Goal: Task Accomplishment & Management: Manage account settings

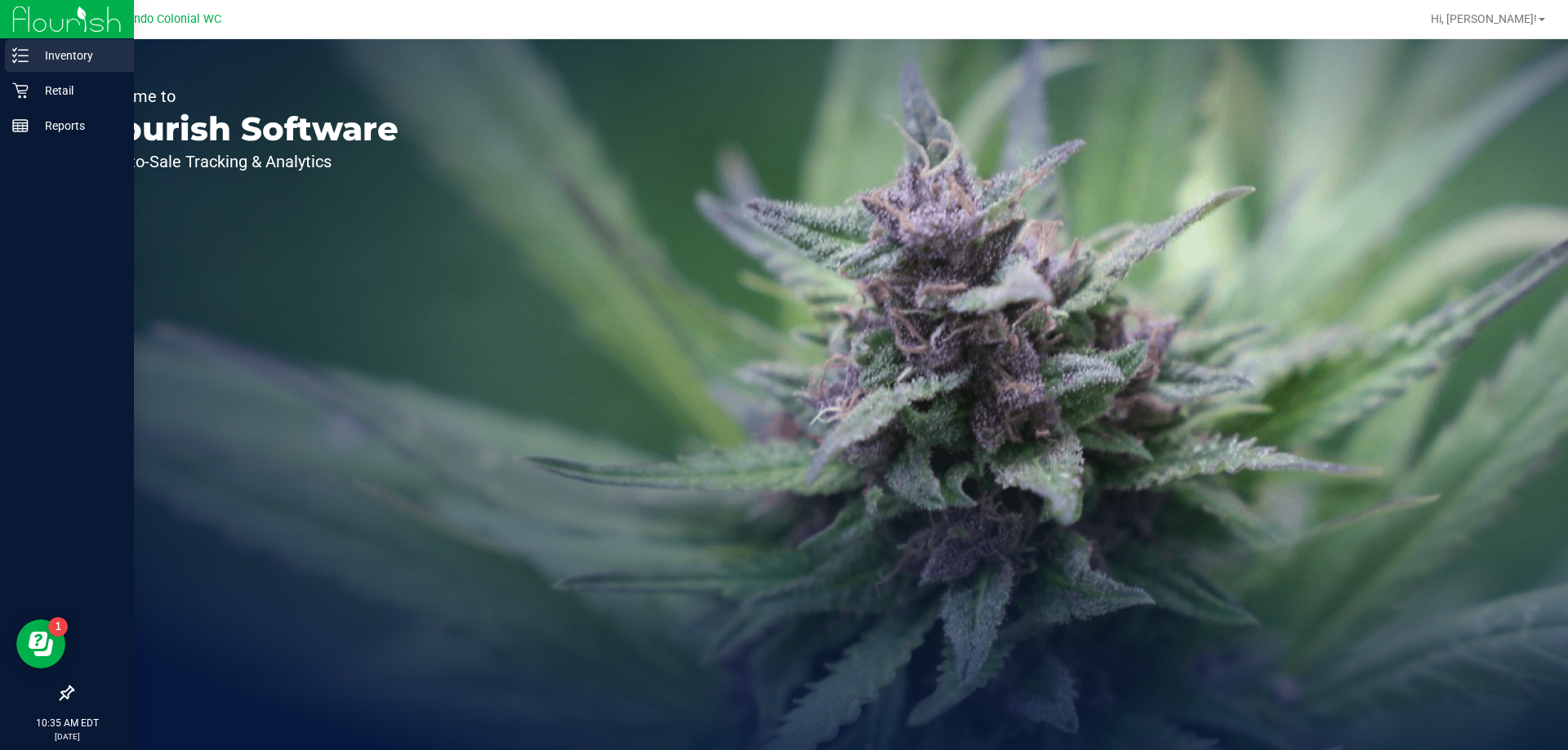
click at [33, 51] on p "Inventory" at bounding box center [77, 55] width 98 height 20
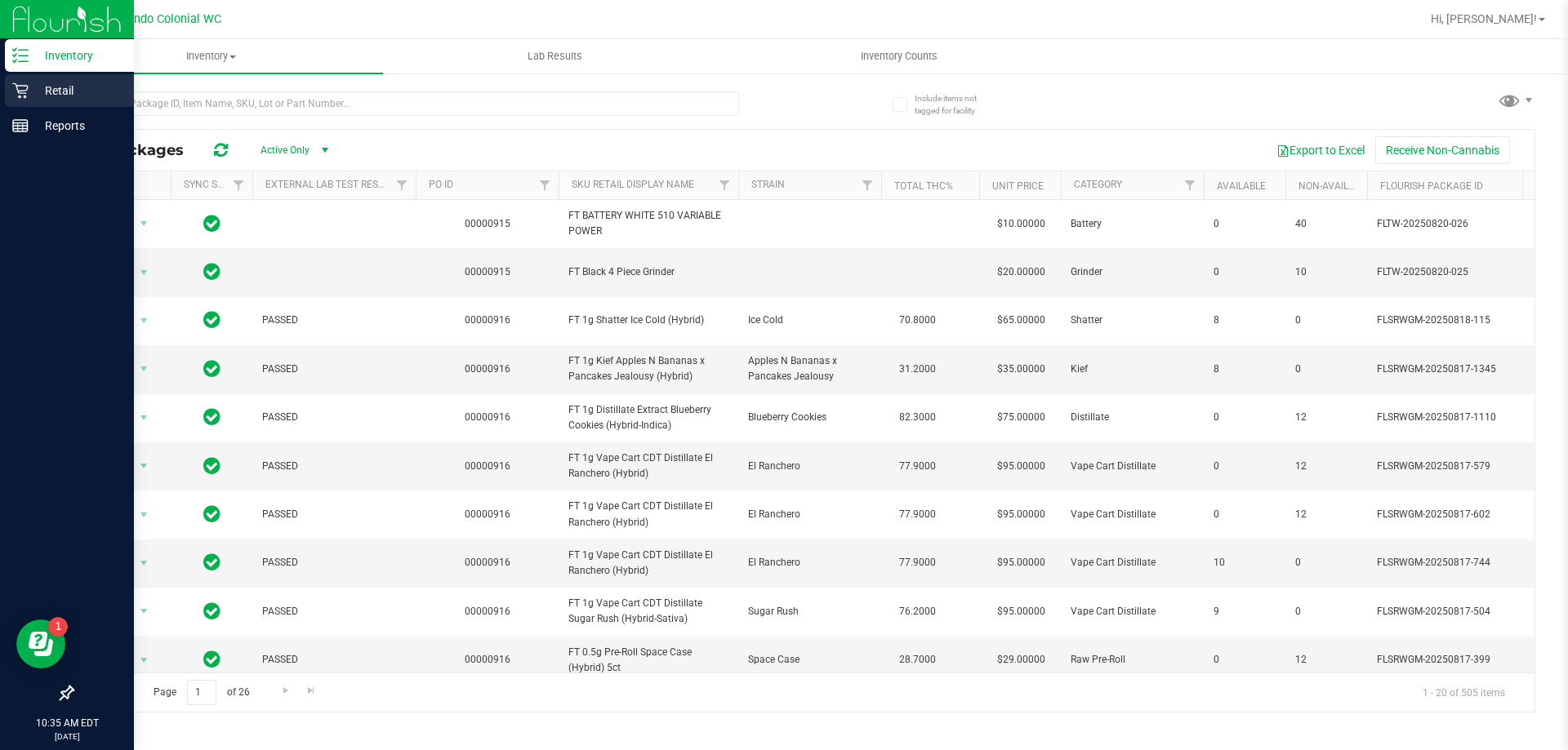
click at [33, 92] on p "Retail" at bounding box center [77, 91] width 98 height 20
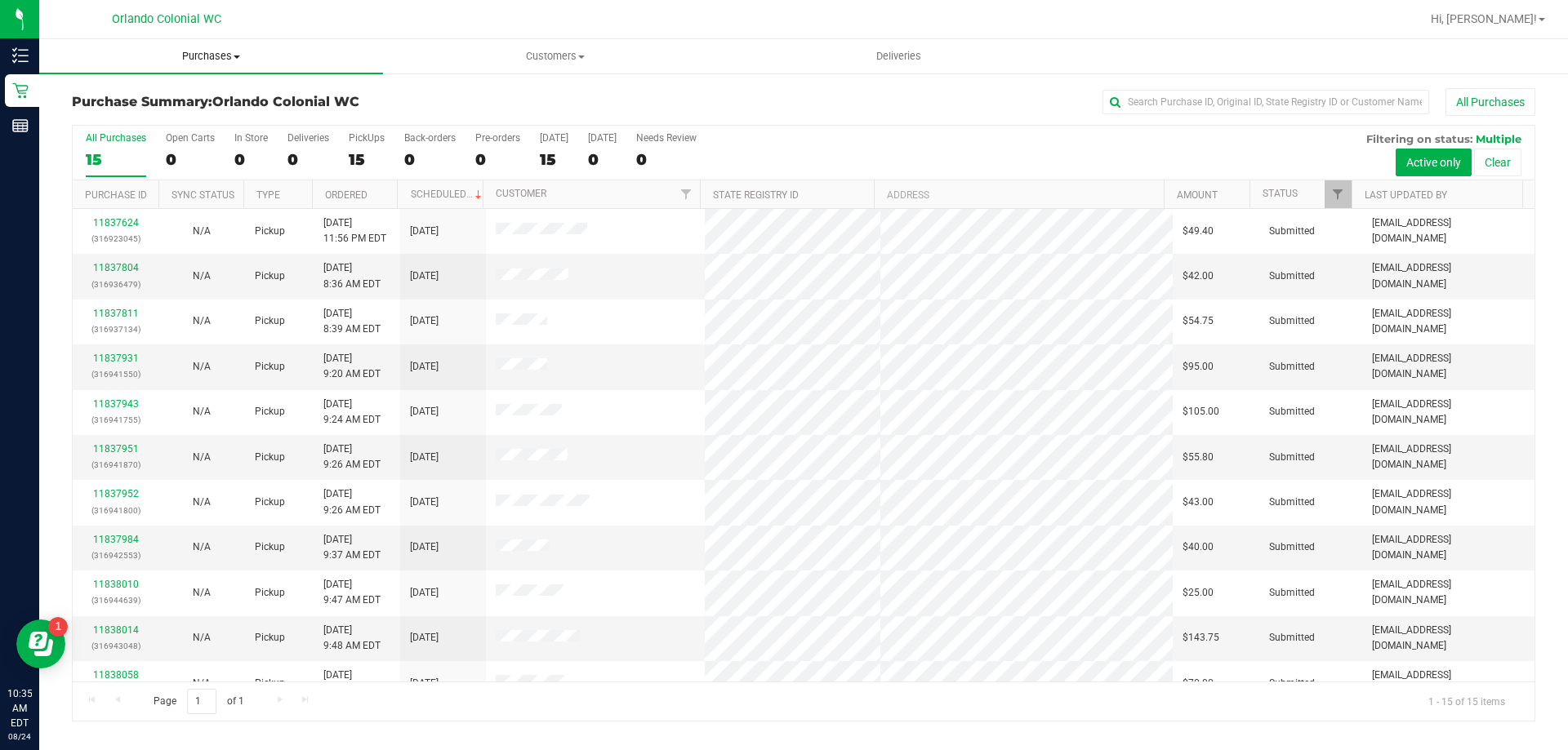
click at [173, 62] on span "Purchases" at bounding box center [211, 57] width 344 height 15
click at [109, 109] on li "Fulfillment" at bounding box center [211, 118] width 344 height 20
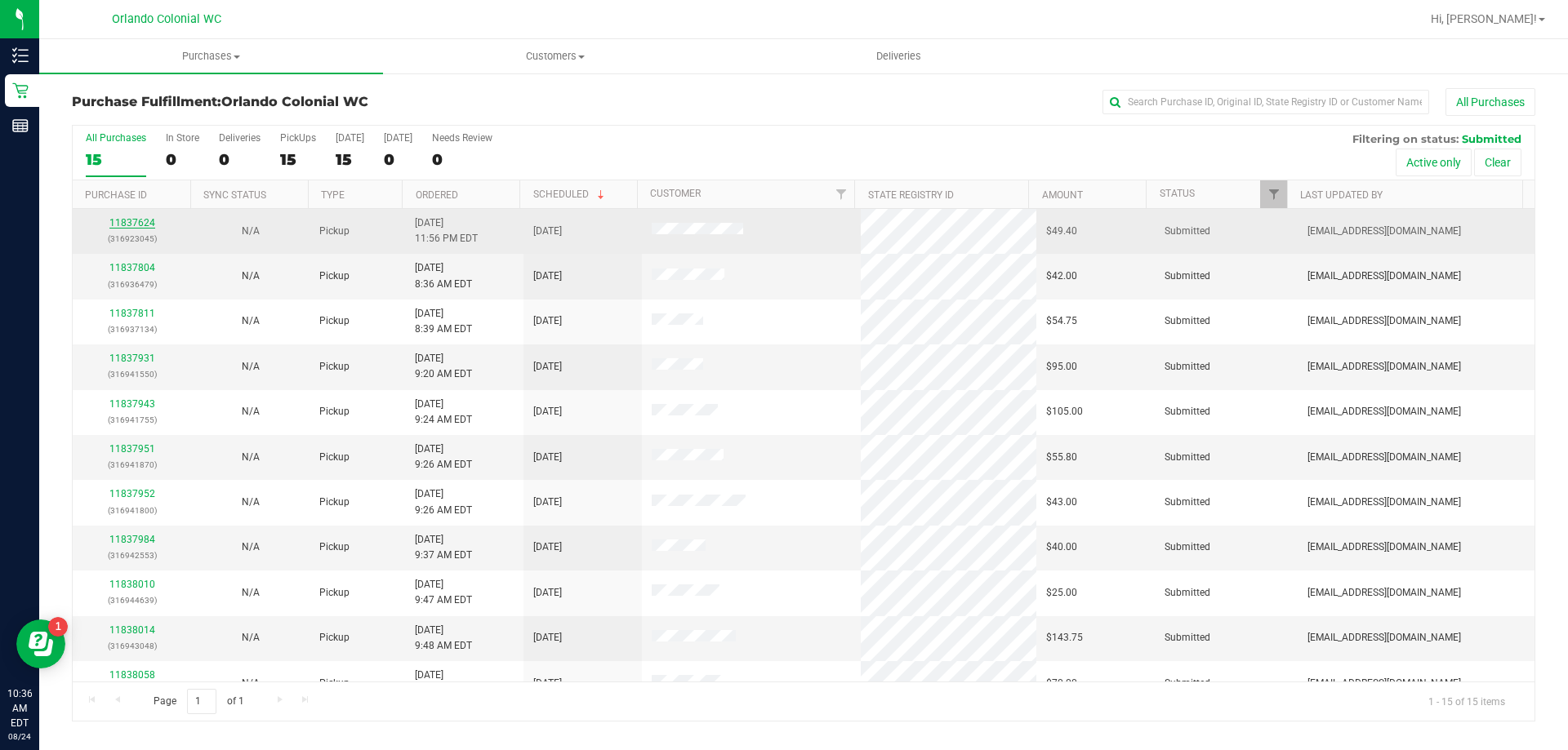
click at [139, 221] on link "11837624" at bounding box center [132, 223] width 45 height 11
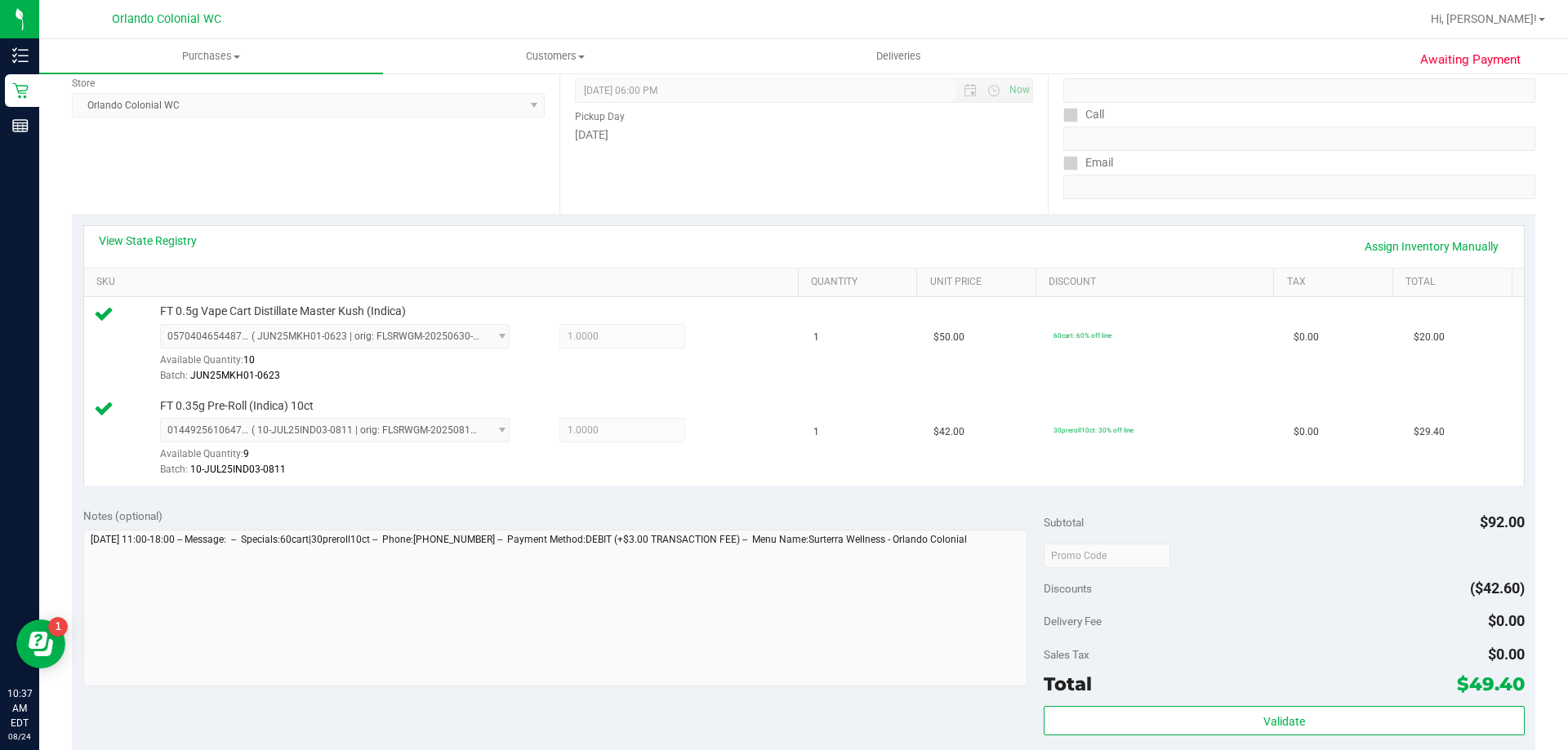
scroll to position [244, 0]
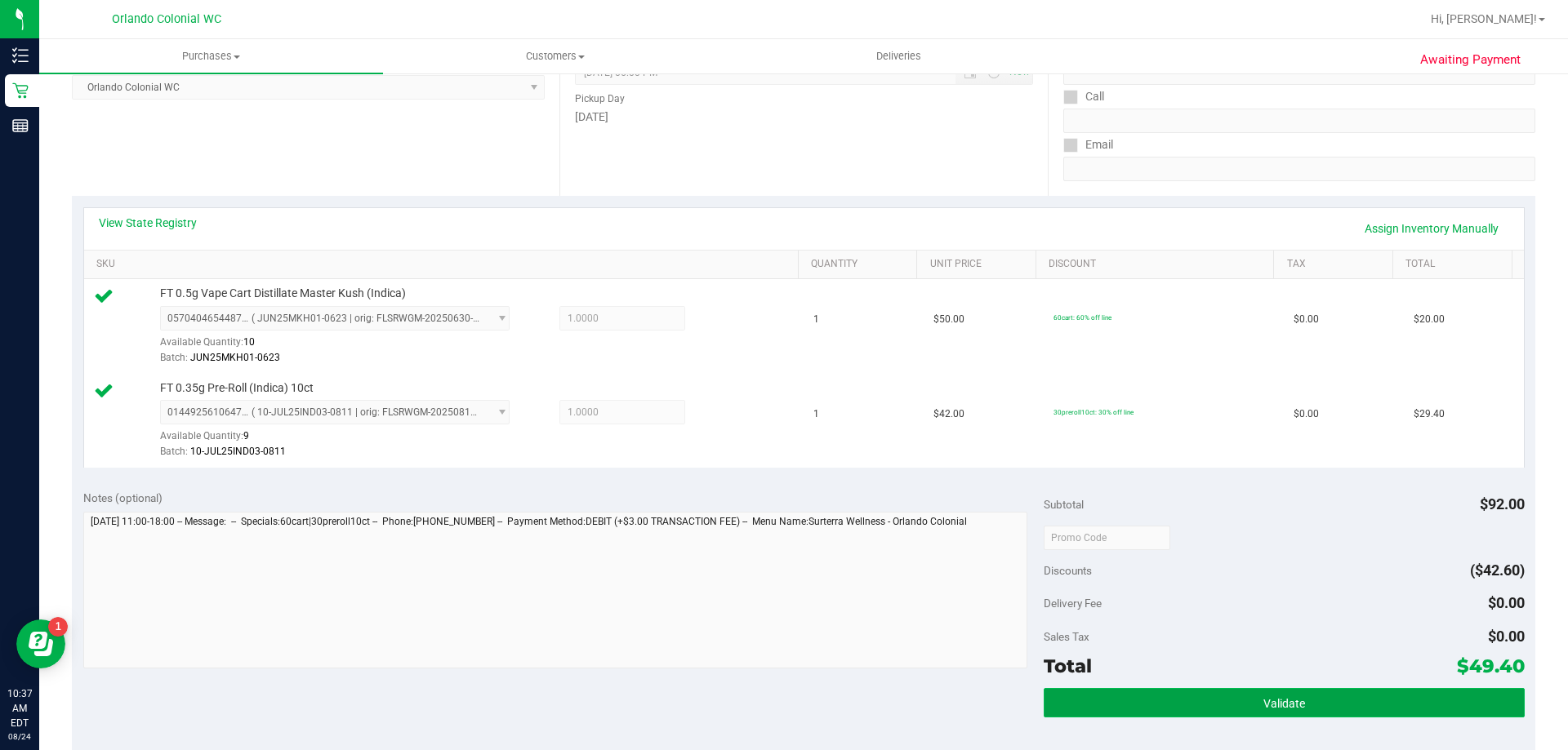
click at [777, 693] on button "Validate" at bounding box center [1283, 702] width 481 height 29
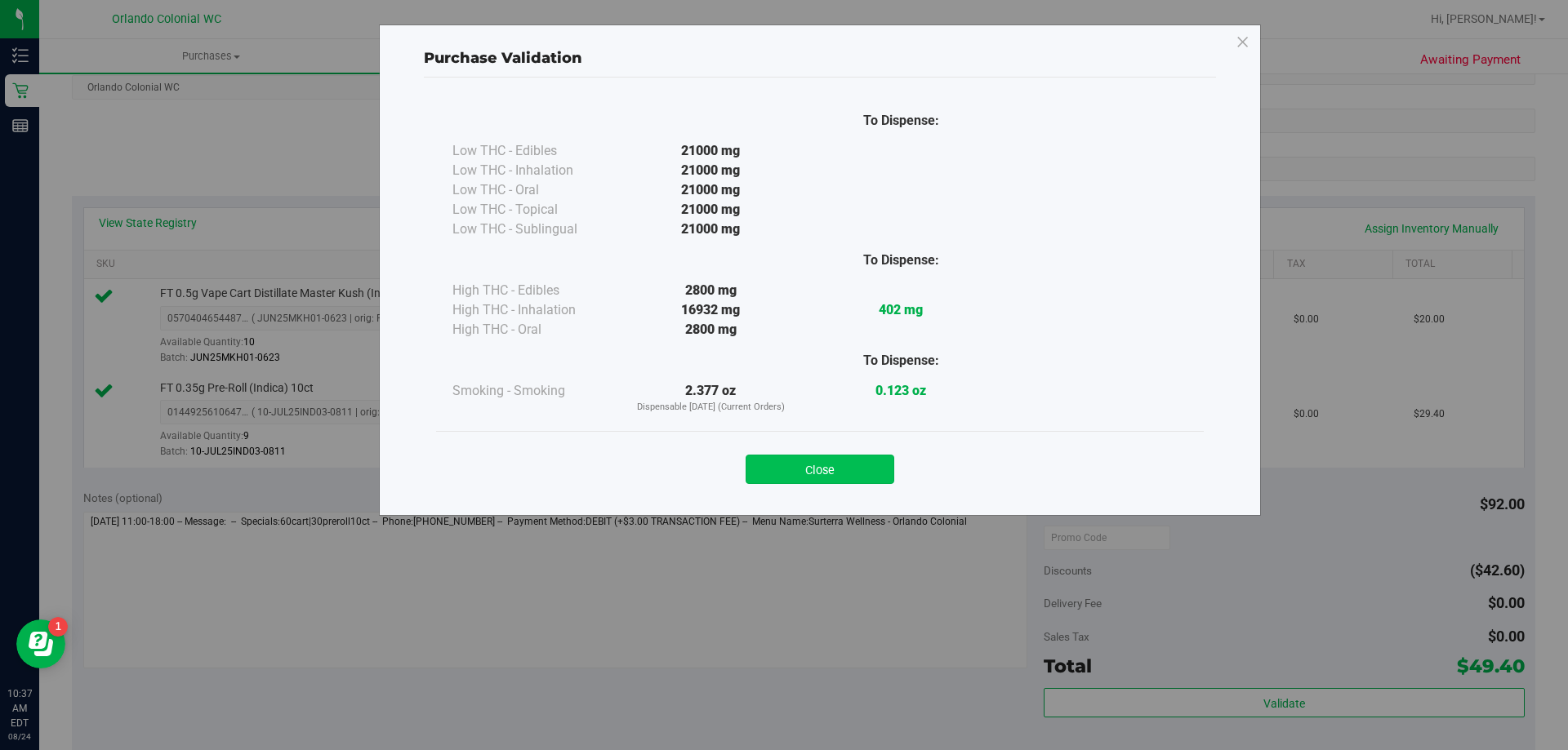
click at [777, 460] on button "Close" at bounding box center [819, 469] width 148 height 29
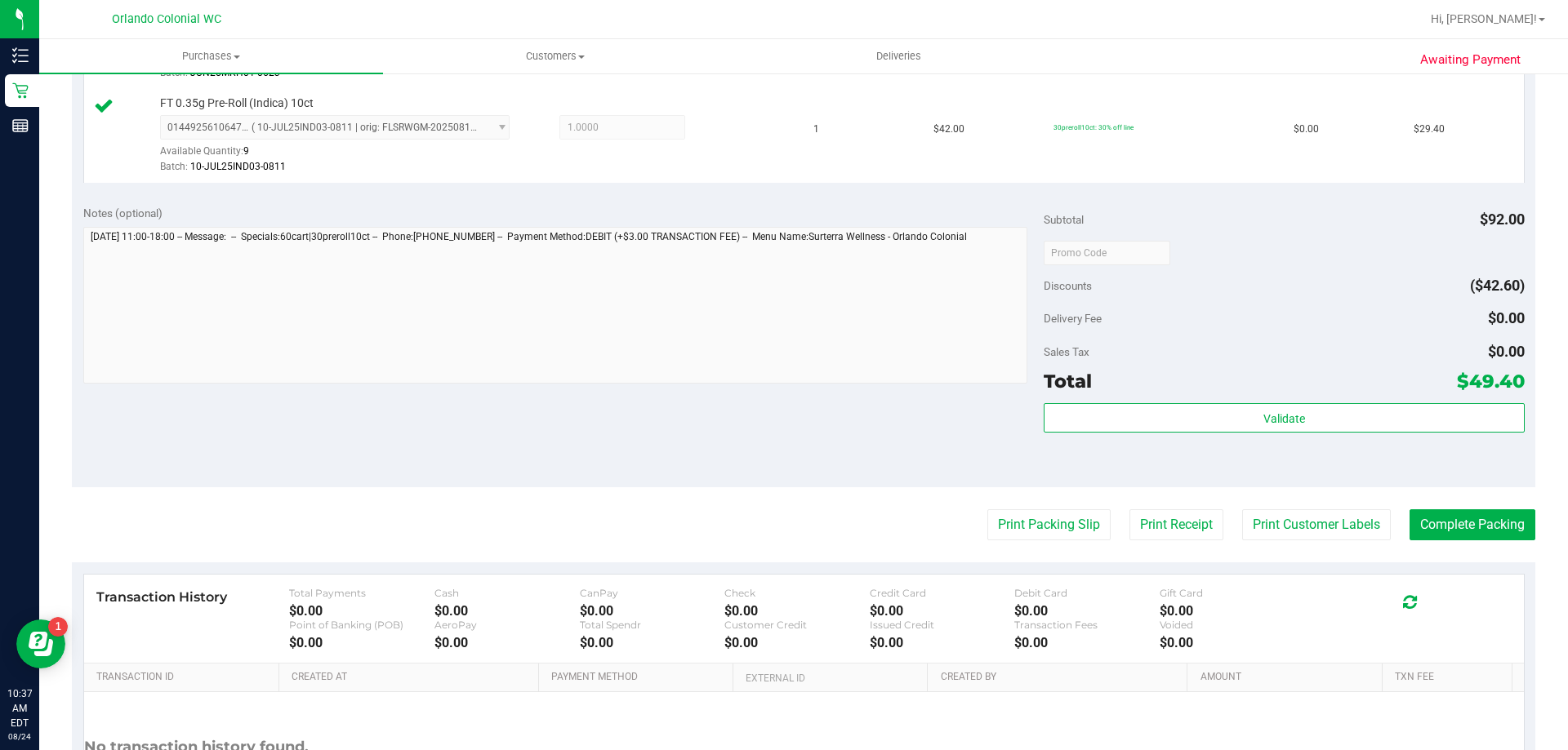
scroll to position [528, 0]
click at [777, 532] on button "Print Packing Slip" at bounding box center [1049, 525] width 124 height 31
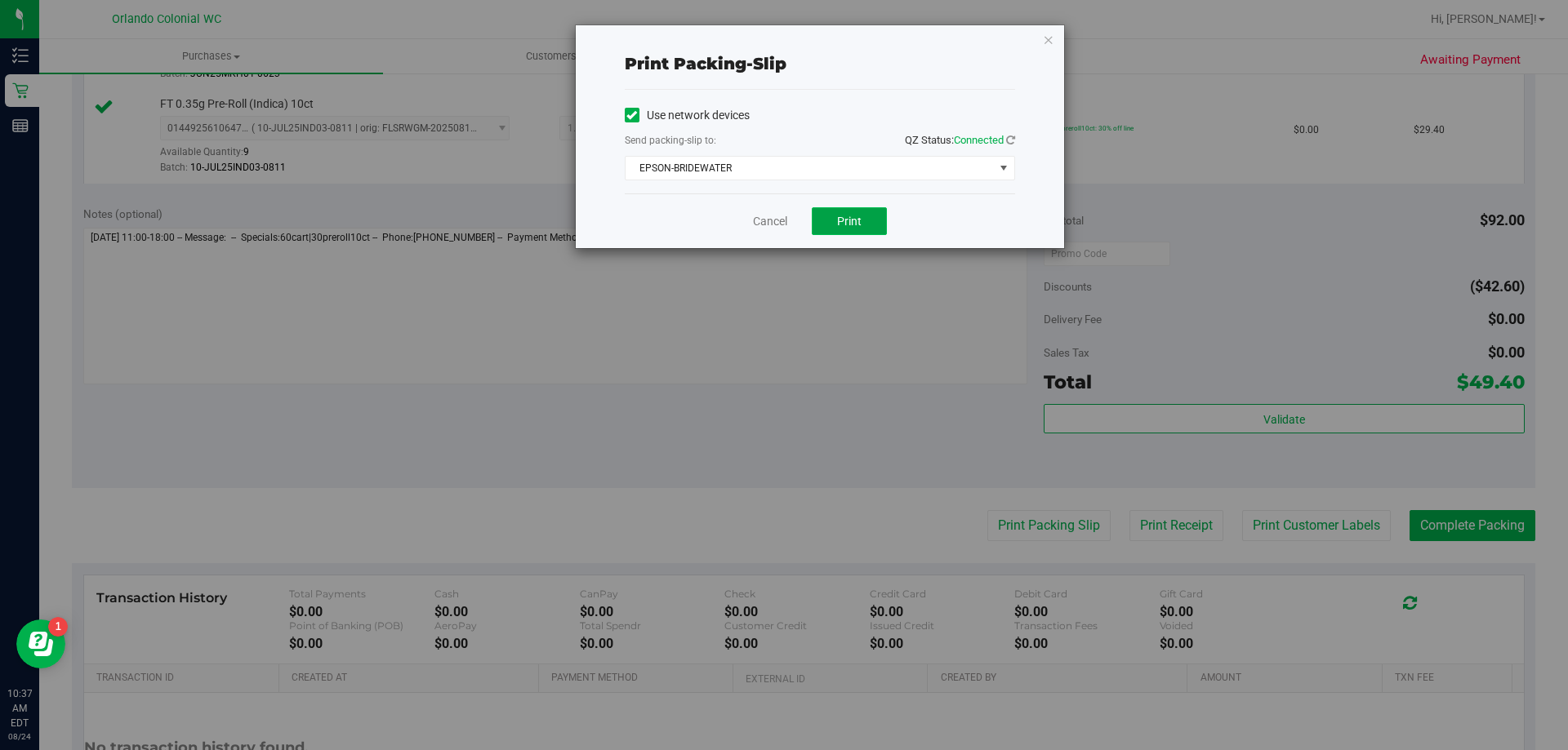
click at [777, 228] on button "Print" at bounding box center [850, 221] width 76 height 27
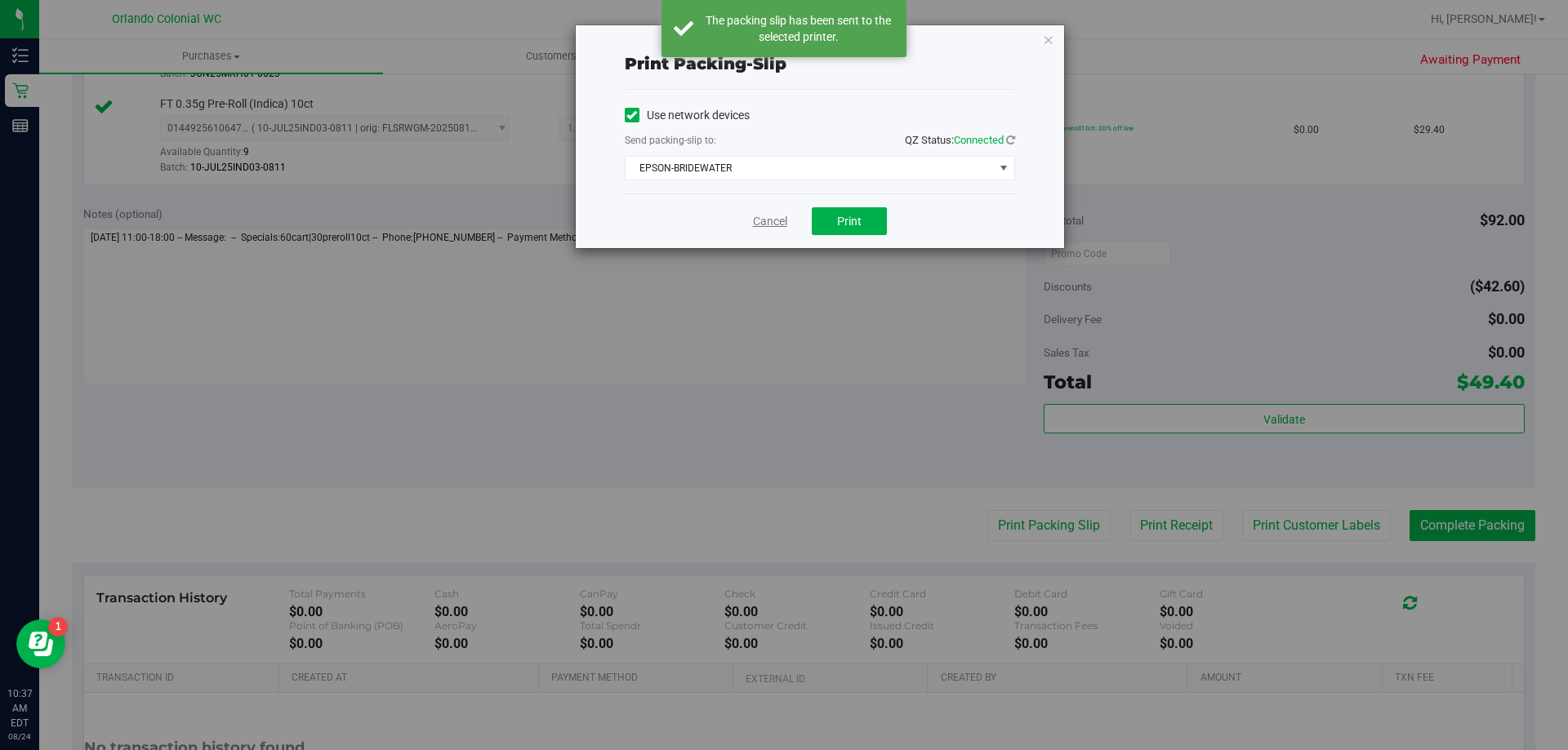
click at [777, 227] on link "Cancel" at bounding box center [769, 222] width 34 height 17
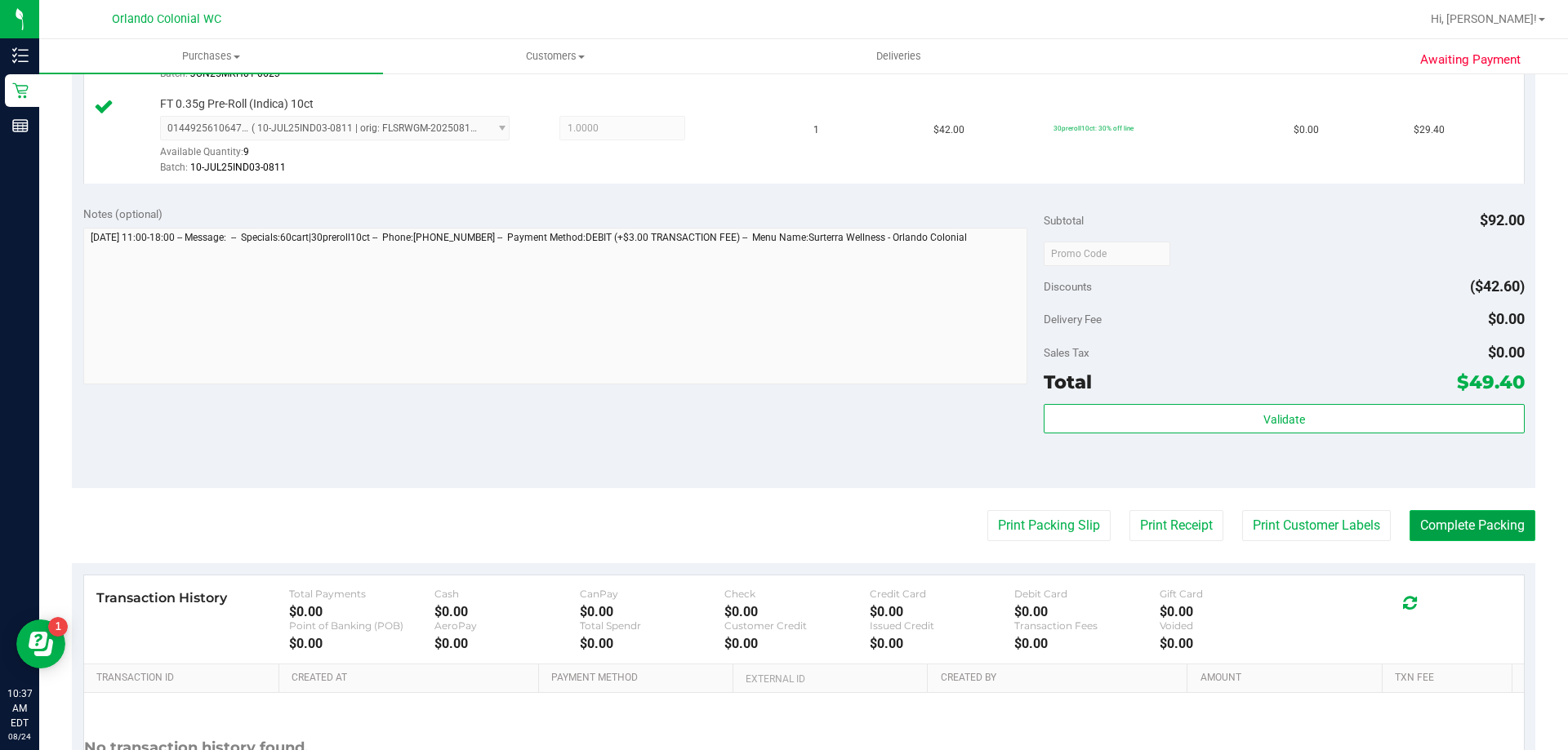
click at [777, 525] on button "Complete Packing" at bounding box center [1472, 525] width 126 height 31
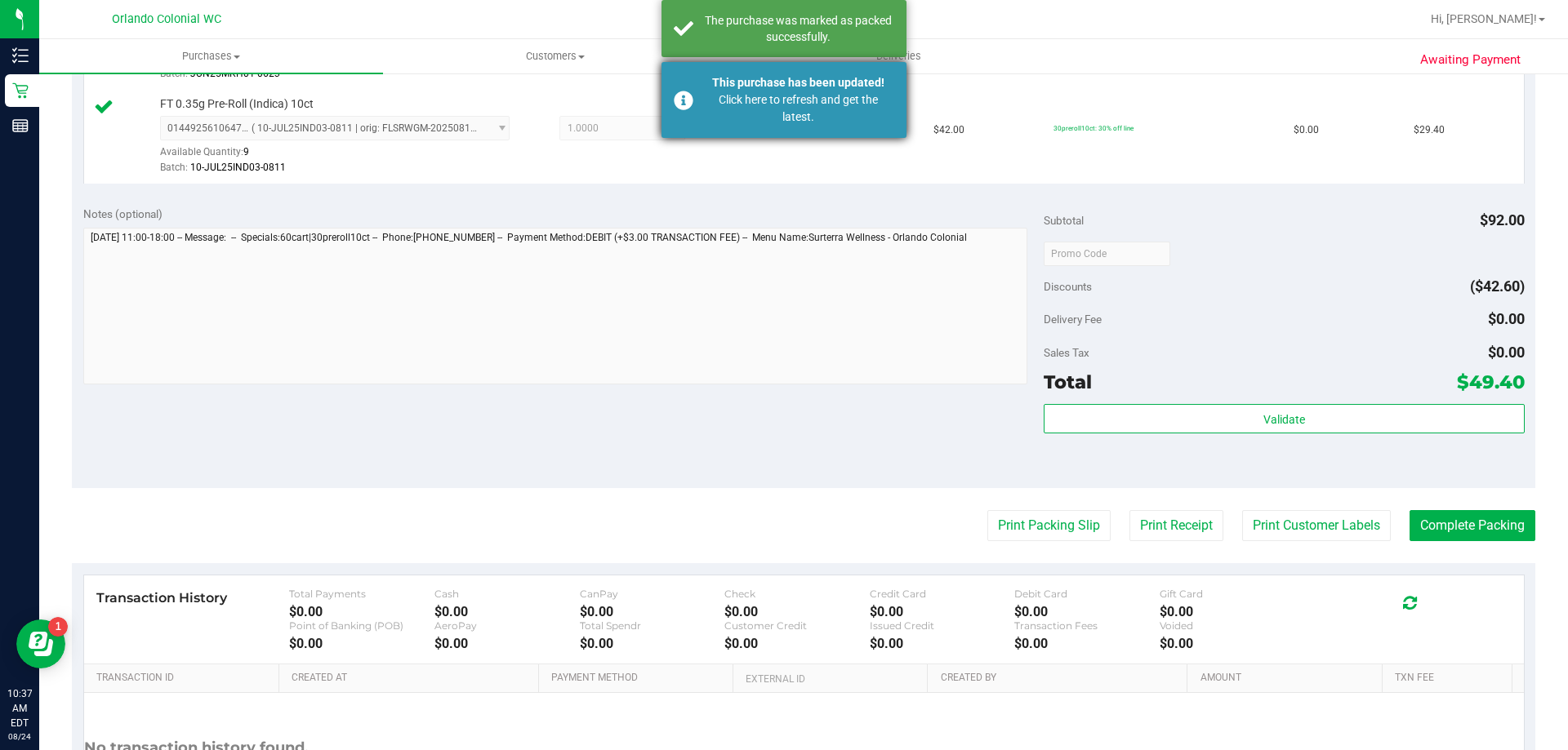
click at [777, 117] on div "Click here to refresh and get the latest." at bounding box center [798, 108] width 192 height 34
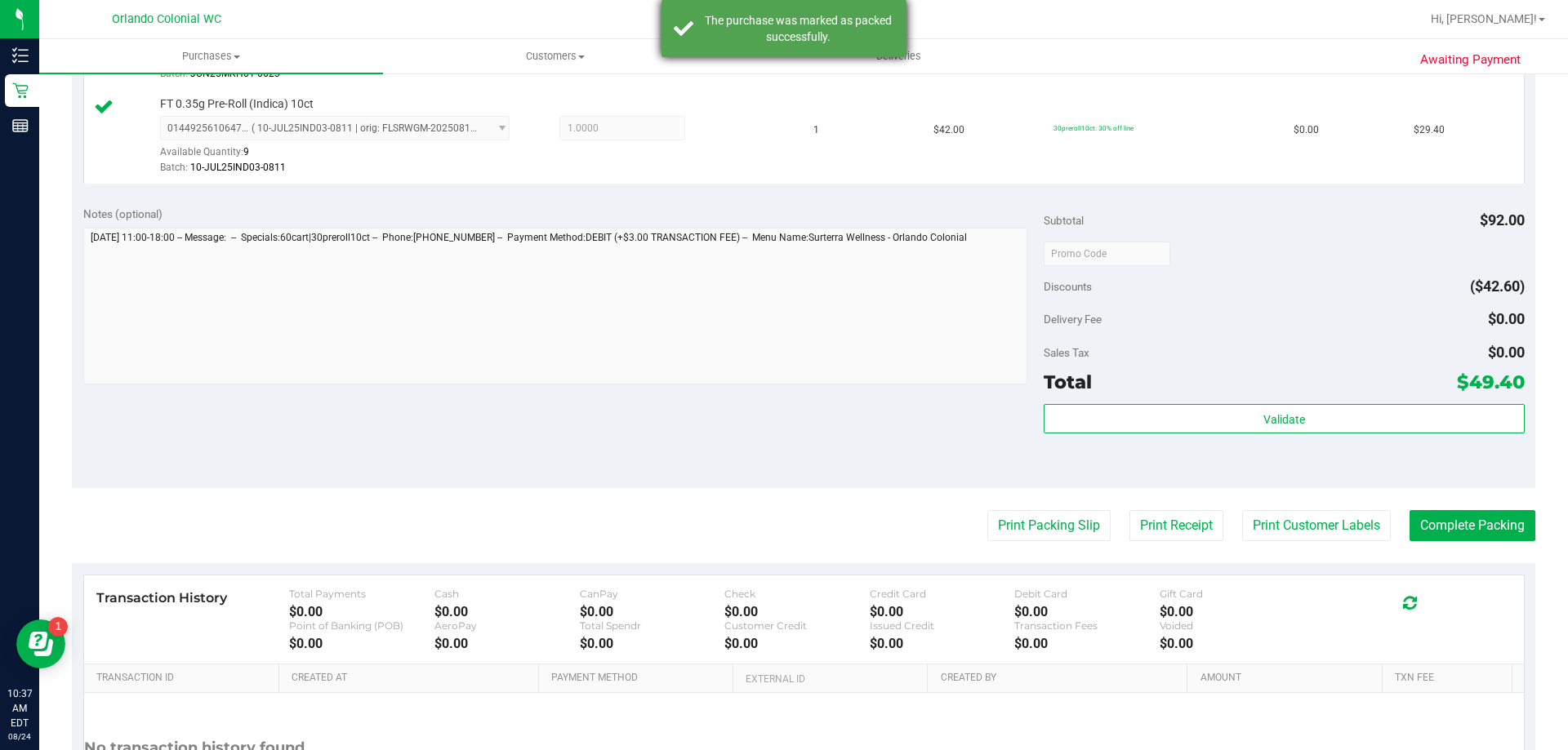
click at [777, 36] on div "The purchase was marked as packed successfully." at bounding box center [798, 28] width 192 height 33
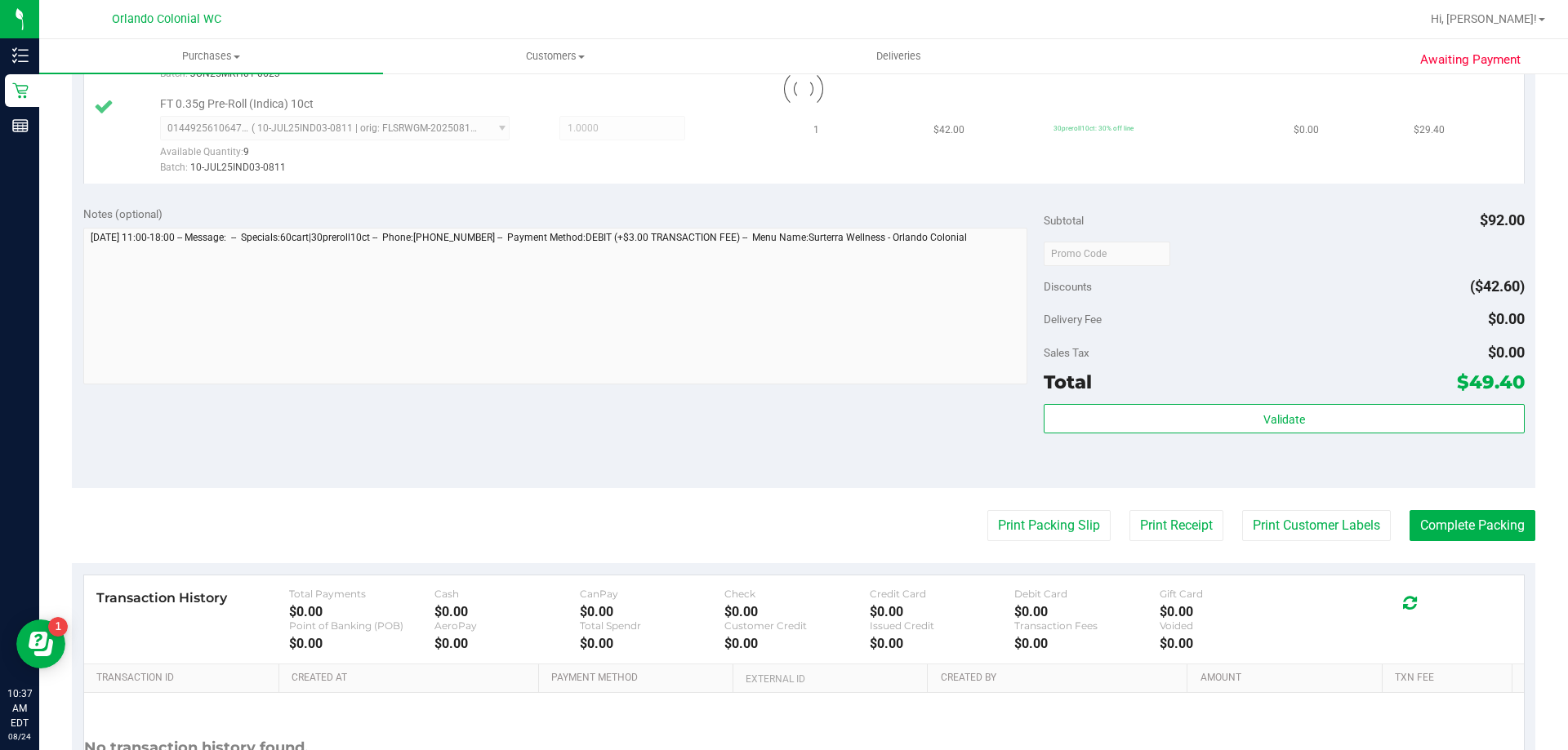
scroll to position [503, 0]
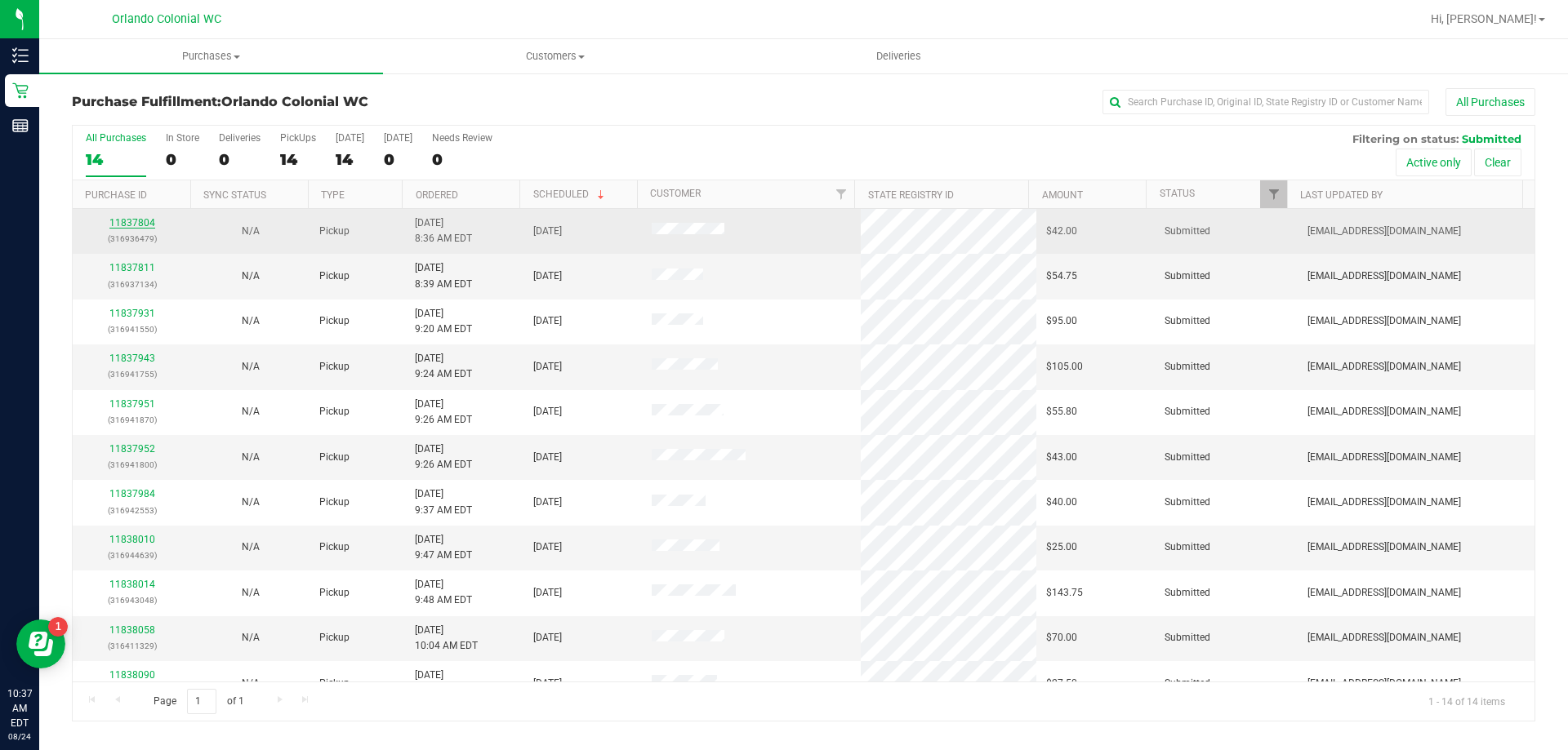
click at [136, 224] on link "11837804" at bounding box center [132, 223] width 45 height 11
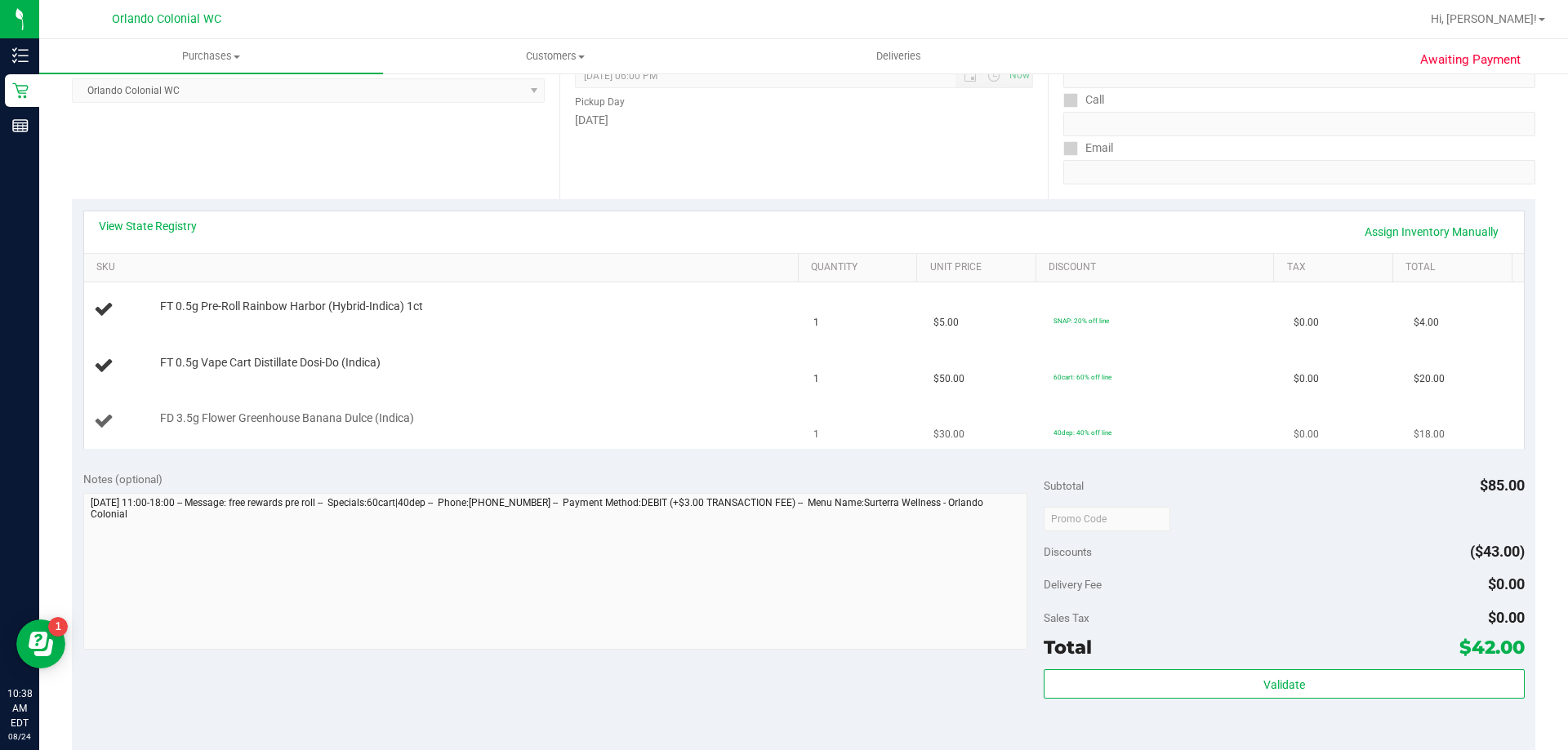
scroll to position [244, 0]
click at [610, 463] on div "Notes (optional) Subtotal $85.00 Discounts ($43.00) Delivery Fee $0.00 Sales Ta…" at bounding box center [803, 602] width 1463 height 293
click at [437, 408] on div "FD 3.5g Flower Greenhouse Banana Dulce (Indica)" at bounding box center [471, 414] width 638 height 16
drag, startPoint x: 405, startPoint y: 365, endPoint x: 378, endPoint y: 365, distance: 27.0
click at [378, 365] on div "FT 0.5g Vape Cart Distillate Dosi-Do (Indica)" at bounding box center [471, 358] width 638 height 16
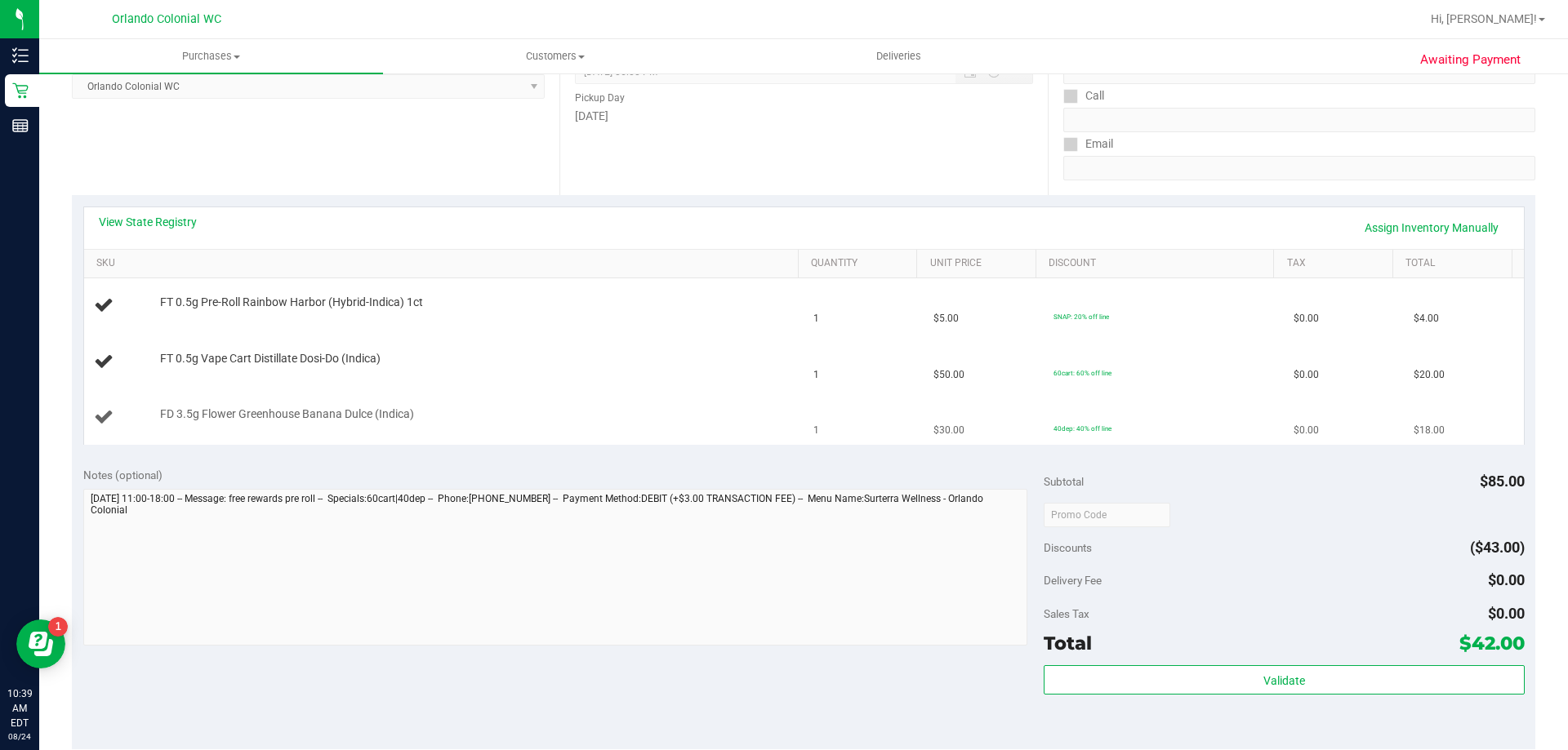
click at [375, 392] on td "FD 3.5g Flower Greenhouse Banana Dulce (Indica)" at bounding box center [444, 417] width 720 height 55
drag, startPoint x: 438, startPoint y: 296, endPoint x: 130, endPoint y: 303, distance: 308.1
click at [130, 303] on div "FT 0.5g Pre-Roll Rainbow Harbor (Hybrid-Indica) 1ct" at bounding box center [444, 305] width 700 height 22
copy div "FT 0.5g Pre-Roll Rainbow Harbor (Hybrid-Indica) 1ct"
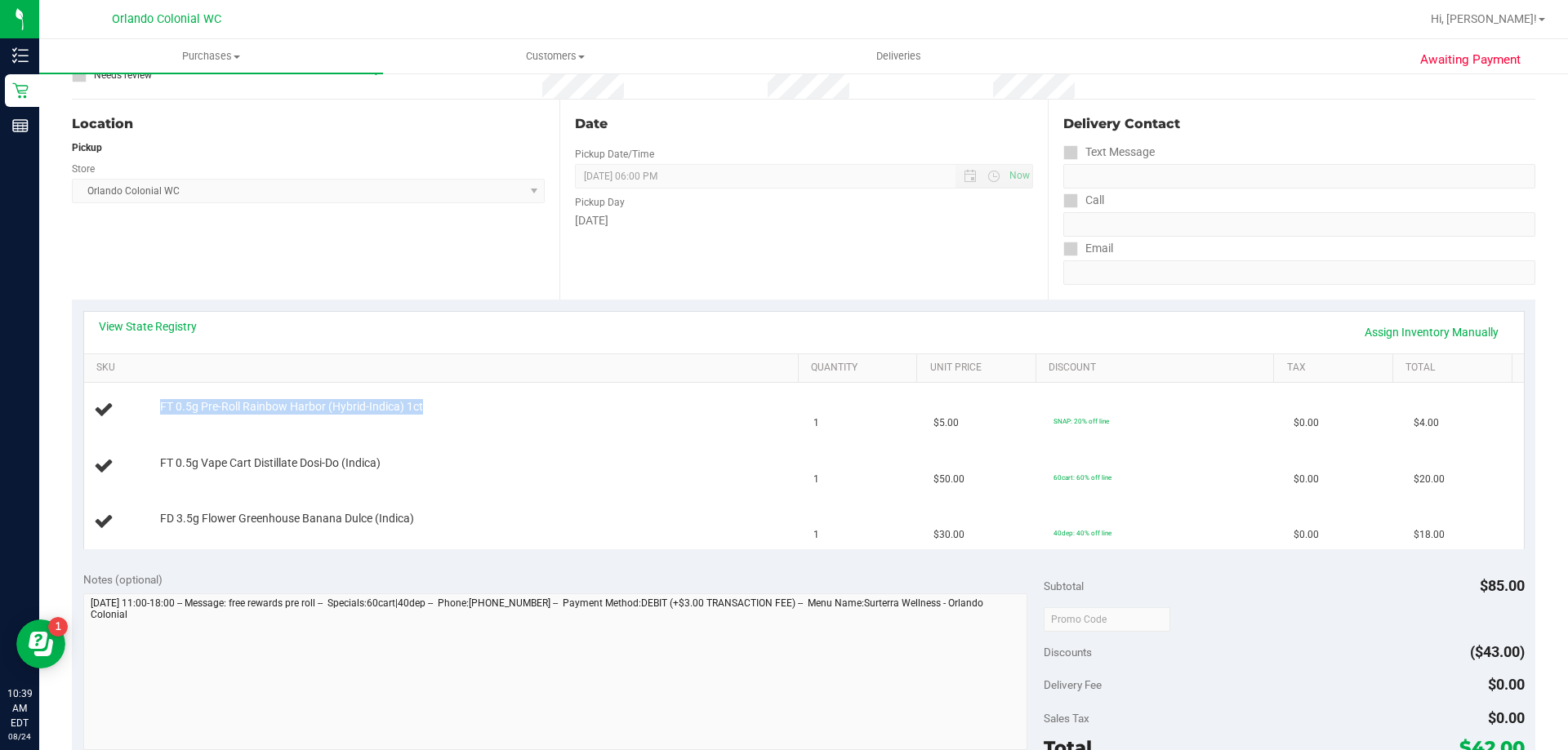
scroll to position [0, 0]
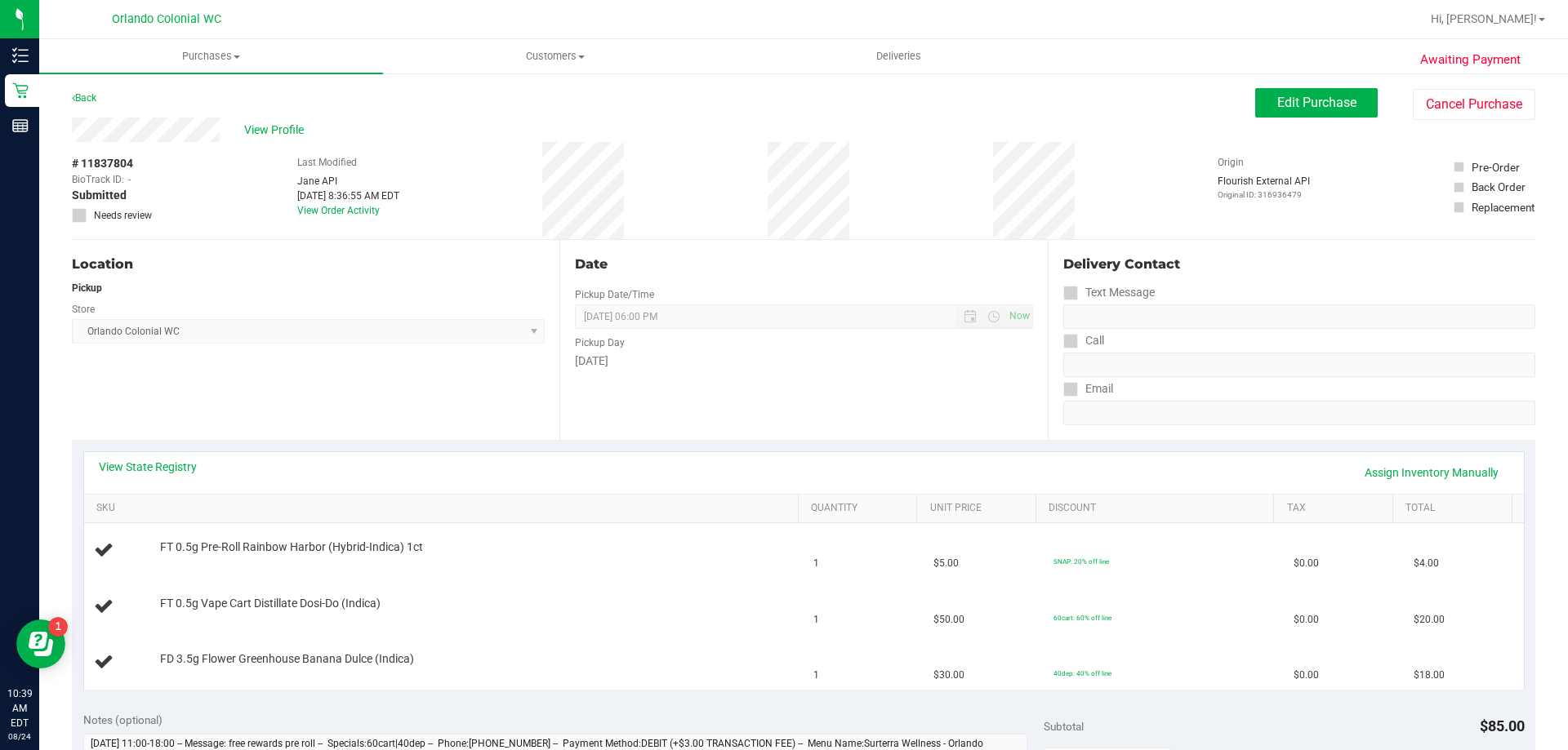
click at [461, 130] on div "View Profile" at bounding box center [663, 130] width 1183 height 25
click at [462, 129] on div "View Profile" at bounding box center [663, 130] width 1183 height 25
click at [462, 125] on div "View Profile" at bounding box center [663, 130] width 1183 height 25
click at [464, 121] on div "View Profile" at bounding box center [663, 130] width 1183 height 25
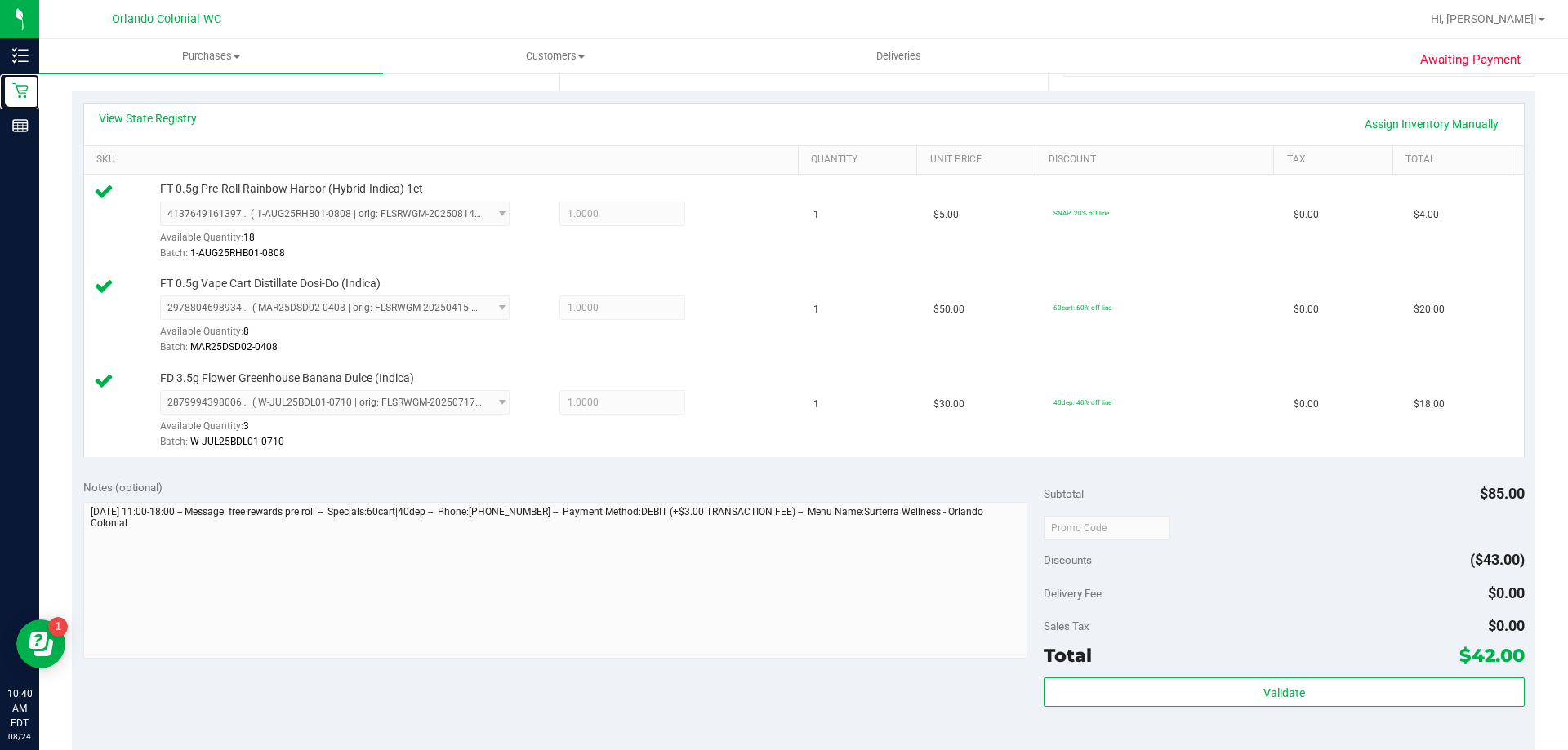
scroll to position [539, 0]
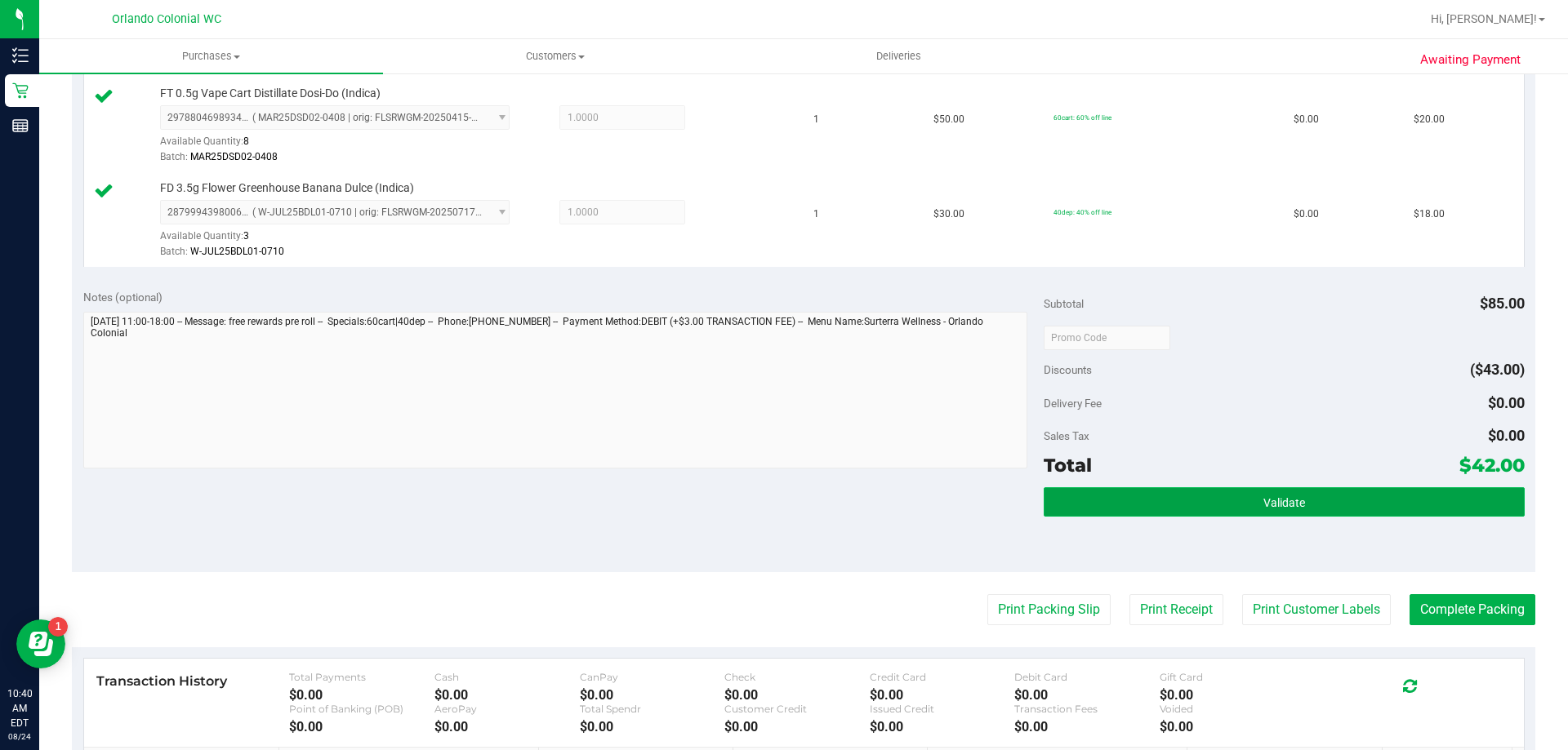
click at [777, 488] on button "Validate" at bounding box center [1283, 501] width 481 height 29
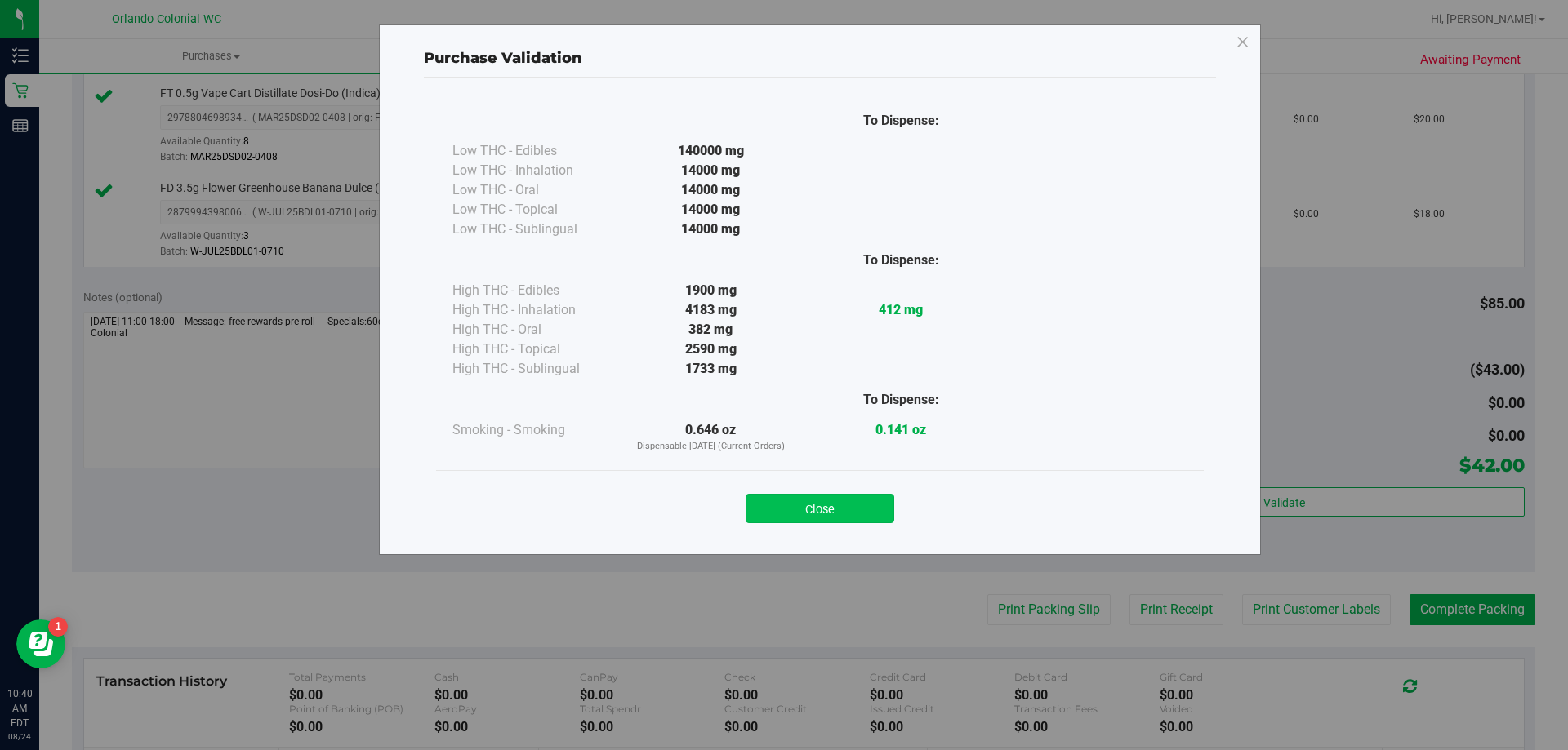
click at [777, 518] on button "Close" at bounding box center [819, 508] width 148 height 29
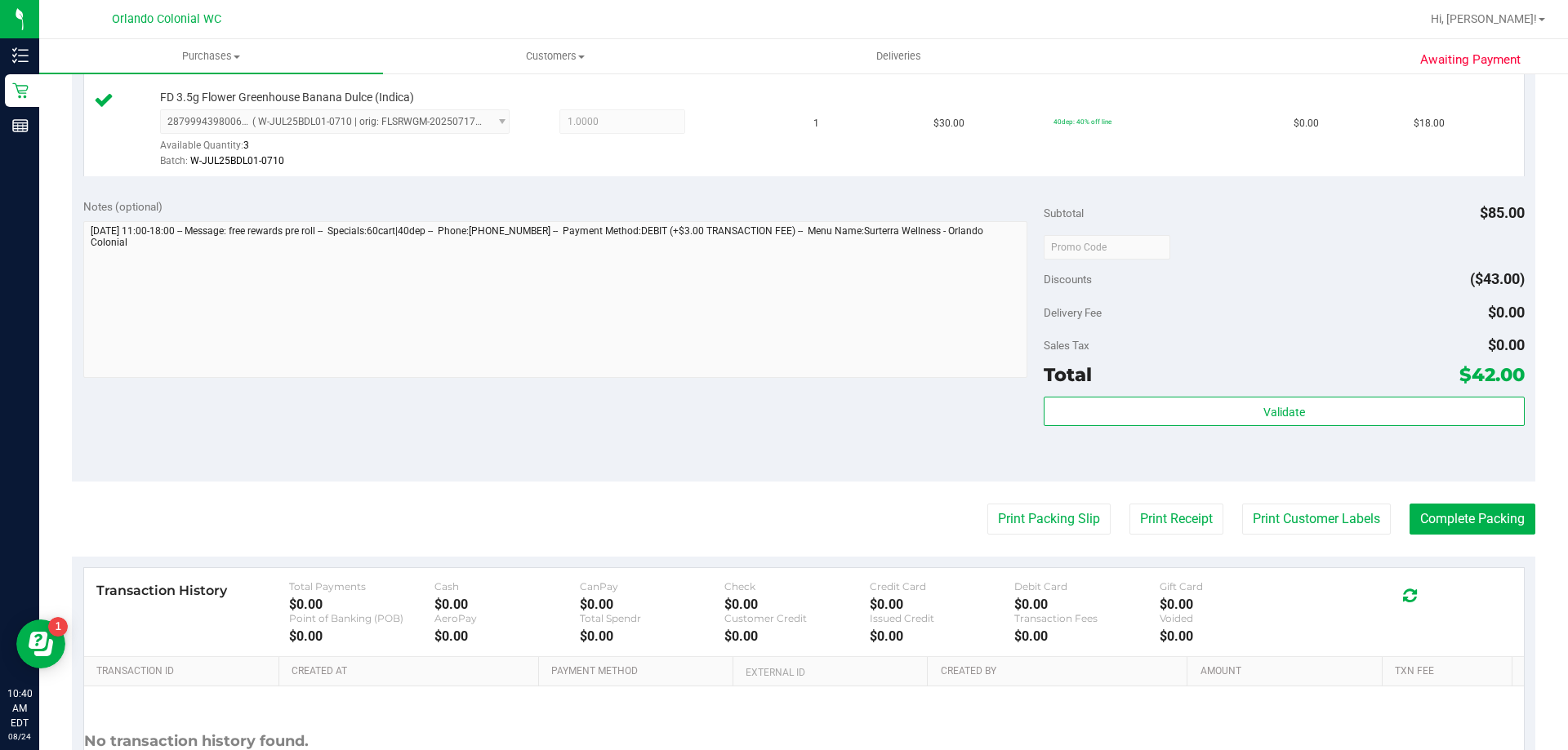
scroll to position [634, 0]
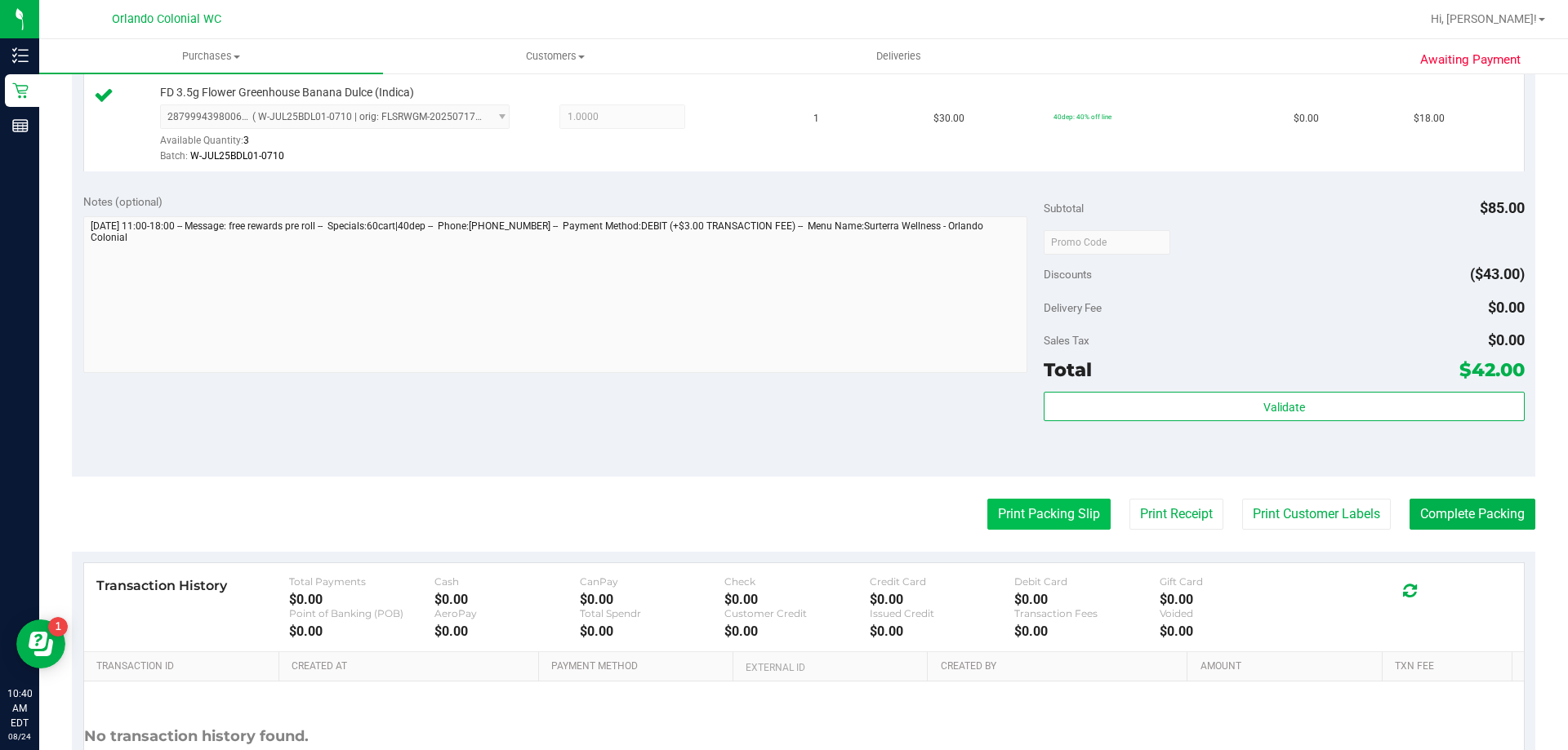
click at [777, 526] on button "Print Packing Slip" at bounding box center [1049, 513] width 124 height 31
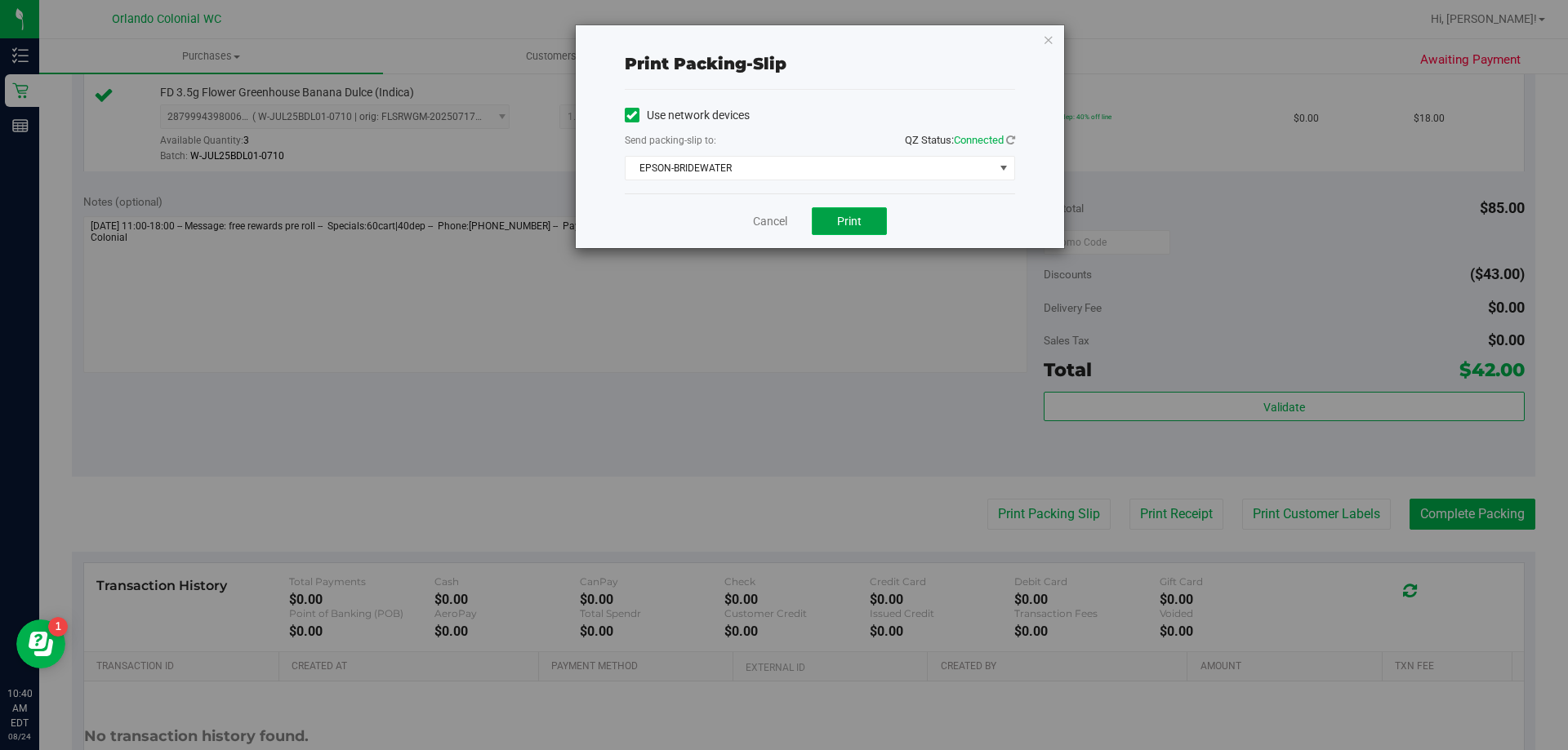
click at [777, 222] on span "Print" at bounding box center [850, 221] width 25 height 13
click at [775, 221] on link "Cancel" at bounding box center [769, 222] width 34 height 17
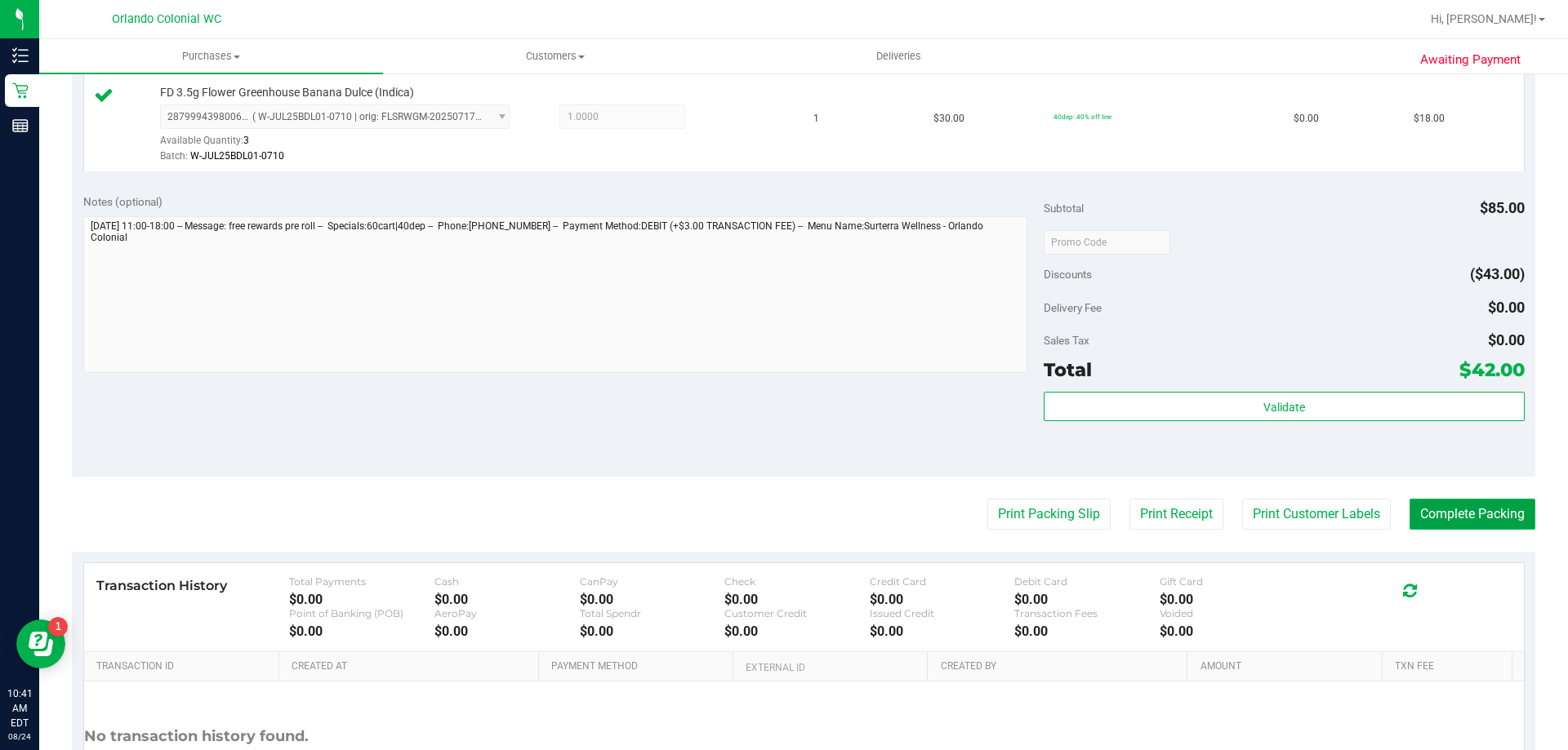
click at [777, 520] on button "Complete Packing" at bounding box center [1472, 513] width 126 height 31
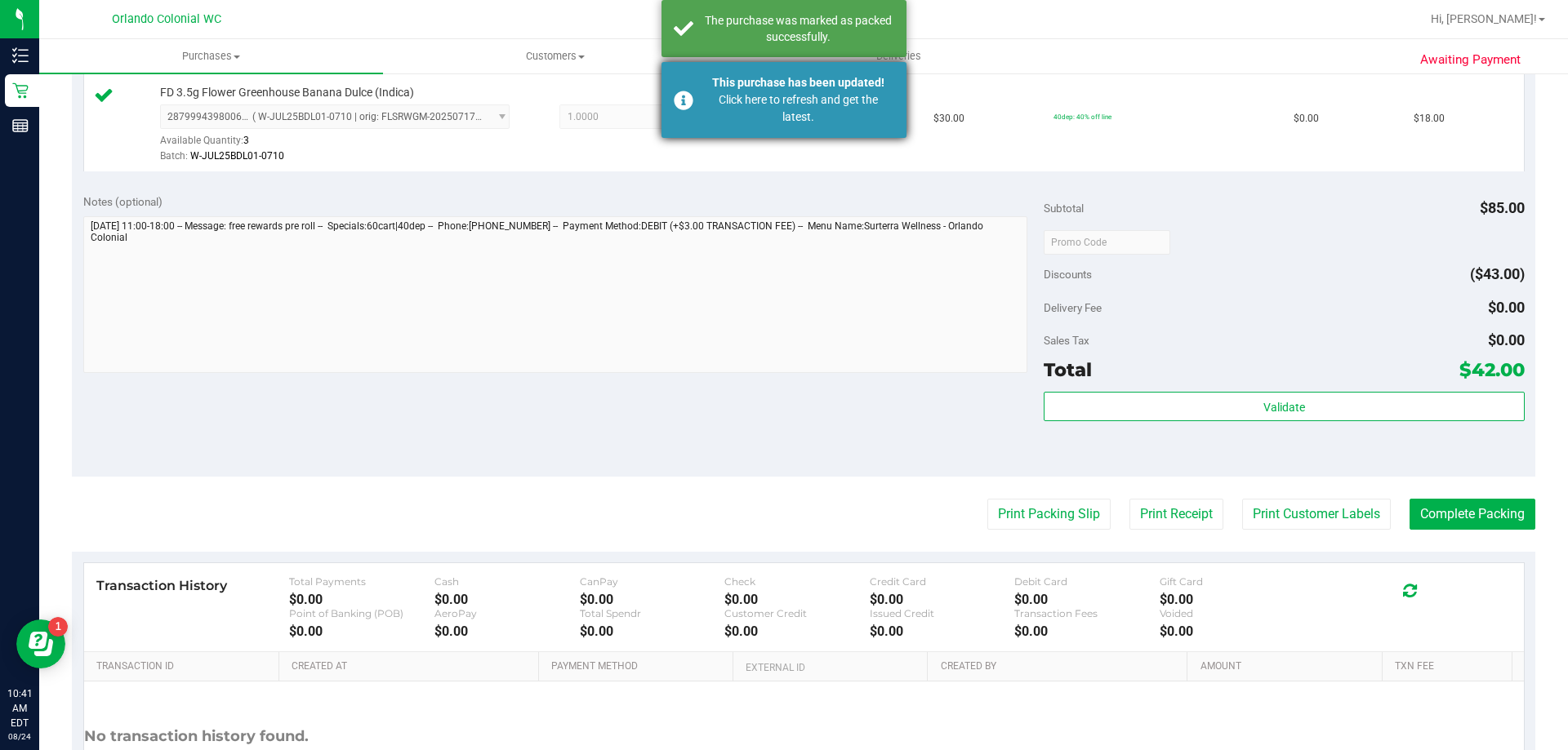
click at [717, 81] on div "This purchase has been updated!" at bounding box center [798, 83] width 192 height 17
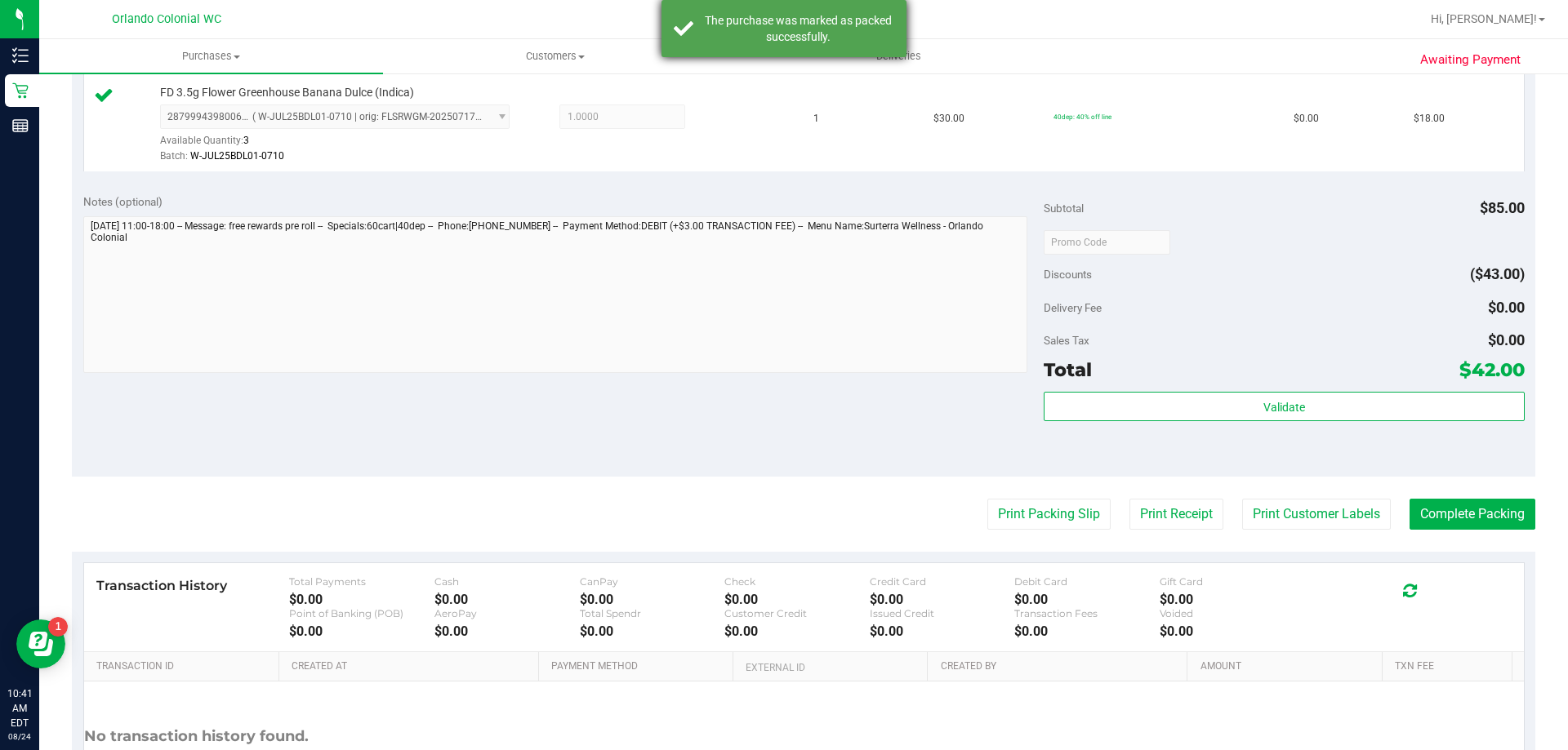
click at [729, 18] on div "The purchase was marked as packed successfully." at bounding box center [798, 28] width 192 height 33
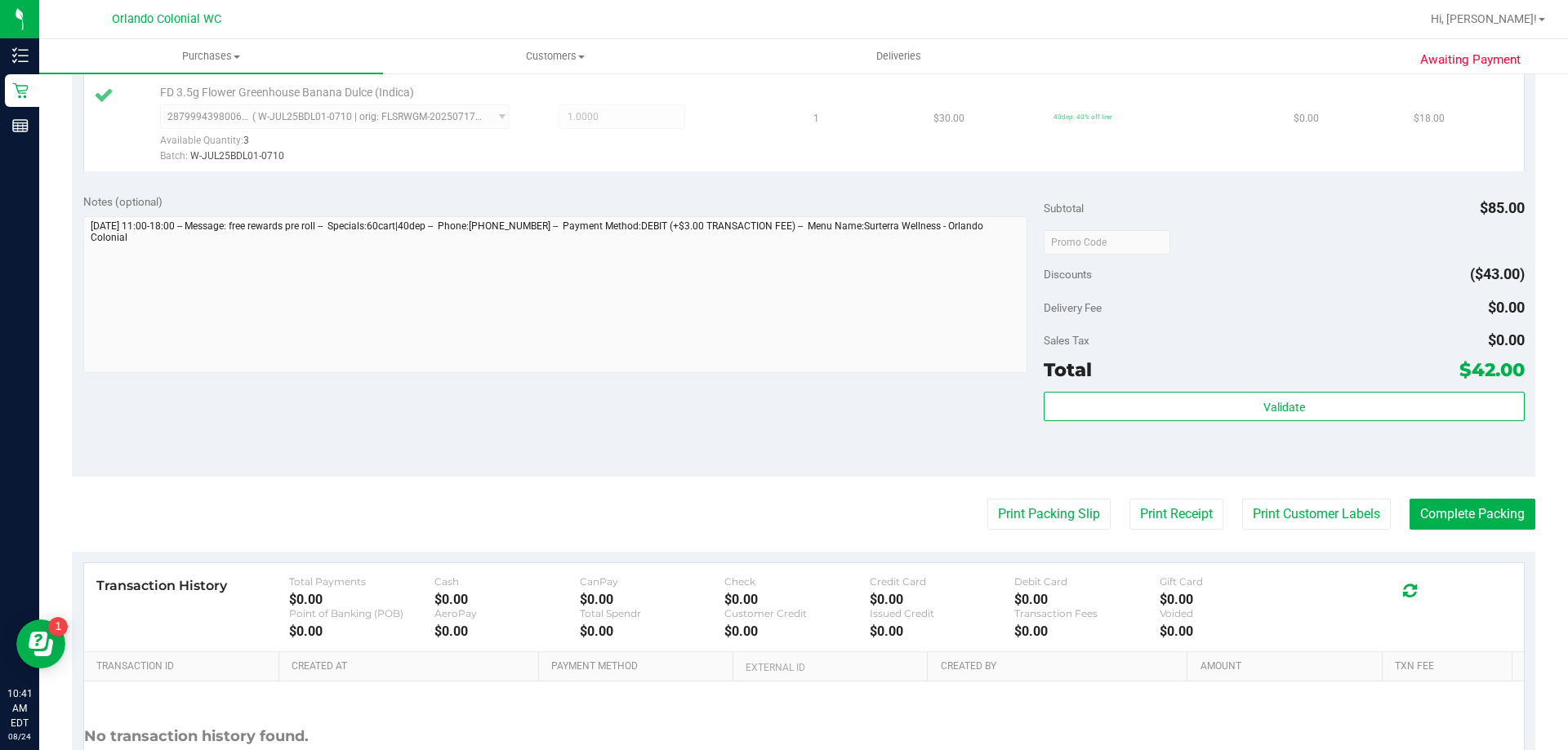
scroll to position [609, 0]
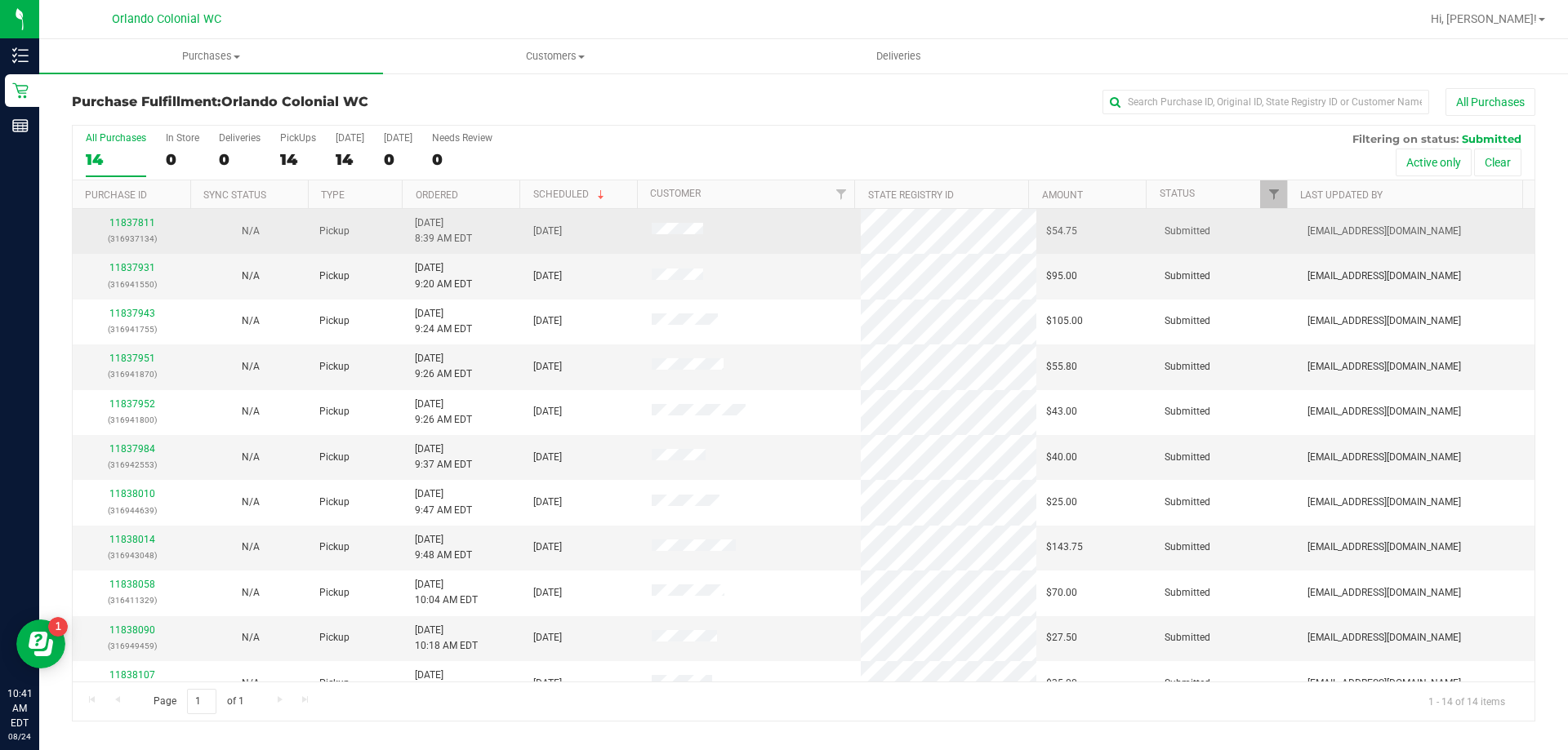
click at [774, 228] on td at bounding box center [751, 231] width 220 height 45
click at [142, 220] on link "11837811" at bounding box center [132, 223] width 45 height 11
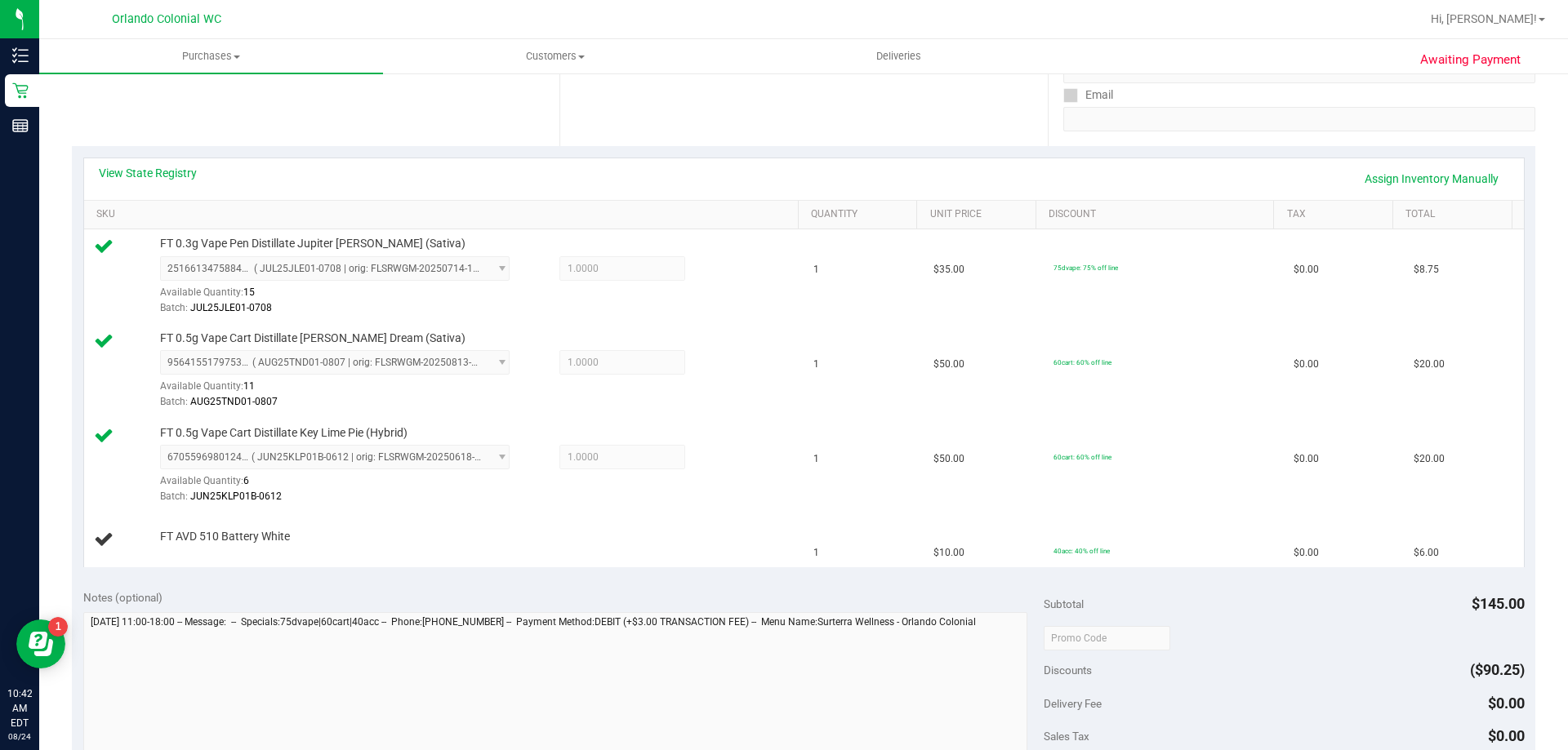
scroll to position [294, 0]
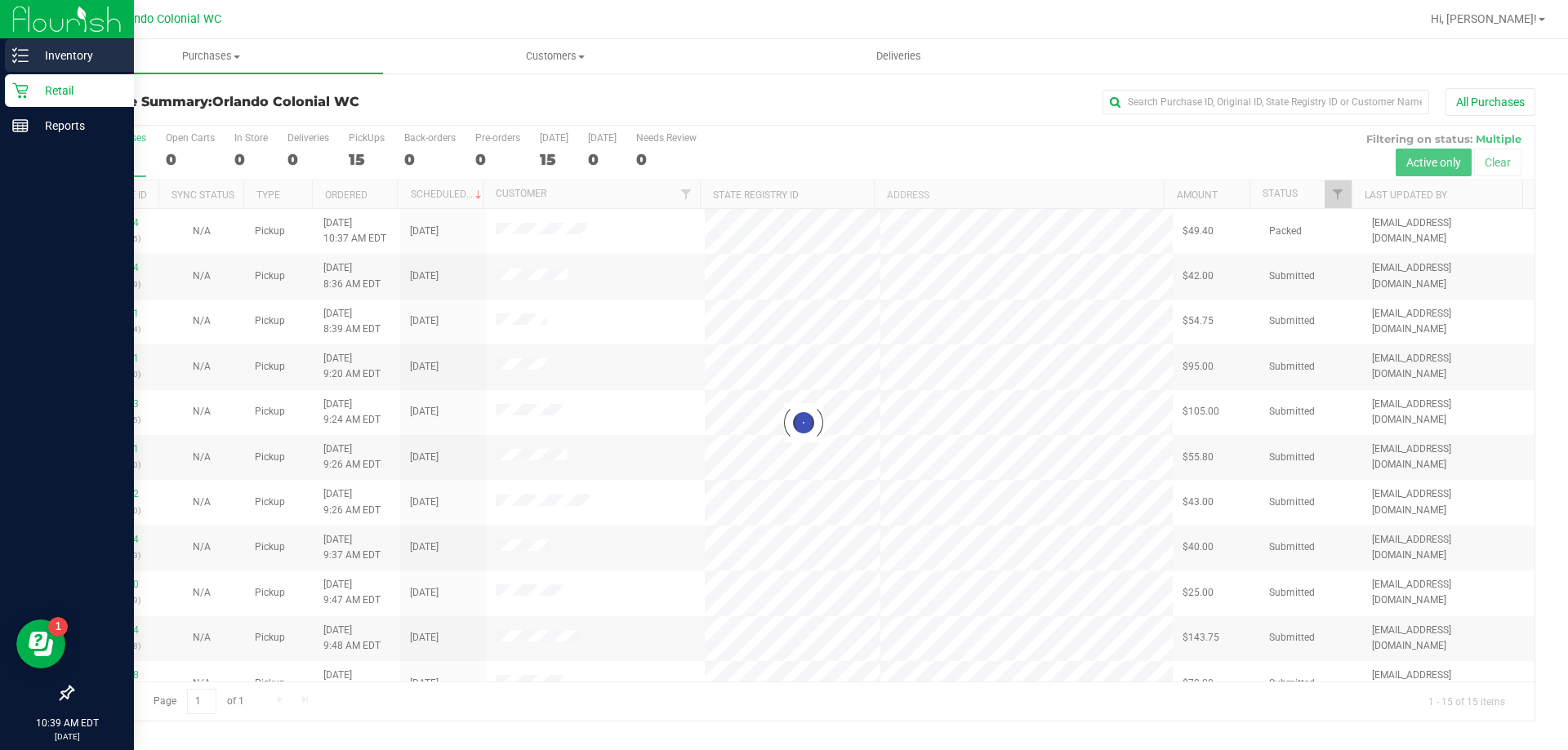
click at [42, 52] on p "Inventory" at bounding box center [77, 55] width 98 height 20
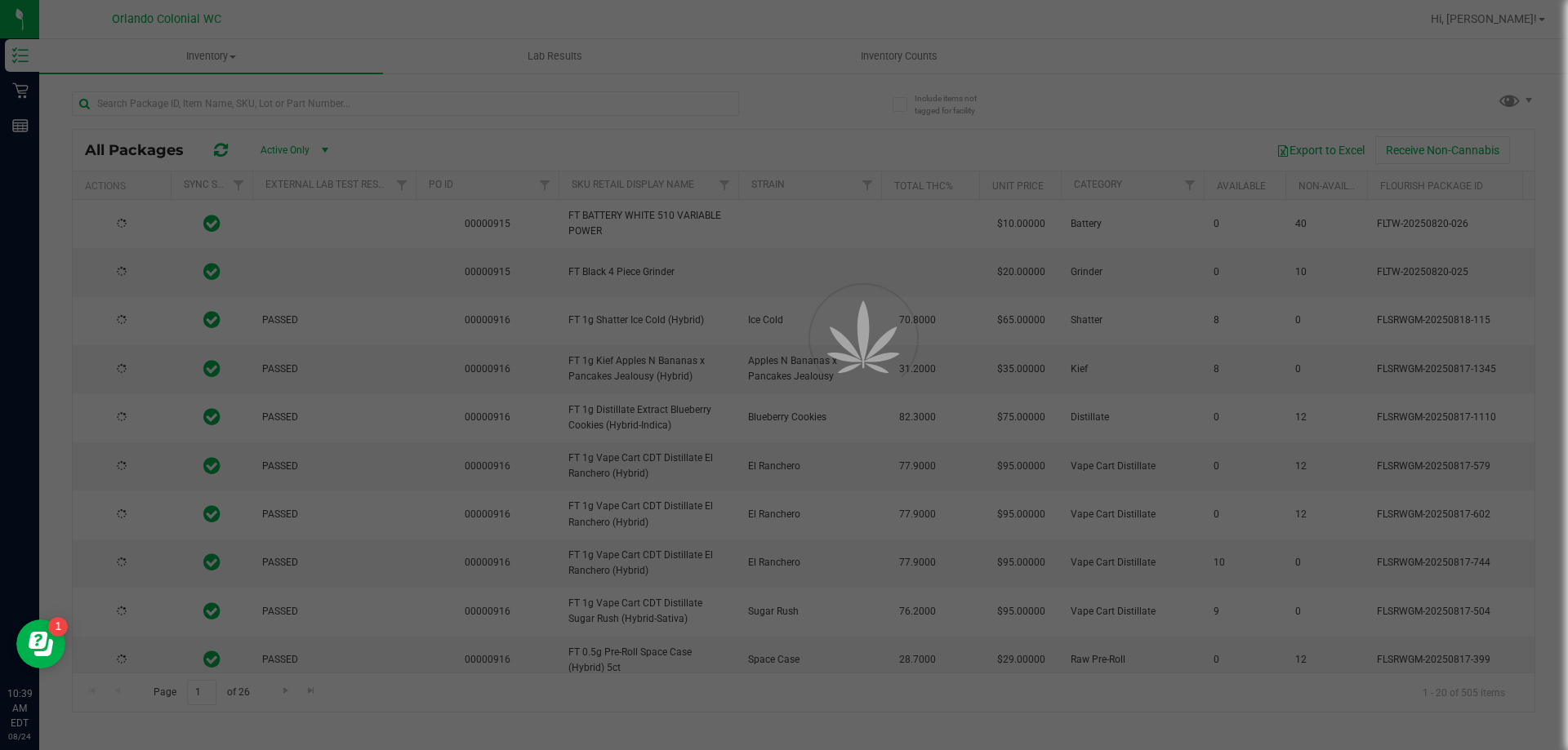
click at [379, 100] on div at bounding box center [784, 375] width 1568 height 750
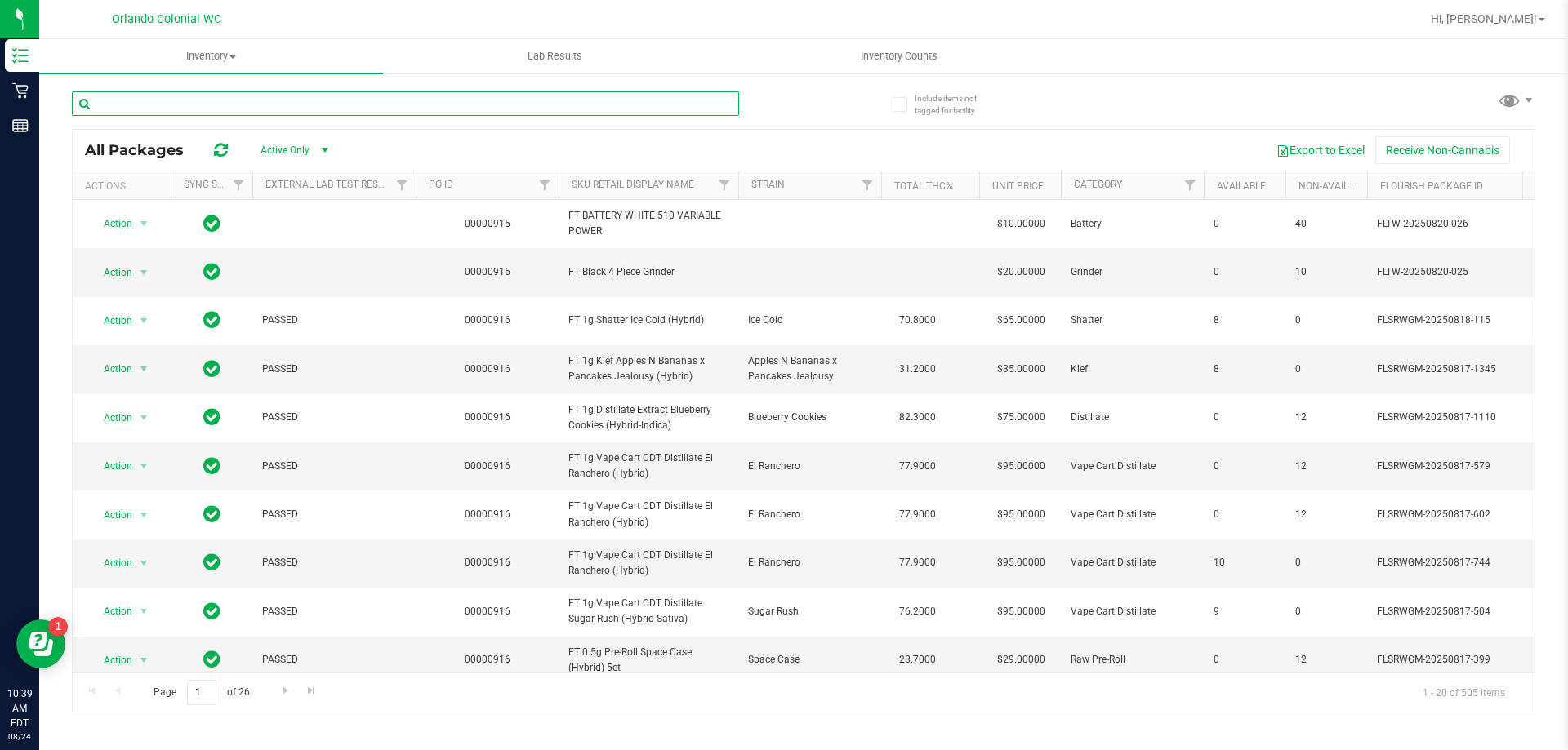
click at [379, 100] on input "text" at bounding box center [405, 104] width 667 height 25
paste input "FT 0.5g Pre-Roll Rainbow Harbor (Hybrid-Indica) 1ct"
type input "FT 0.5g Pre-Roll Rainbow Harbor (Hybrid-Indica) 1ct"
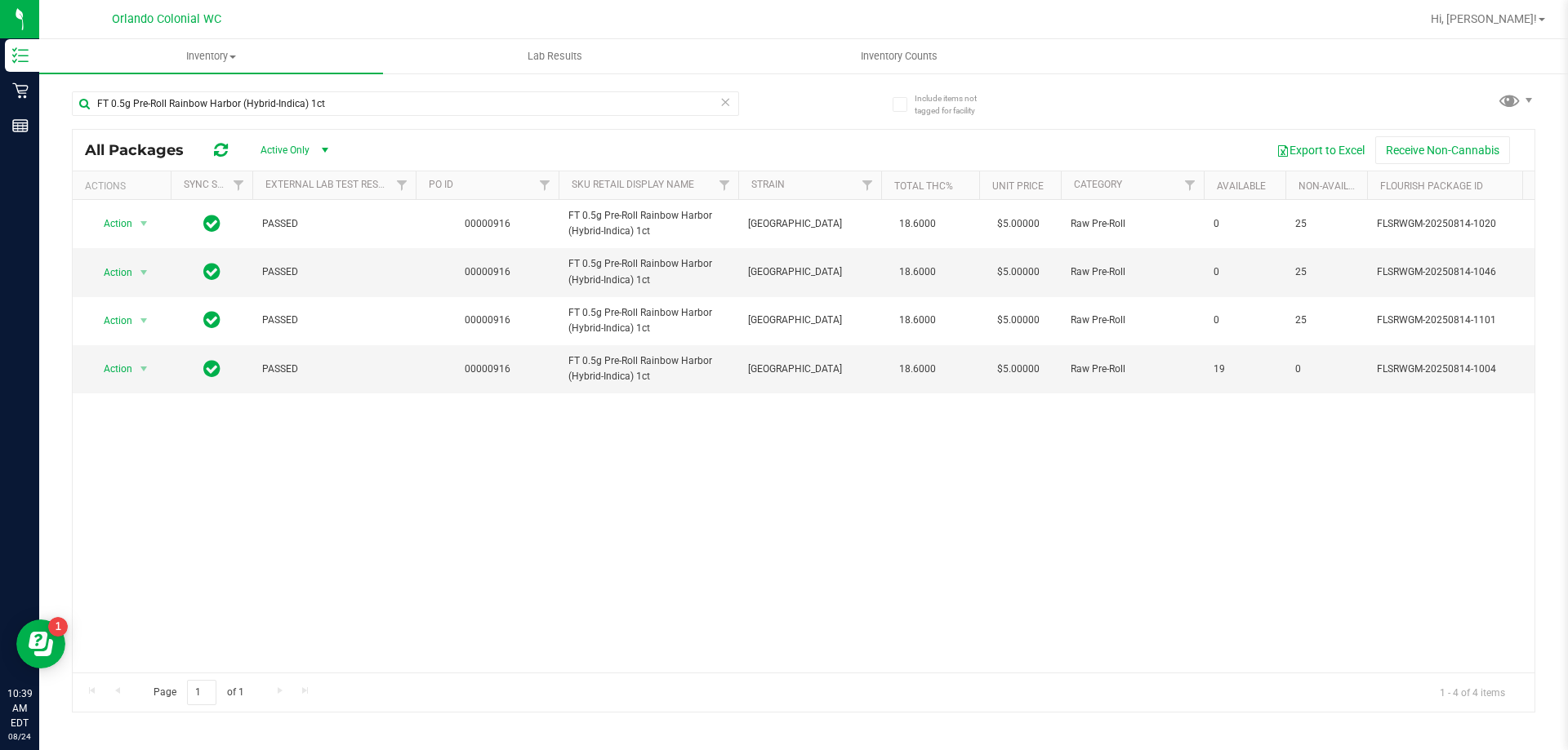
click at [619, 436] on div "Action Action Global inventory Package audit log Print package label Print prod…" at bounding box center [803, 436] width 1461 height 473
click at [801, 479] on div "Action Action Global inventory Package audit log Print package label Print prod…" at bounding box center [803, 436] width 1461 height 473
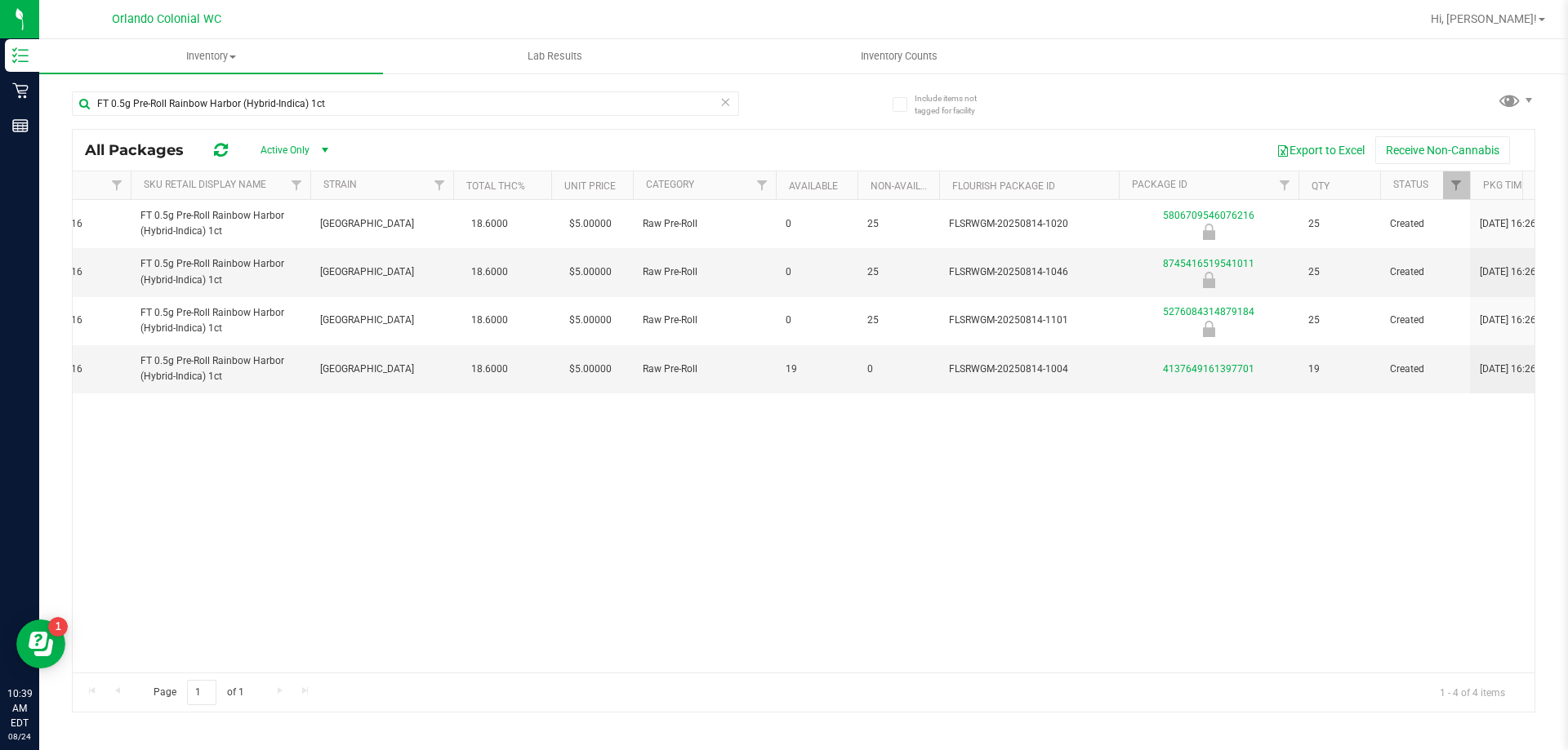
scroll to position [0, 500]
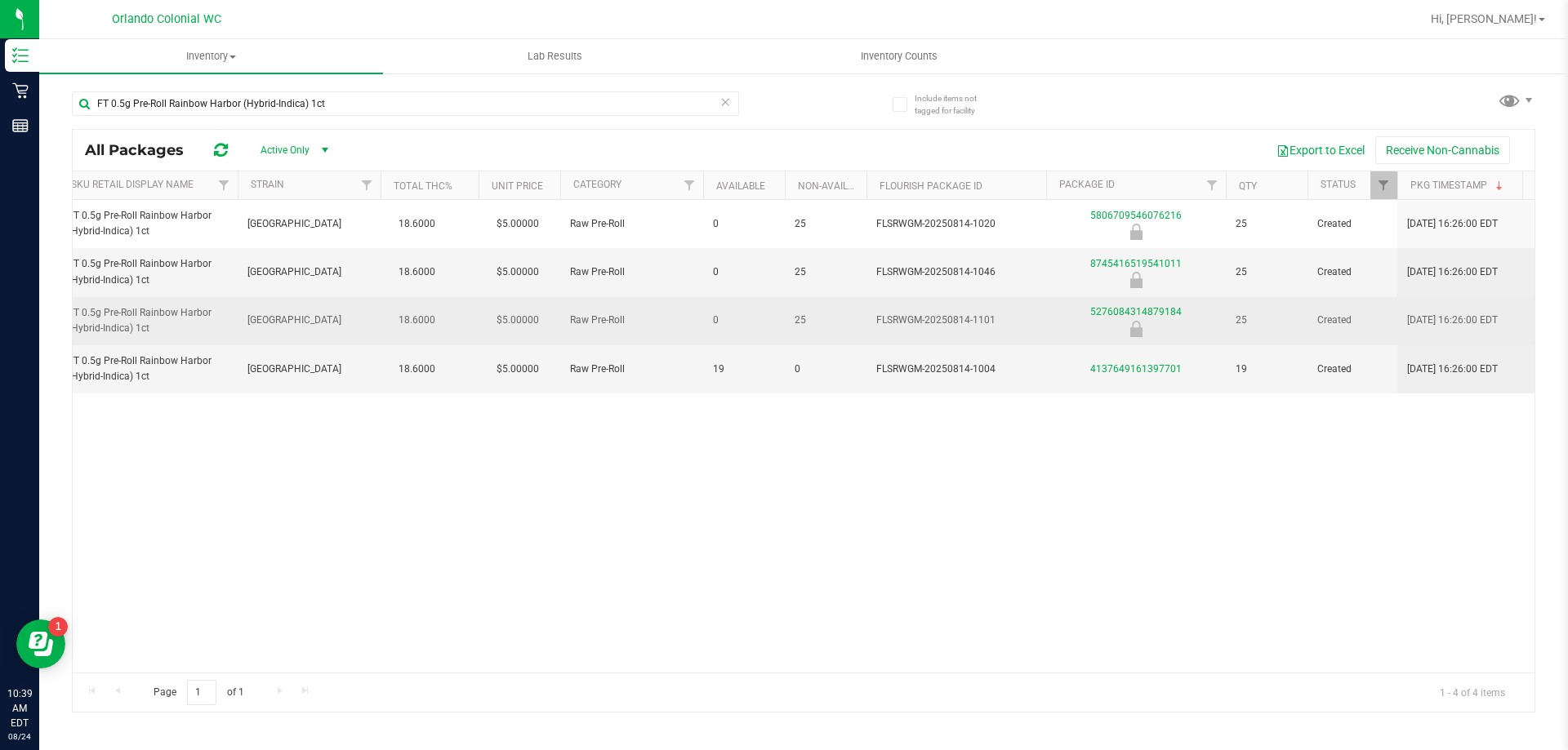
drag, startPoint x: 1000, startPoint y: 319, endPoint x: 974, endPoint y: 326, distance: 26.9
click at [974, 326] on span "FLSRWGM-20250814-1101" at bounding box center [956, 320] width 160 height 15
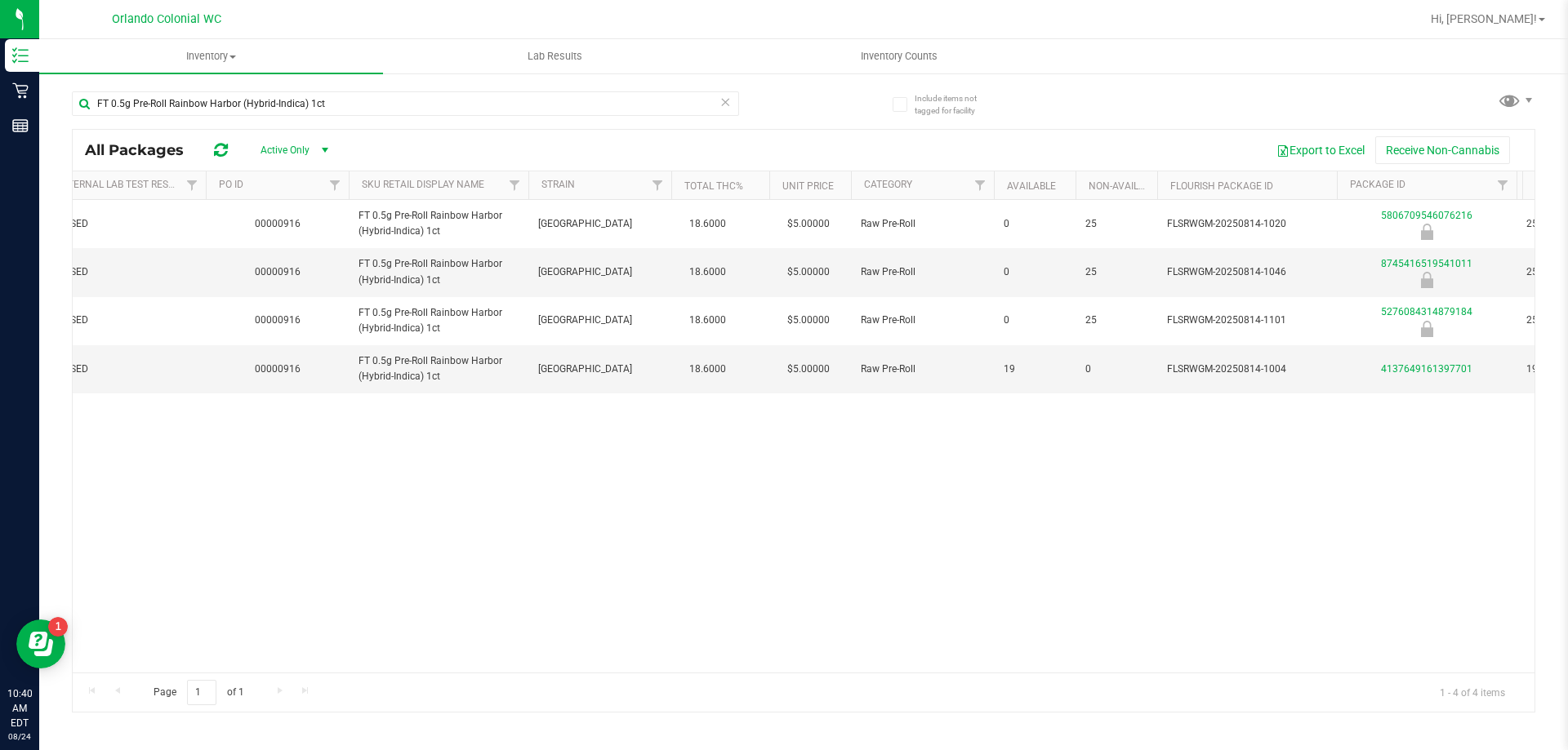
scroll to position [0, 174]
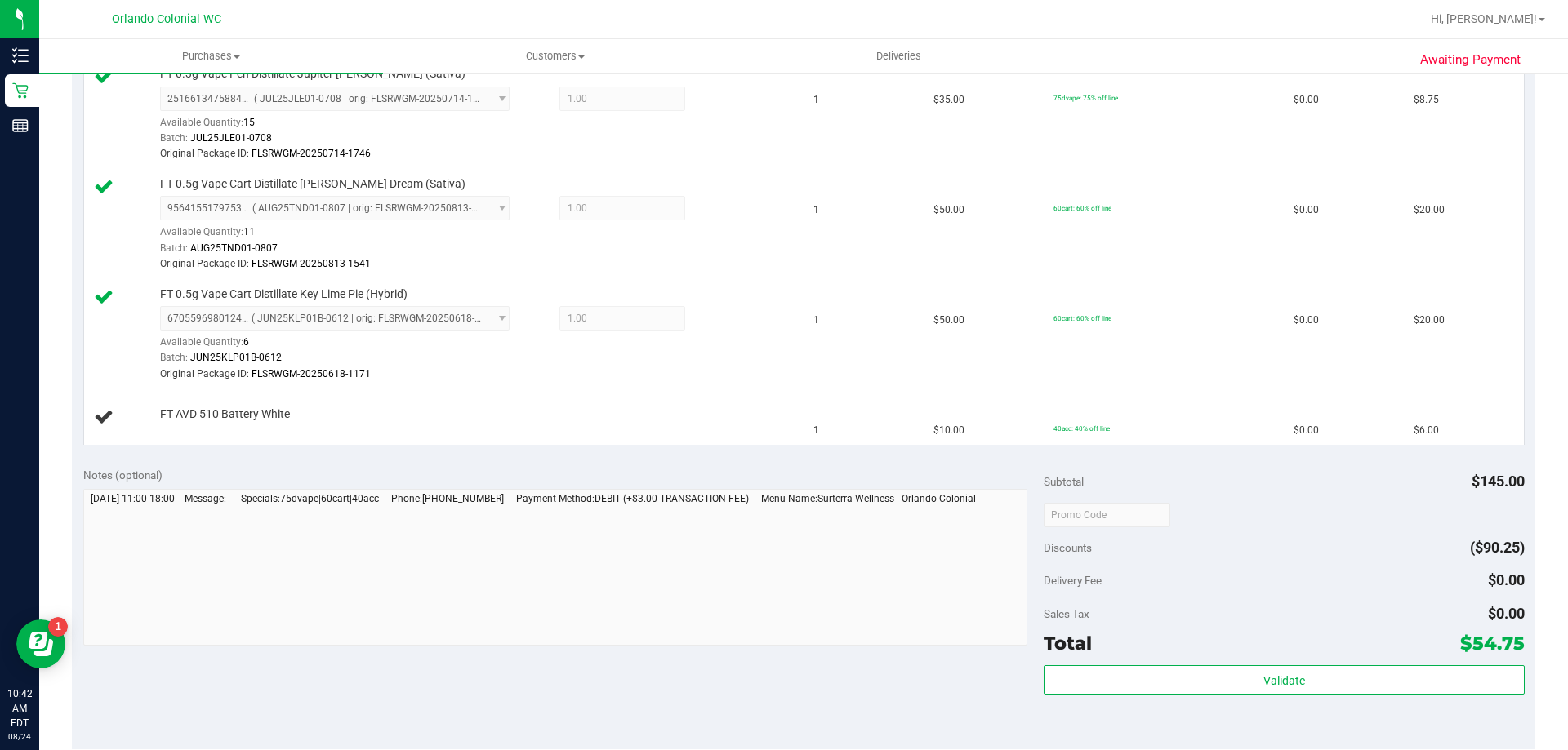
scroll to position [557, 0]
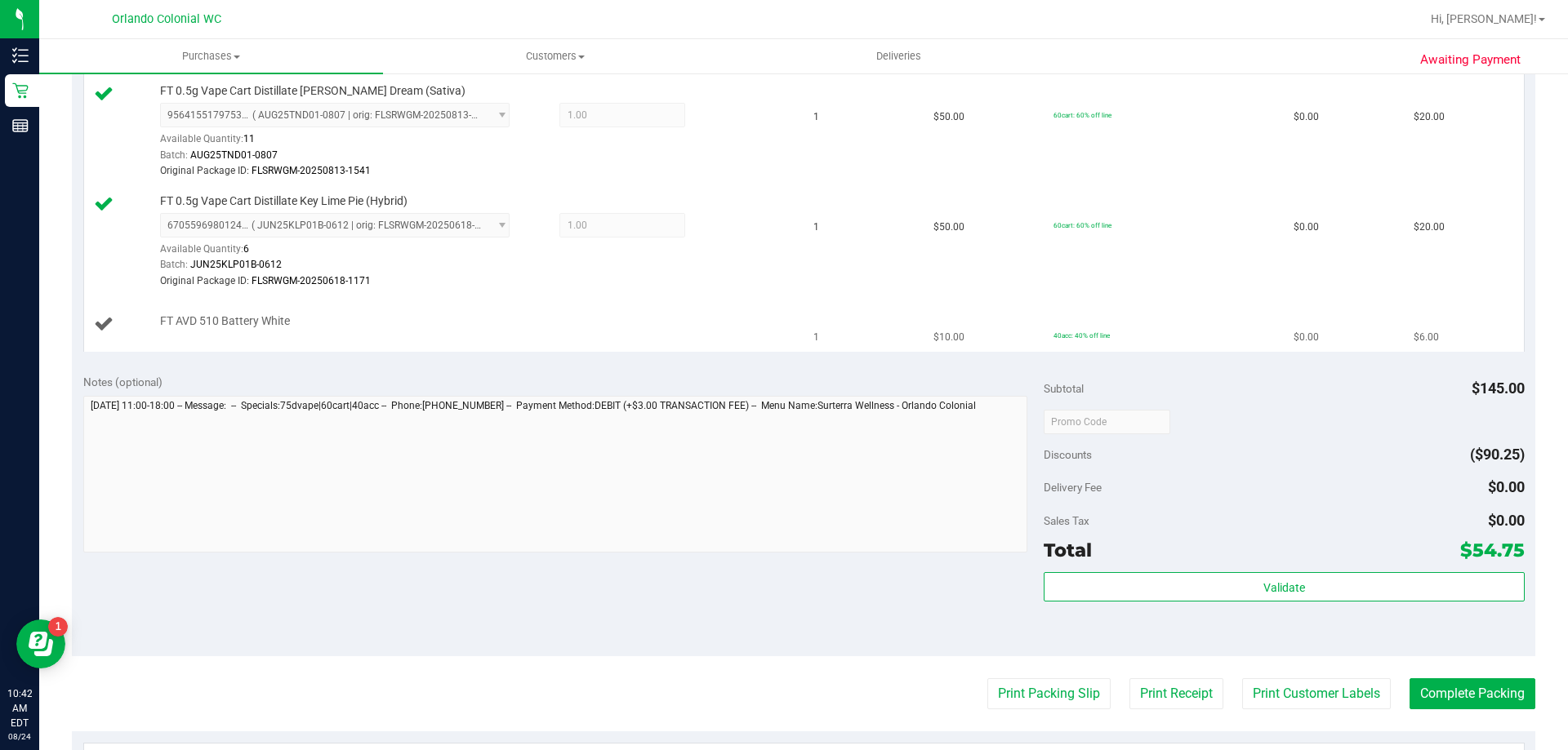
click at [232, 322] on span "FT AVD 510 Battery White" at bounding box center [226, 321] width 130 height 15
click at [110, 324] on icon at bounding box center [103, 323] width 20 height 20
click at [238, 324] on span "FT AVD 510 Battery White" at bounding box center [226, 321] width 130 height 15
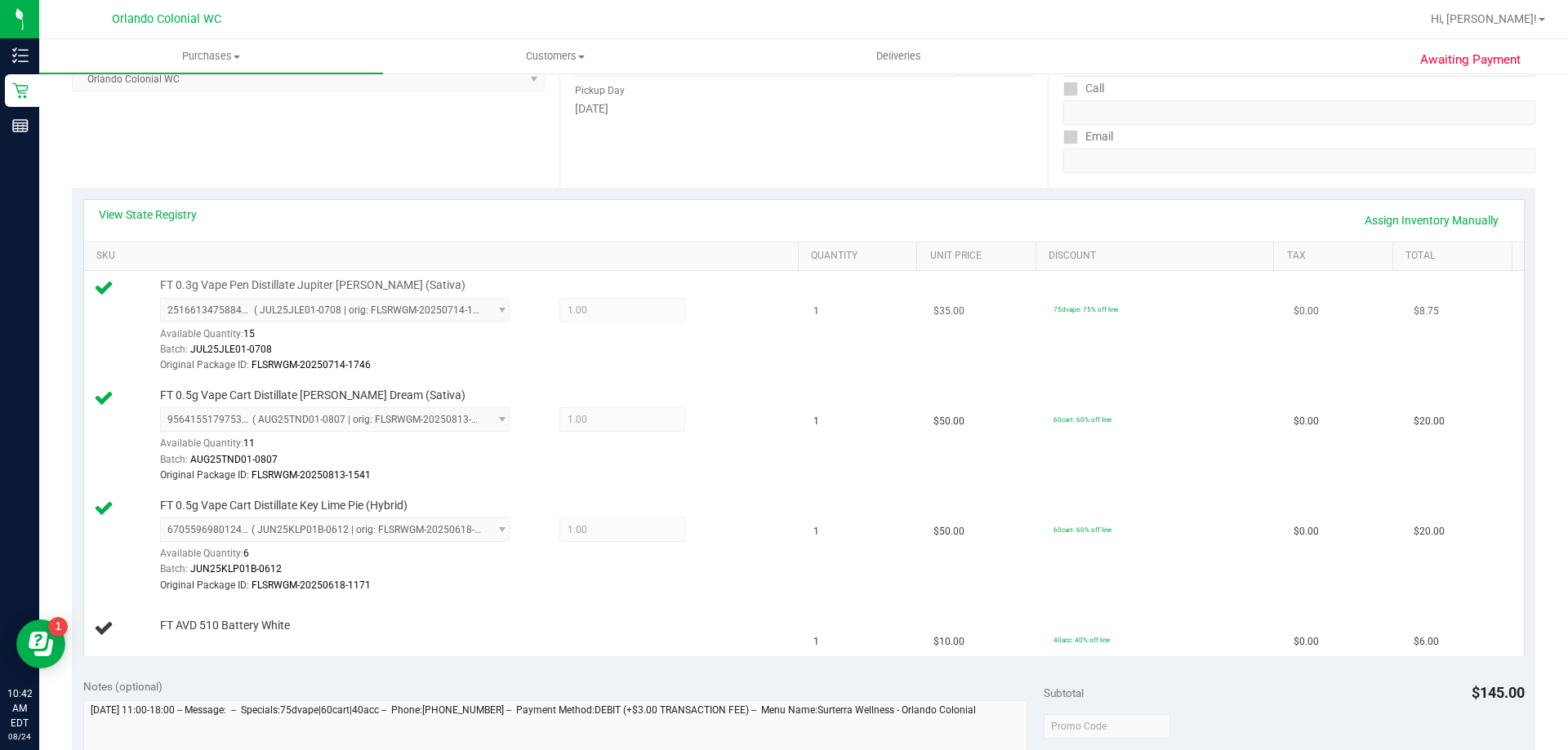
scroll to position [230, 0]
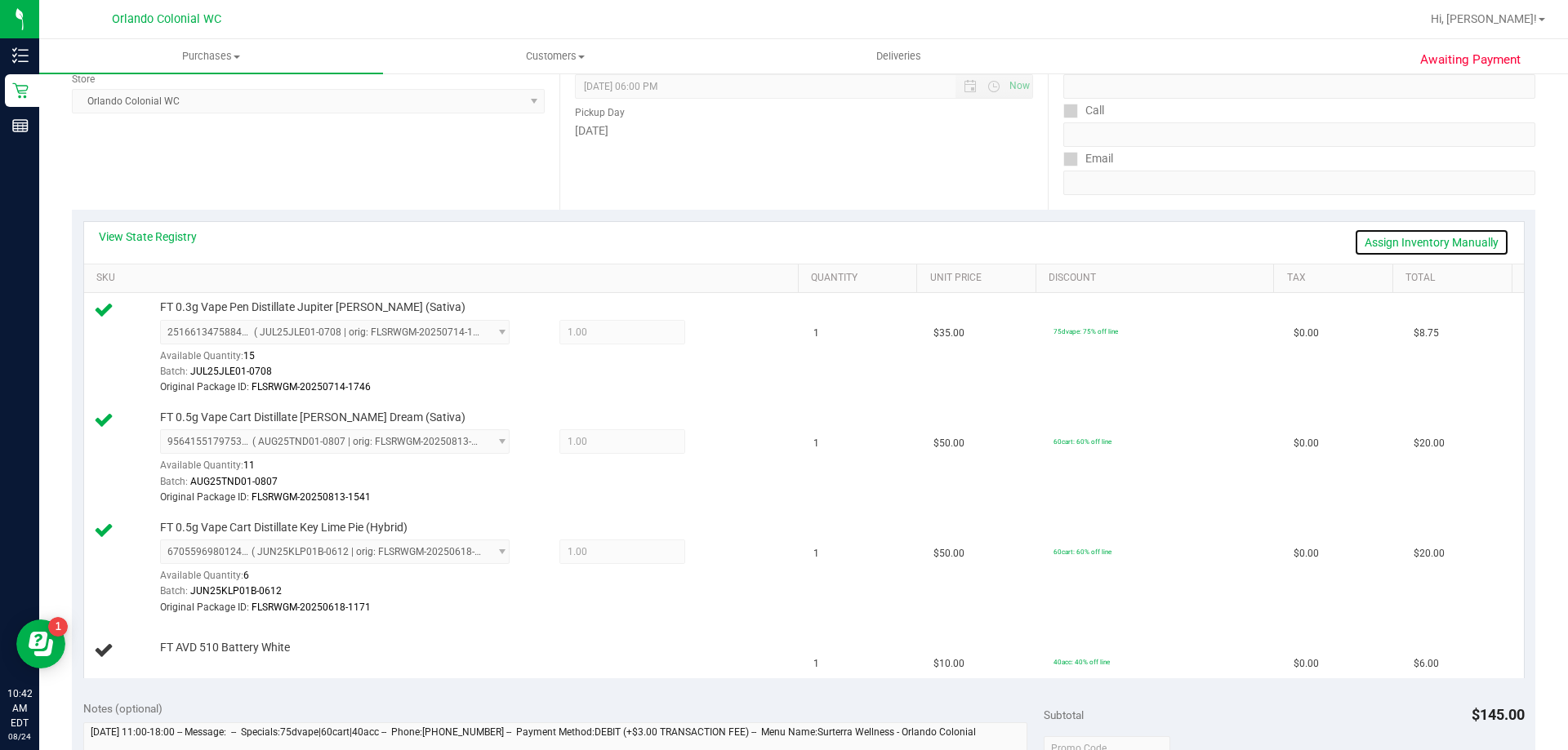
click at [1417, 244] on link "Assign Inventory Manually" at bounding box center [1431, 242] width 155 height 27
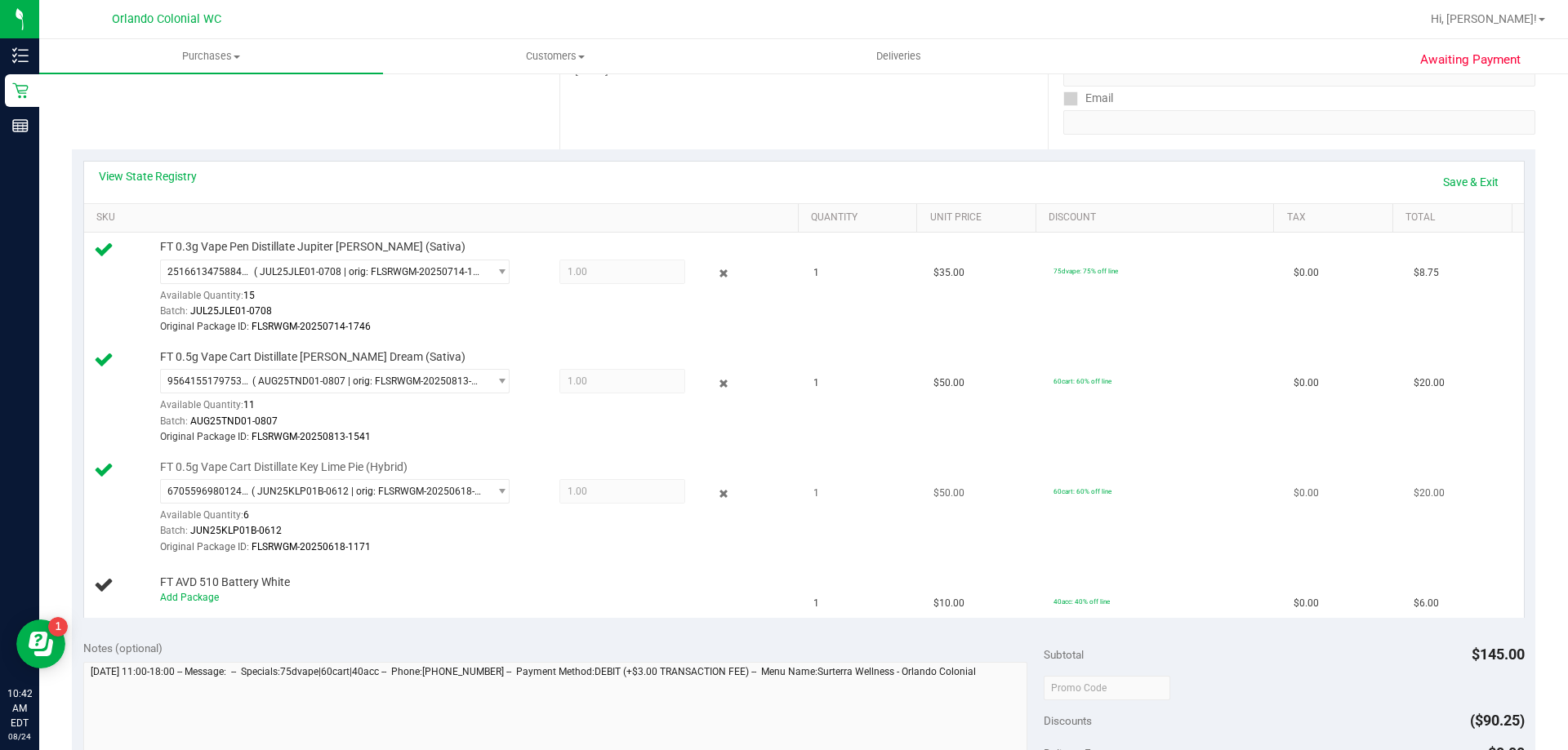
scroll to position [393, 0]
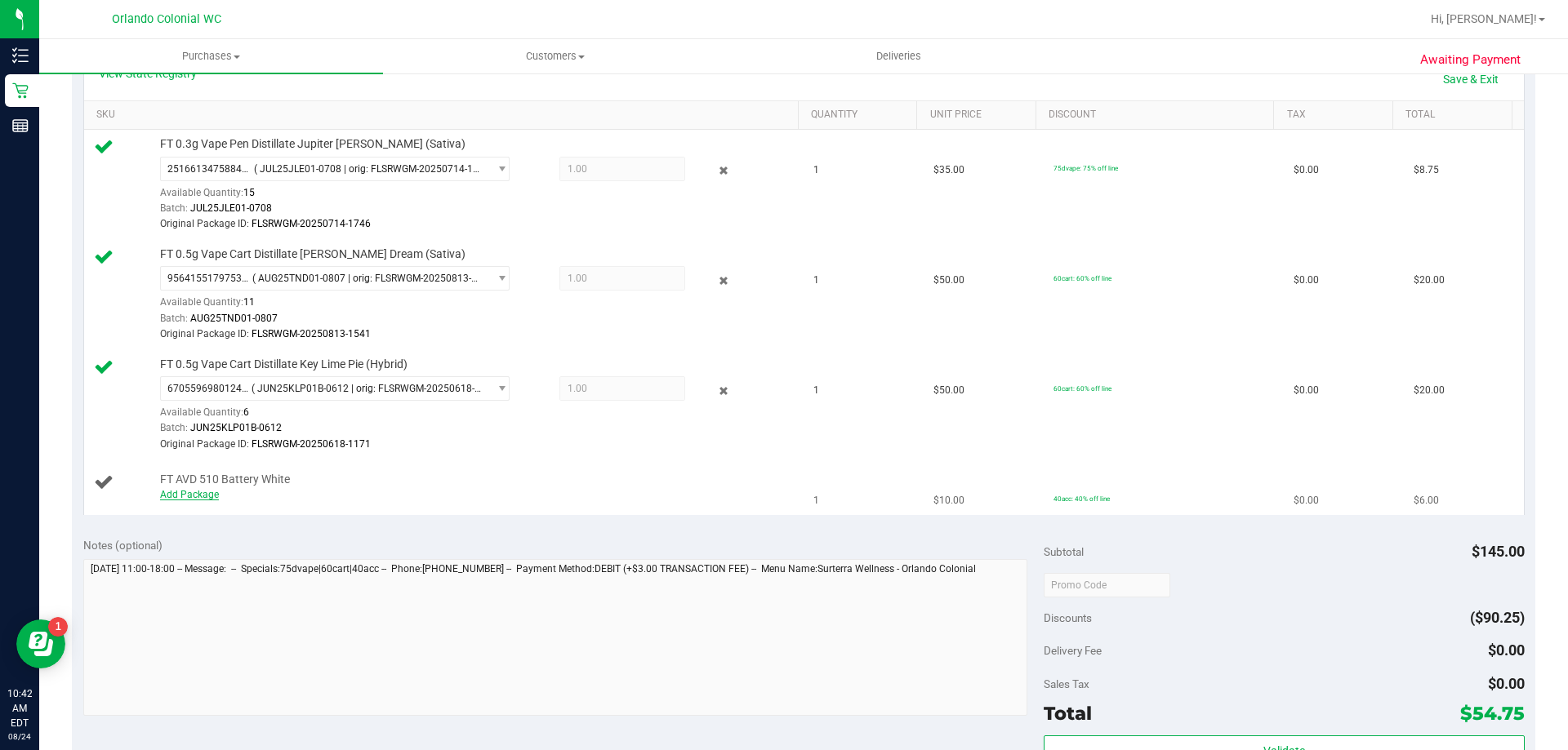
click at [194, 494] on link "Add Package" at bounding box center [190, 494] width 59 height 11
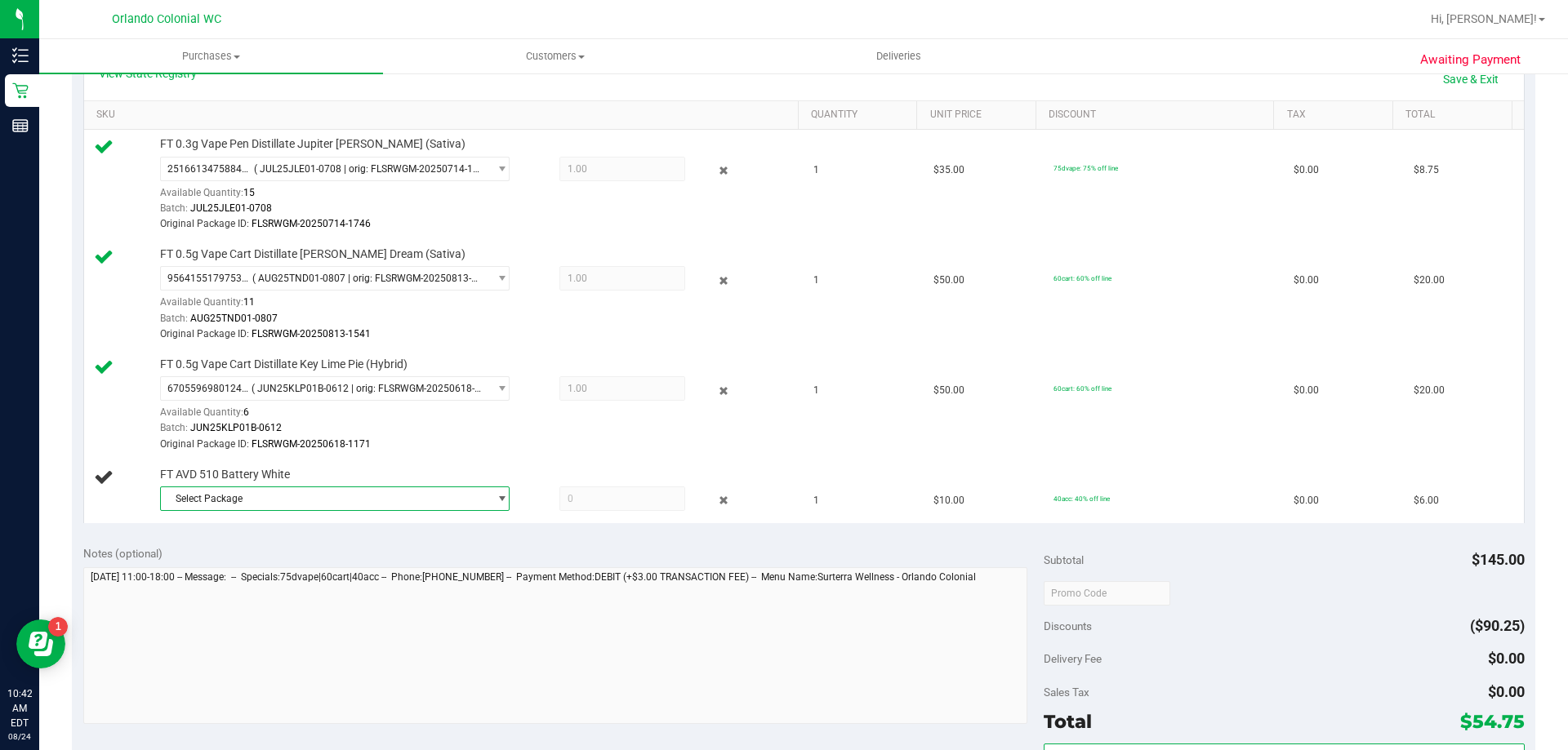
click at [301, 504] on span "Select Package" at bounding box center [324, 498] width 328 height 23
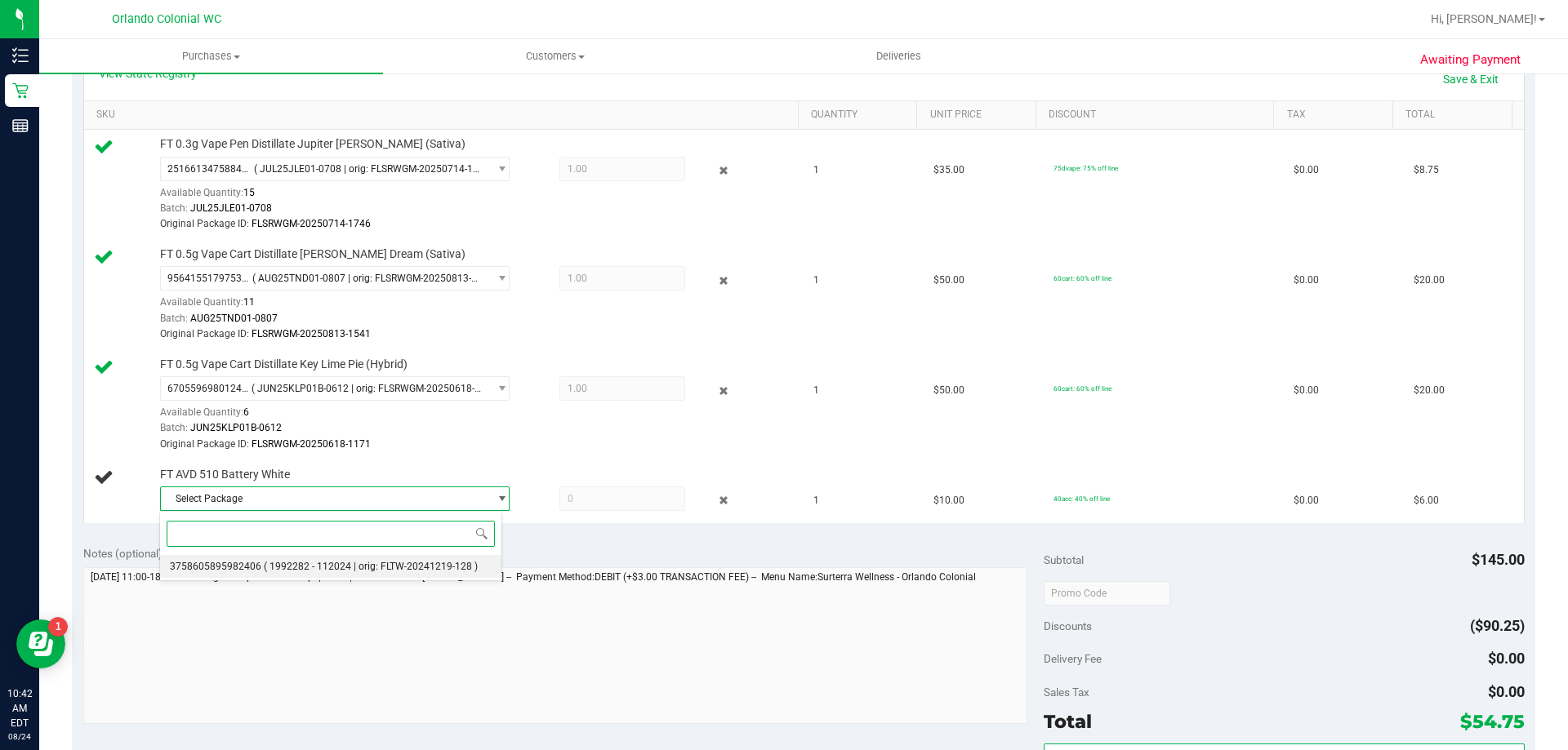
click at [278, 565] on span "( 1992282 - 112024 | orig: FLTW-20241219-128 )" at bounding box center [370, 566] width 214 height 11
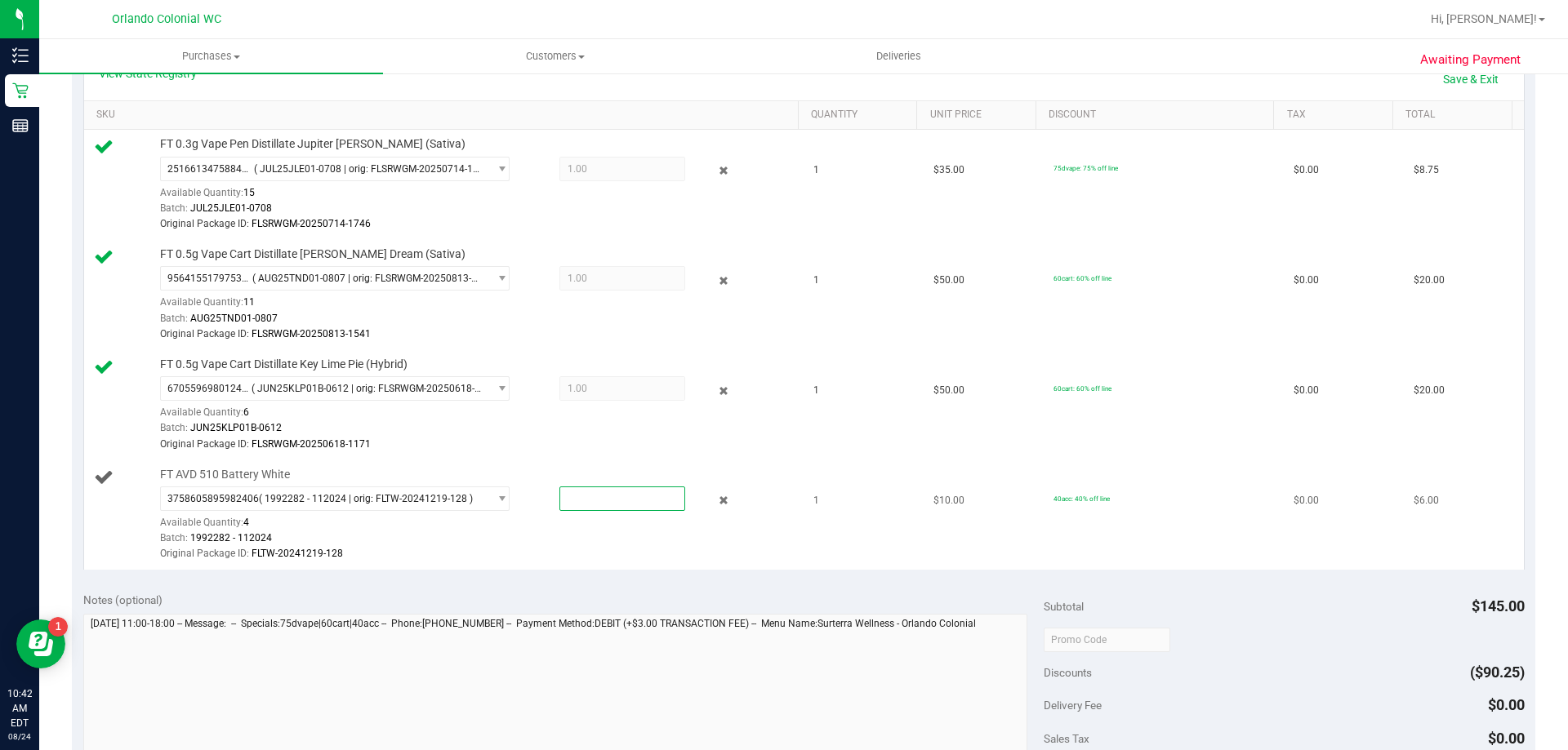
click at [629, 494] on span at bounding box center [621, 498] width 126 height 25
type input "1"
click at [792, 594] on div "Notes (optional)" at bounding box center [564, 599] width 961 height 16
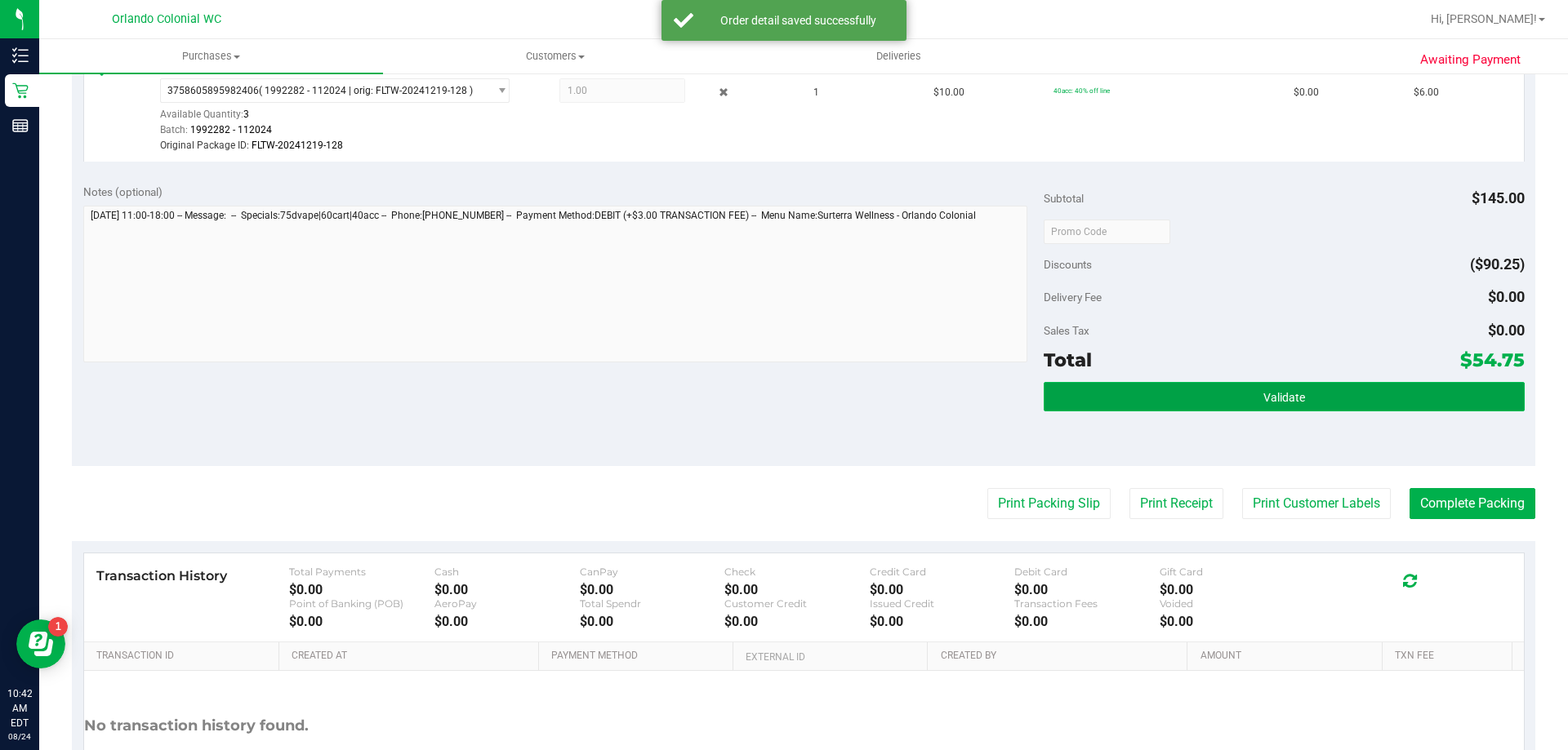
click at [1216, 402] on button "Validate" at bounding box center [1283, 396] width 481 height 29
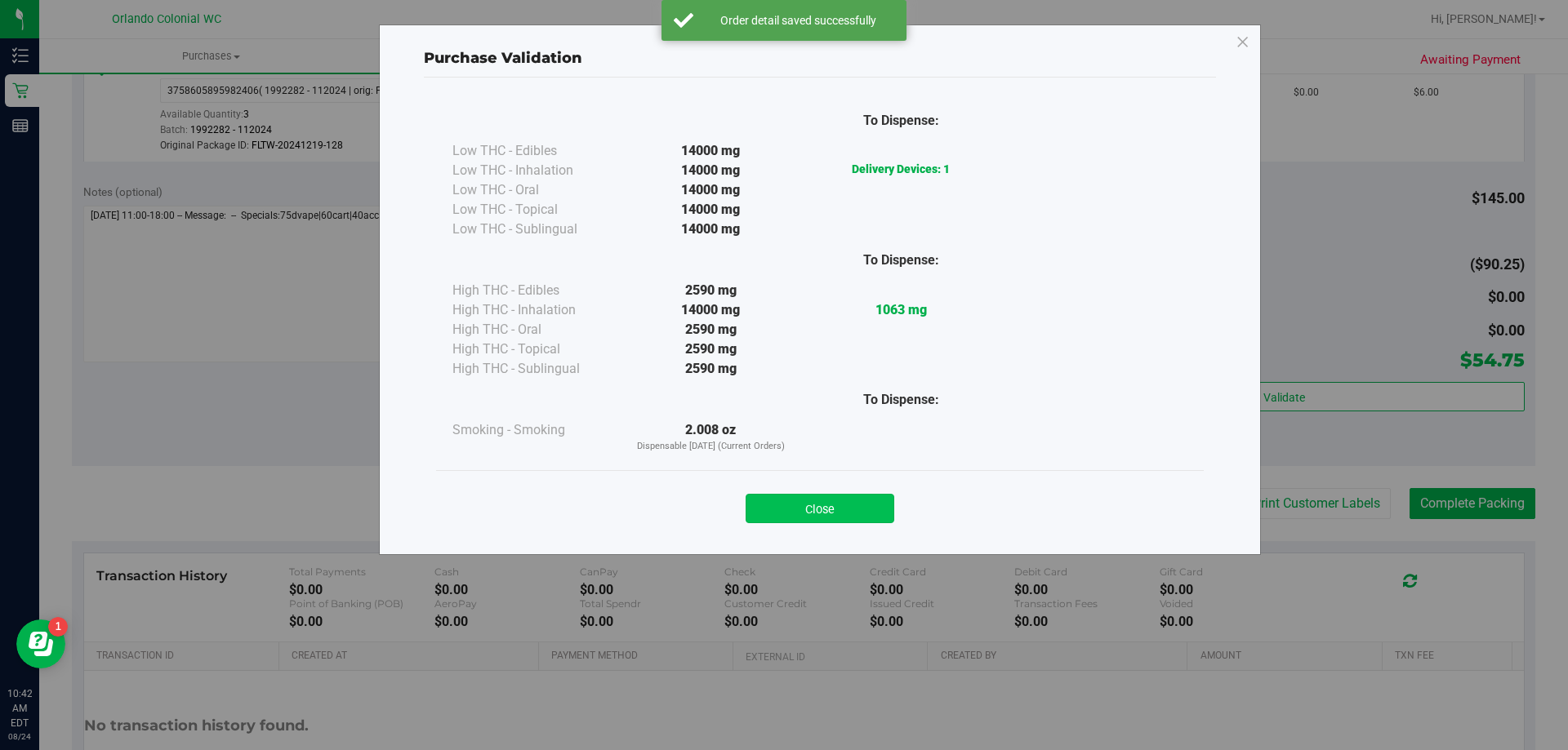
click at [818, 500] on button "Close" at bounding box center [819, 508] width 148 height 29
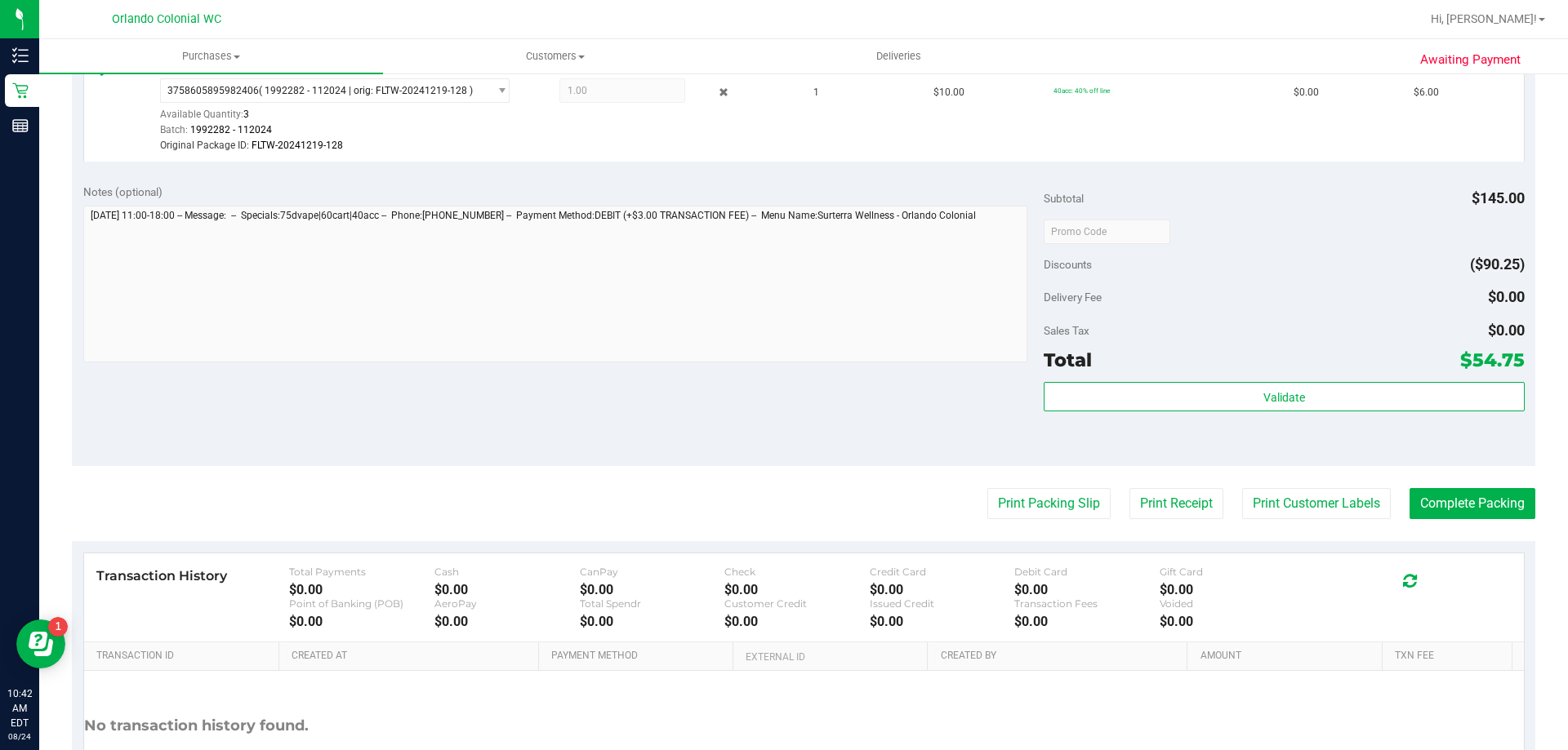
click at [831, 450] on div "Notes (optional) Subtotal $145.00 Discounts ($90.25) Delivery Fee $0.00 Sales T…" at bounding box center [803, 318] width 1463 height 293
click at [818, 432] on div "Notes (optional) Subtotal $145.00 Discounts ($90.25) Delivery Fee $0.00 Sales T…" at bounding box center [803, 318] width 1463 height 293
click at [1029, 444] on div "Notes (optional) Subtotal $145.00 Discounts ($90.25) Delivery Fee $0.00 Sales T…" at bounding box center [803, 318] width 1463 height 293
click at [1052, 501] on button "Print Packing Slip" at bounding box center [1049, 503] width 124 height 31
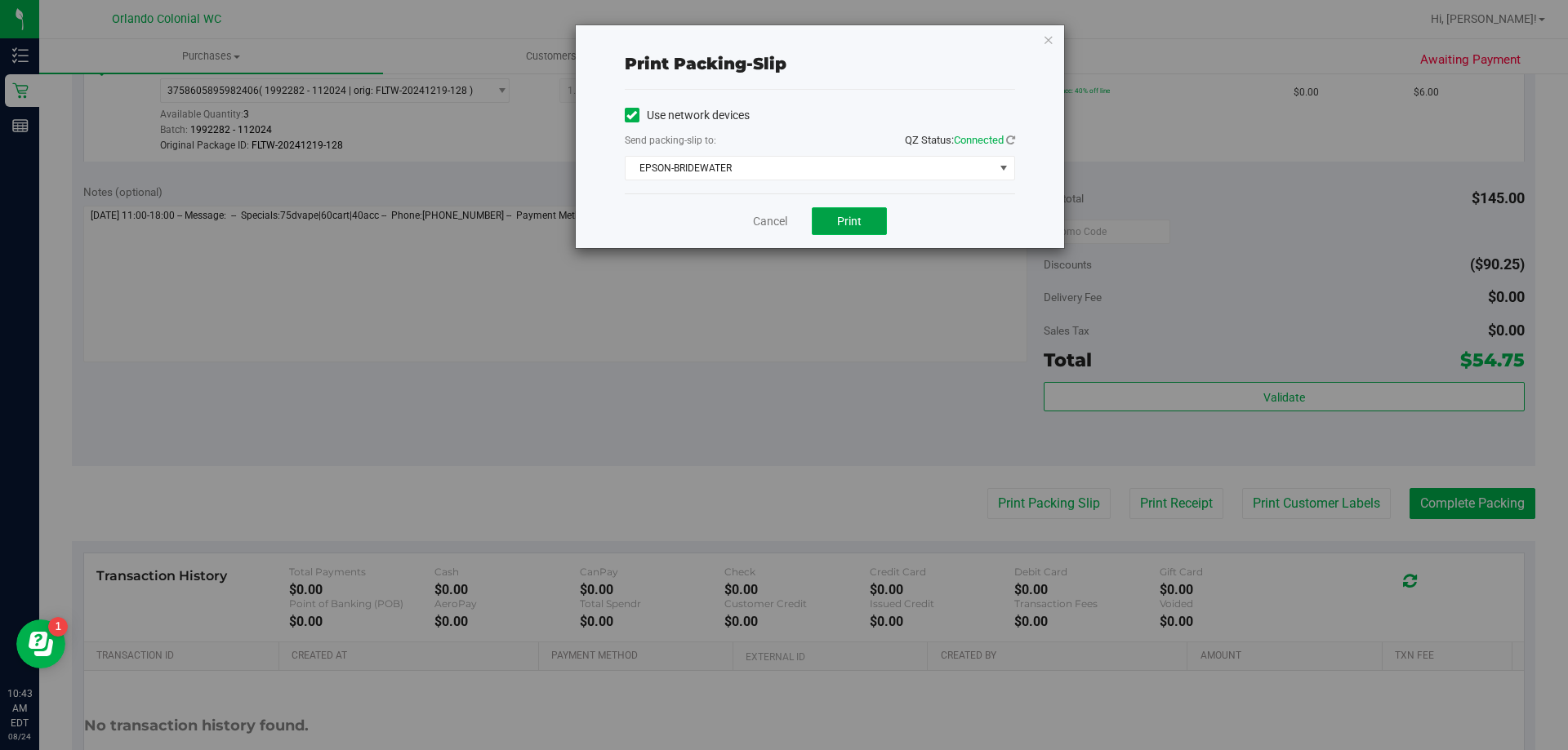
click at [853, 221] on span "Print" at bounding box center [850, 221] width 25 height 13
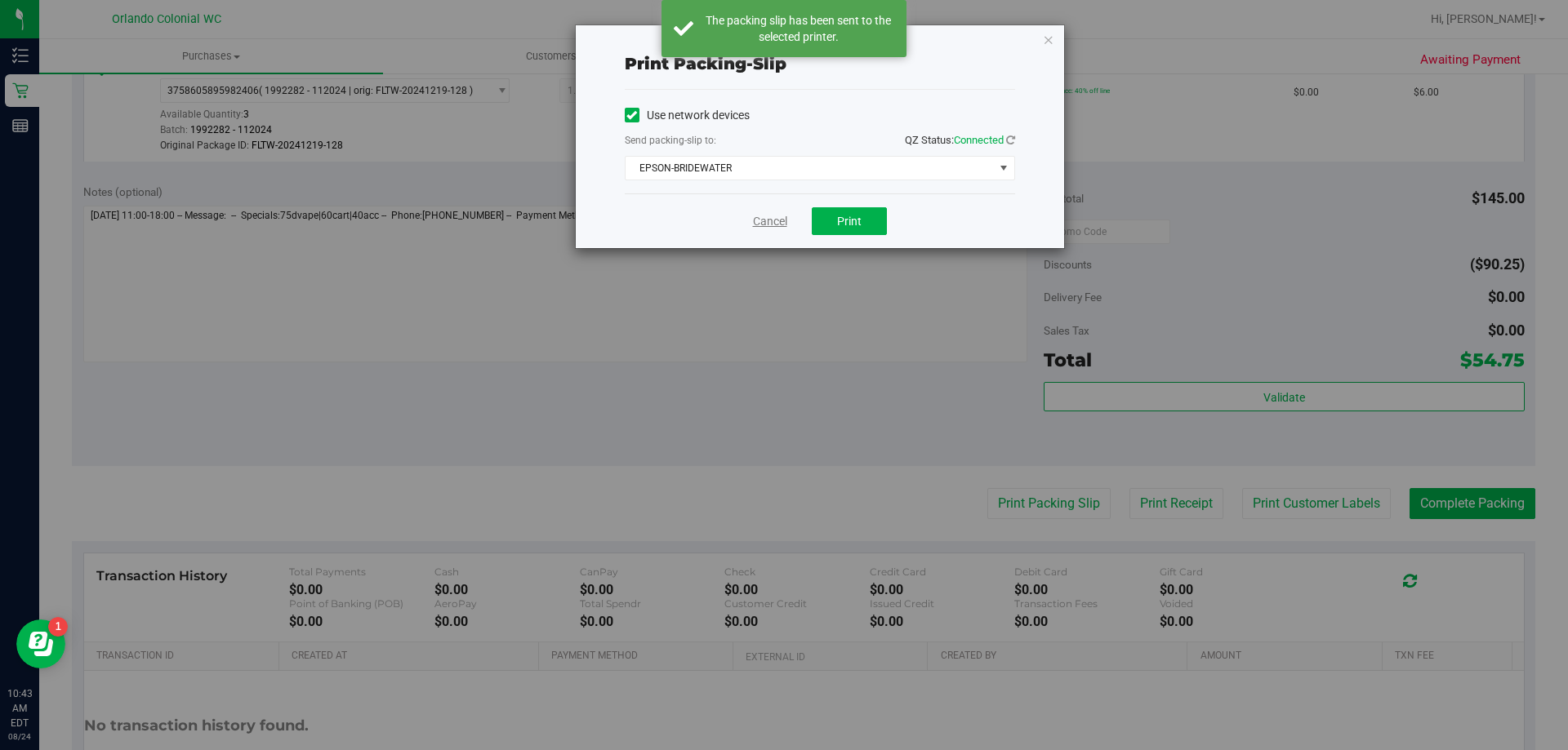
click at [765, 220] on link "Cancel" at bounding box center [769, 222] width 34 height 17
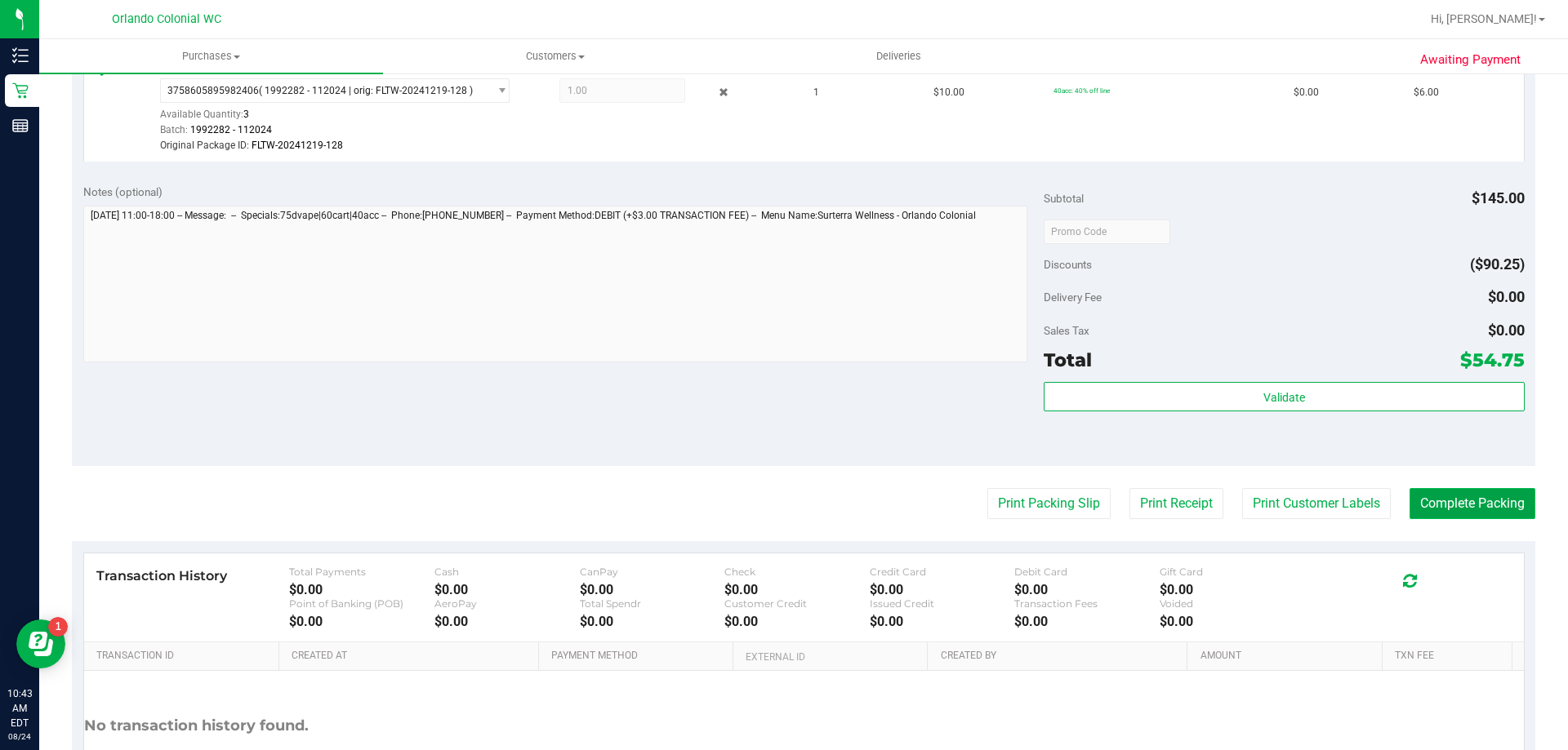
click at [1476, 494] on button "Complete Packing" at bounding box center [1472, 503] width 126 height 31
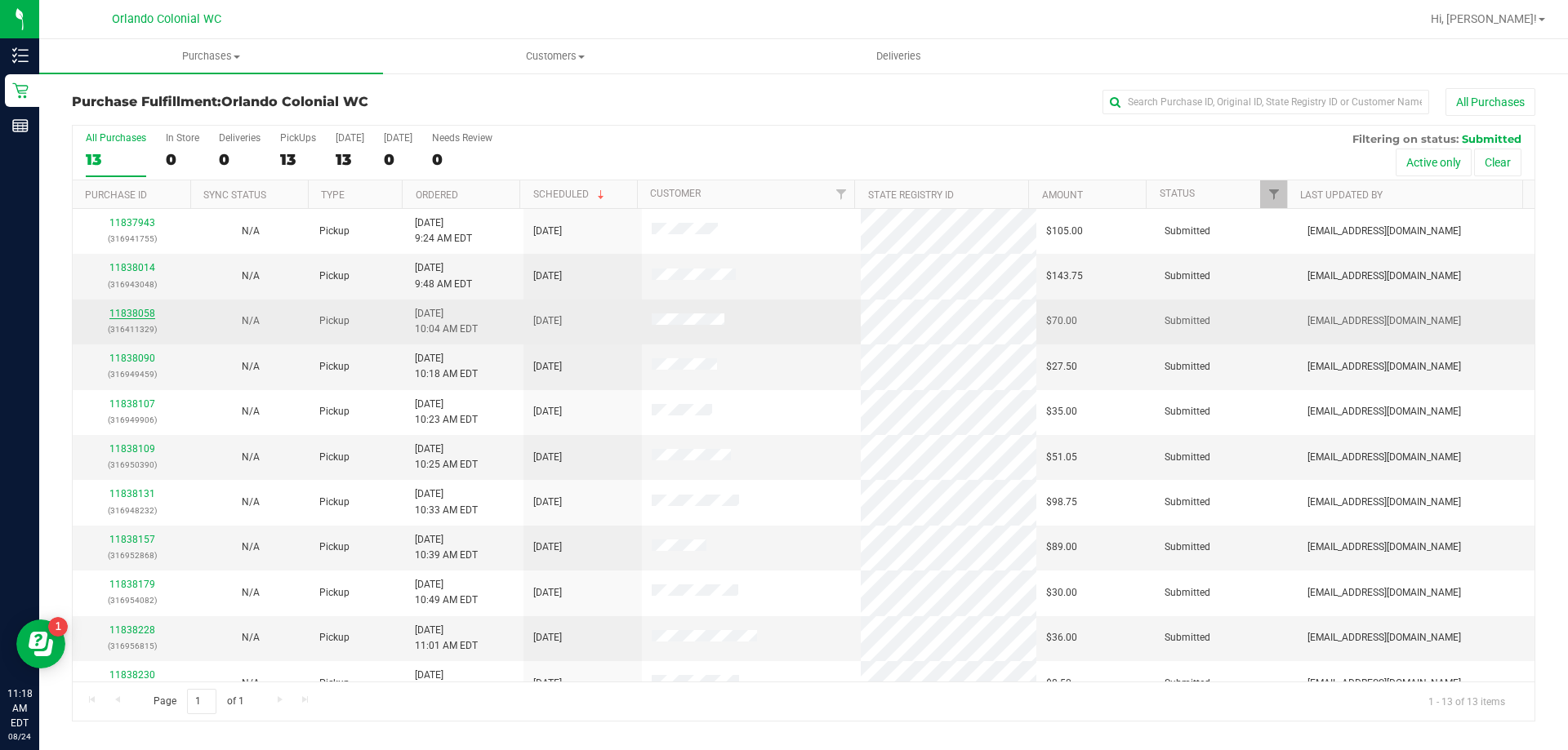
click at [126, 310] on link "11838058" at bounding box center [132, 313] width 45 height 11
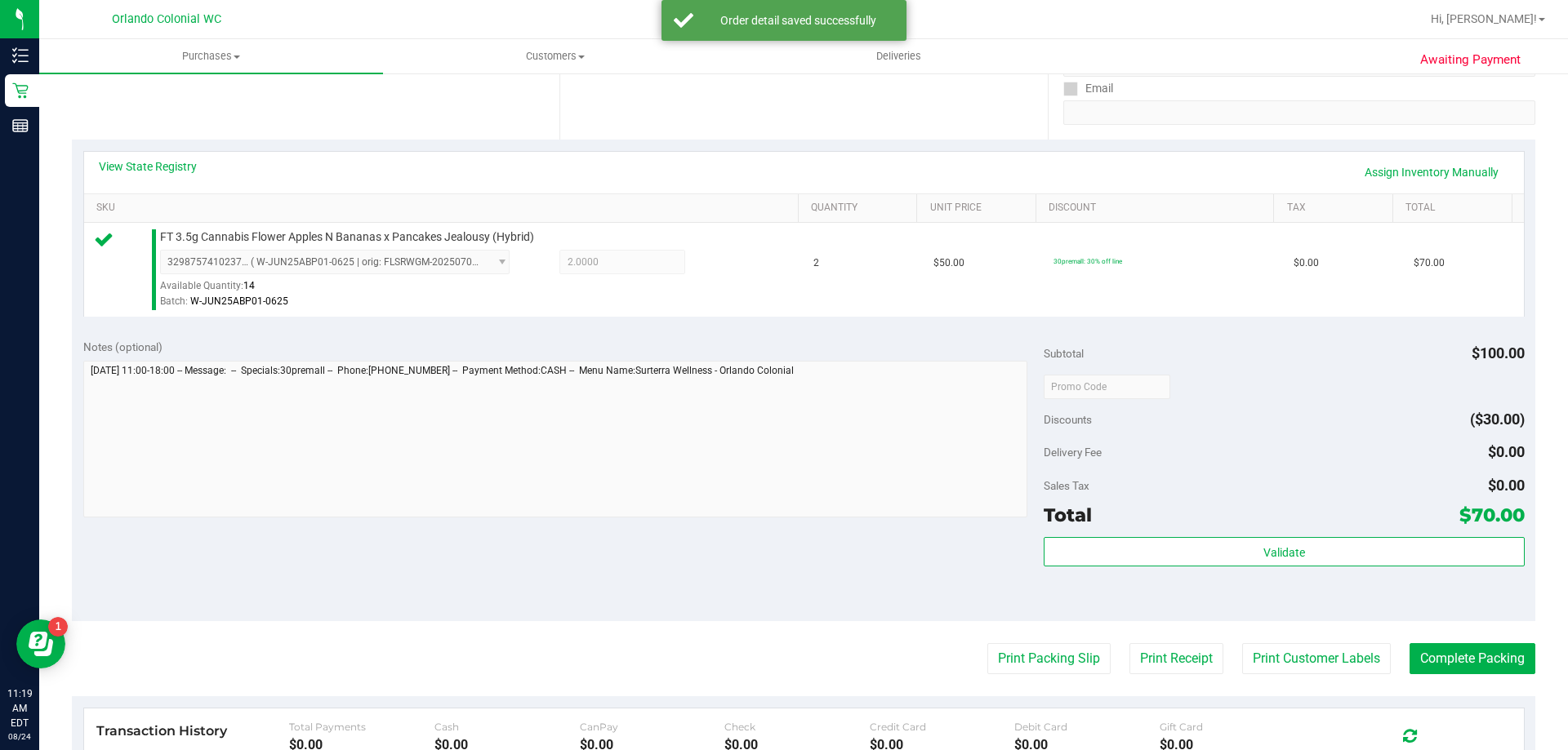
scroll to position [311, 0]
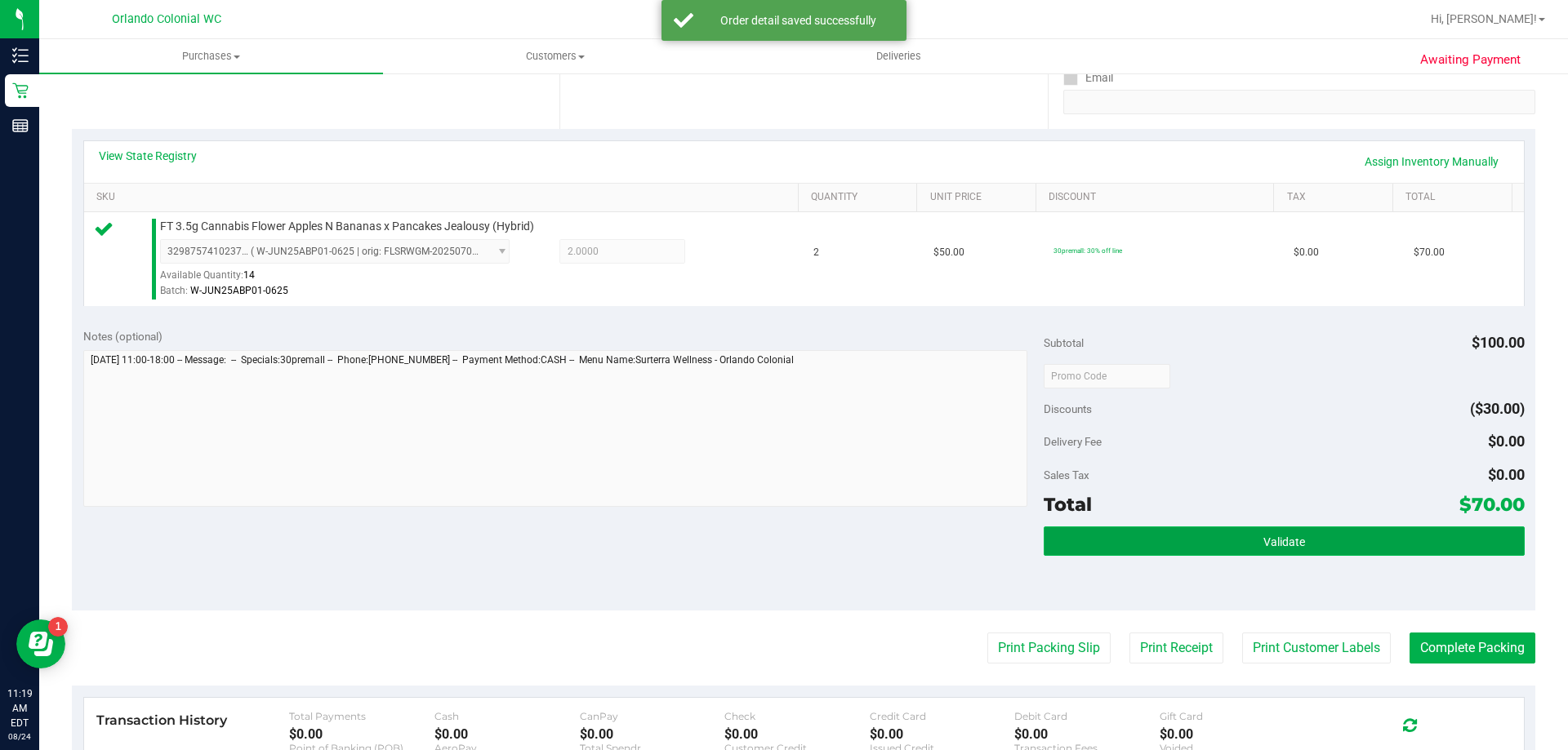
click at [1357, 548] on button "Validate" at bounding box center [1283, 541] width 481 height 29
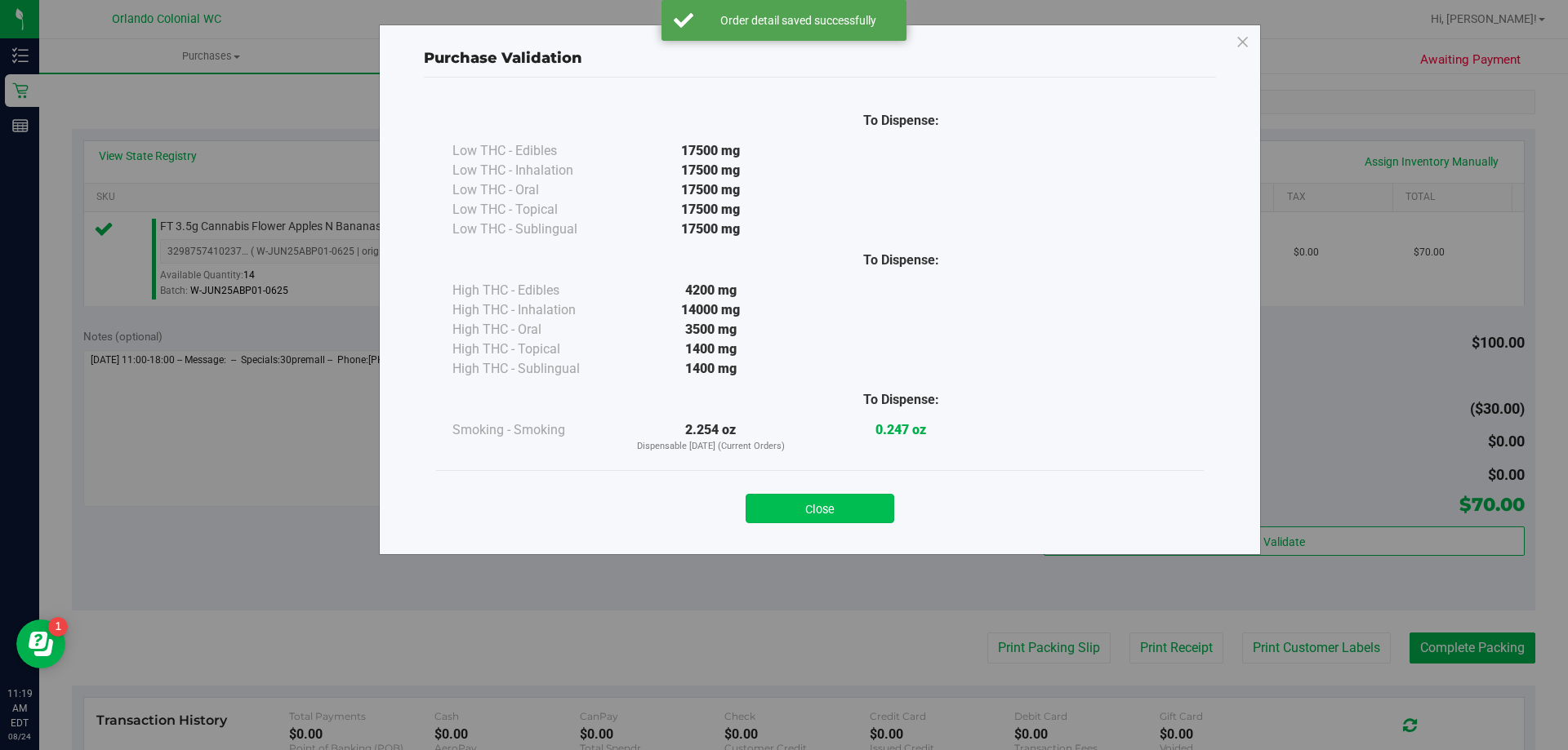
click at [840, 518] on button "Close" at bounding box center [819, 508] width 148 height 29
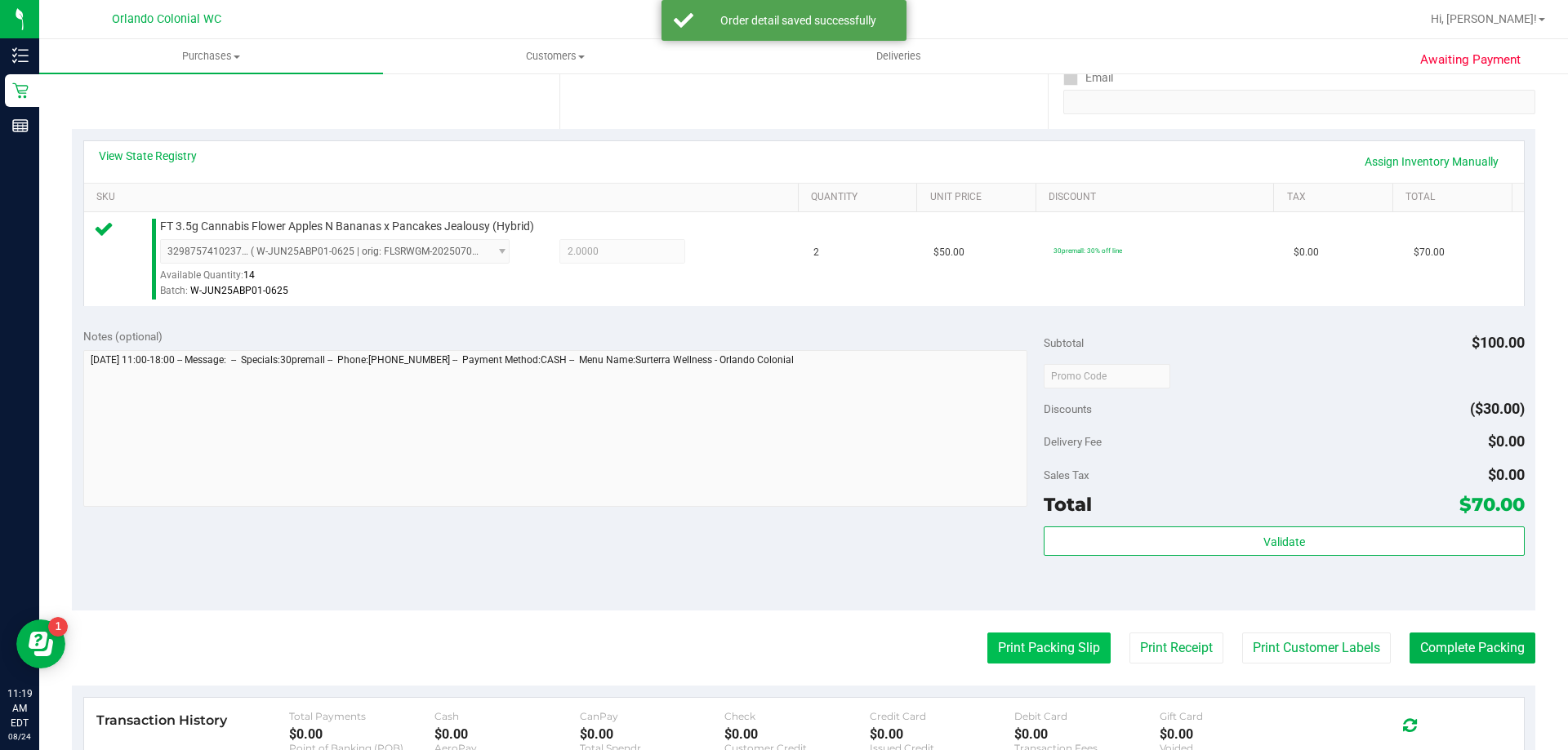
click at [1024, 651] on button "Print Packing Slip" at bounding box center [1049, 647] width 124 height 31
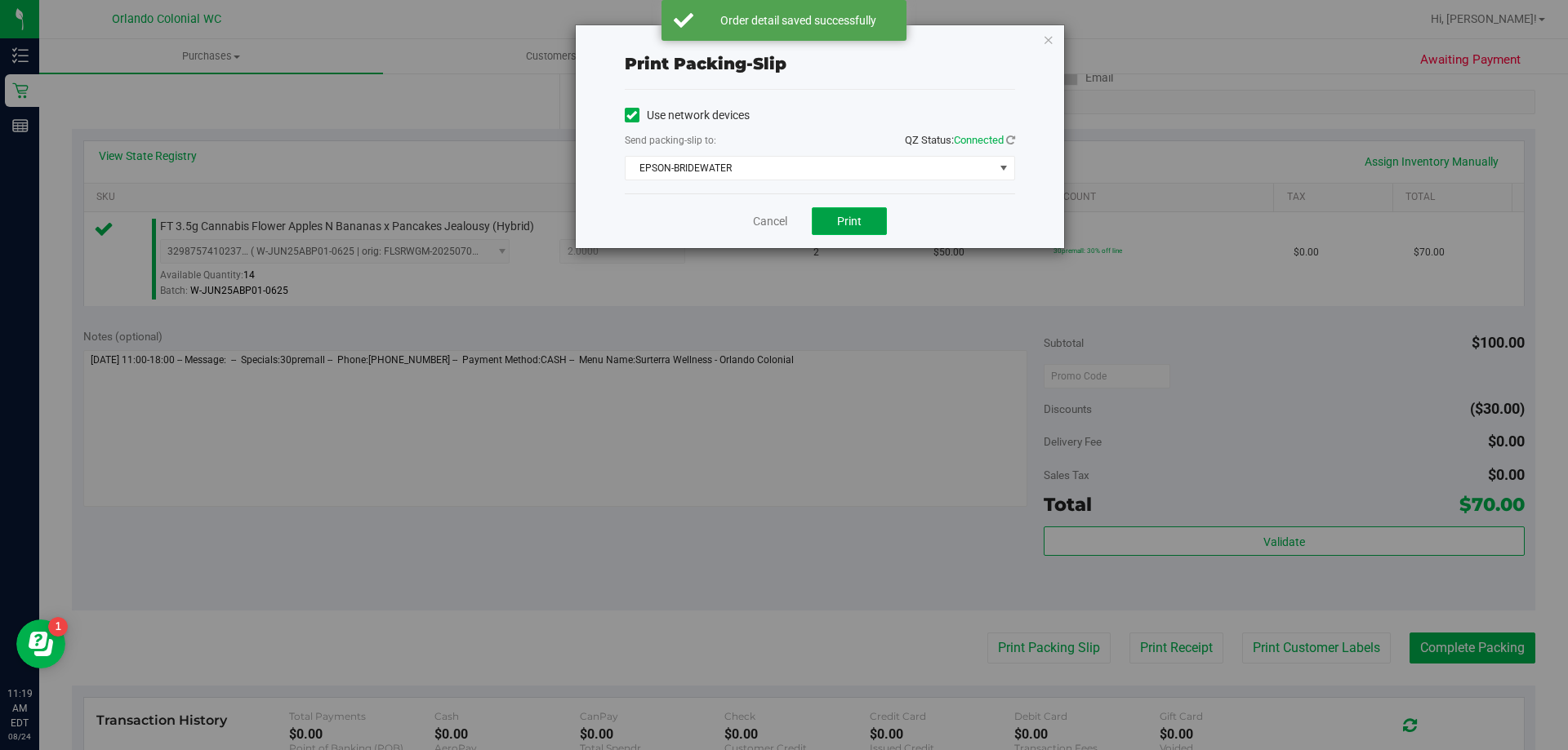
click at [850, 214] on span "Print" at bounding box center [850, 221] width 25 height 13
click at [769, 226] on link "Cancel" at bounding box center [769, 222] width 34 height 17
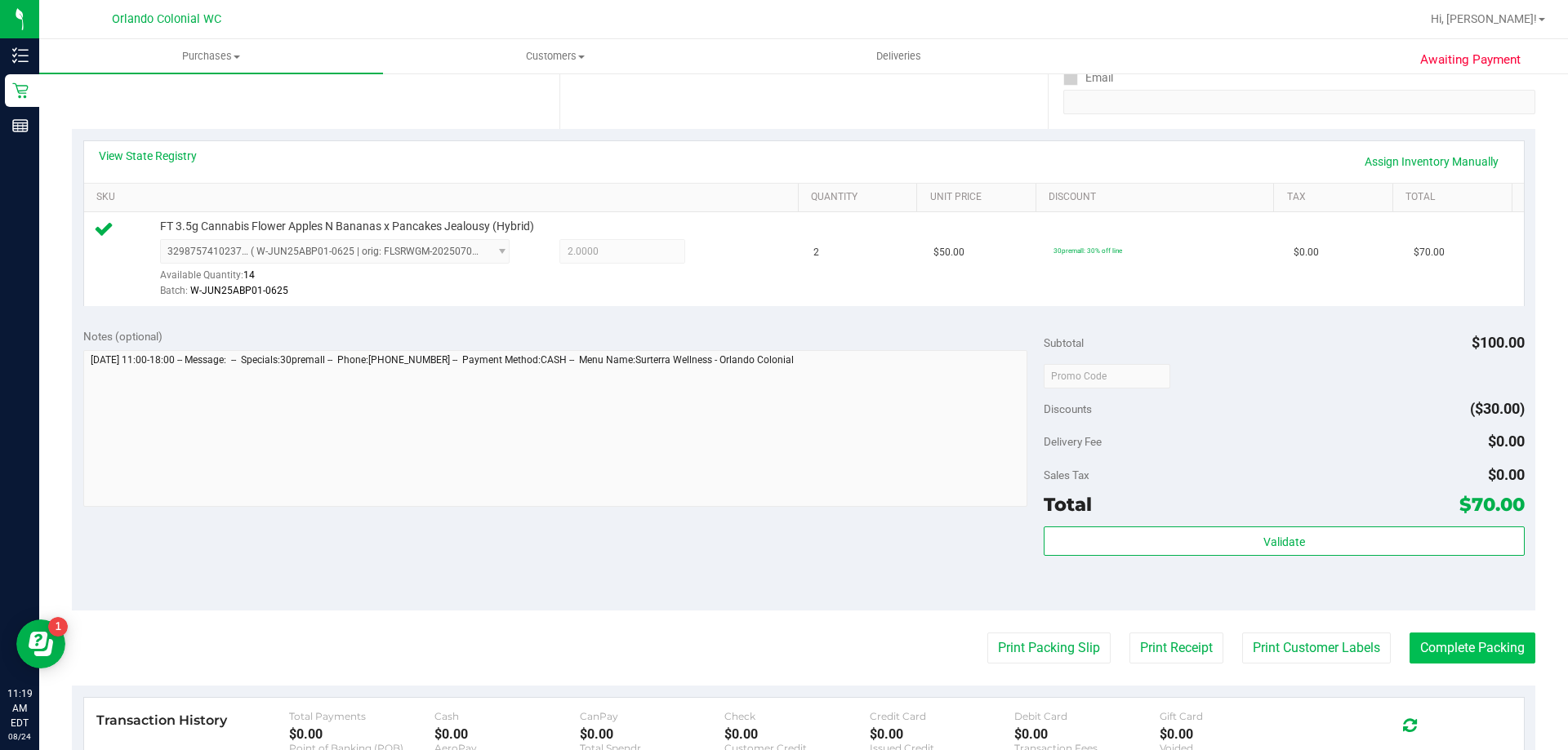
click at [1475, 645] on button "Complete Packing" at bounding box center [1472, 647] width 126 height 31
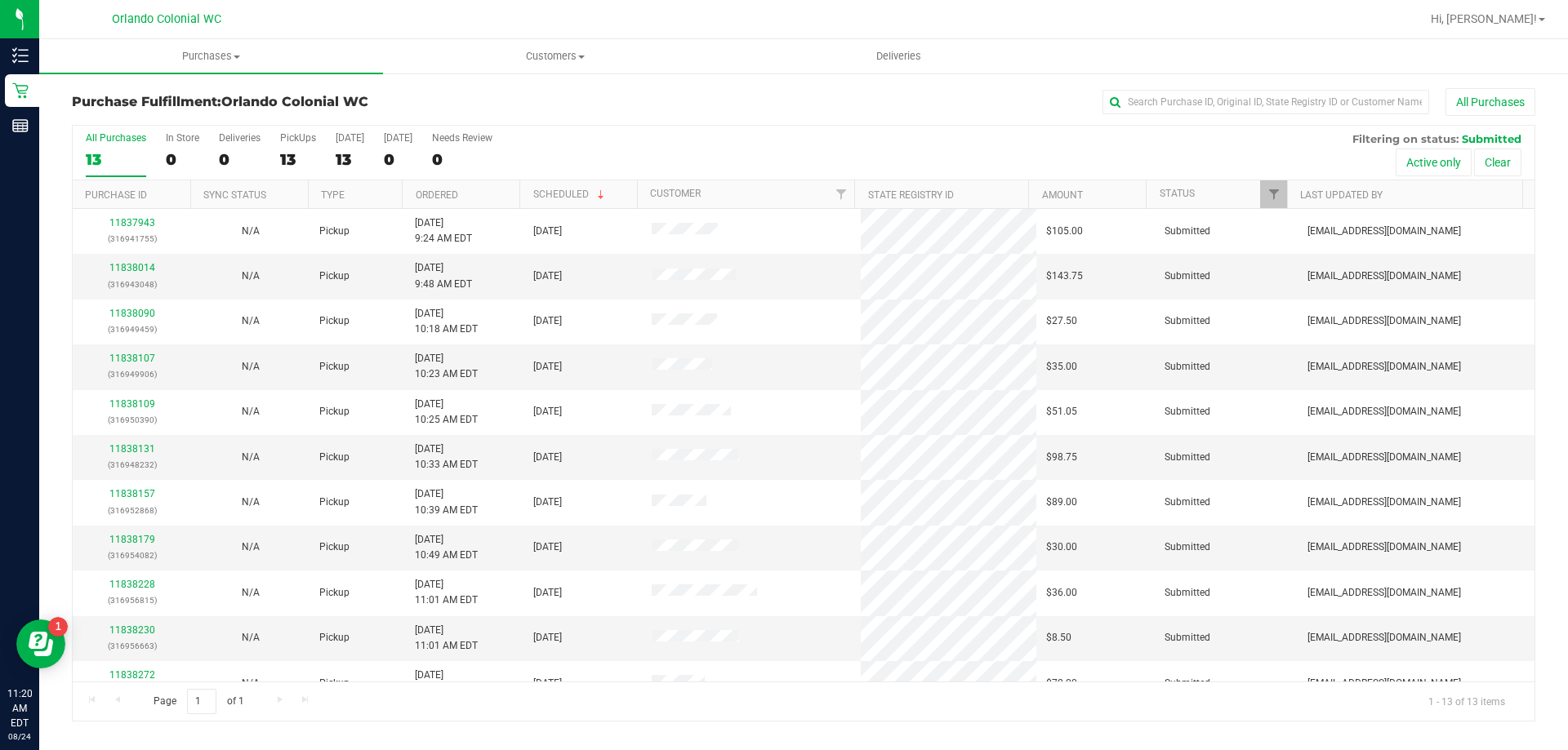
click at [742, 139] on div "All Purchases 13 In Store 0 Deliveries 0 PickUps 13 Today 13 Tomorrow 0 Needs R…" at bounding box center [803, 153] width 1461 height 55
click at [752, 121] on div "Purchase Fulfillment: Orlando Colonial WC All Purchases" at bounding box center [803, 106] width 1463 height 36
click at [222, 65] on uib-tab-heading "Purchases Summary of purchases Fulfillment All purchases" at bounding box center [211, 57] width 344 height 34
click at [99, 130] on span "All purchases" at bounding box center [97, 137] width 116 height 14
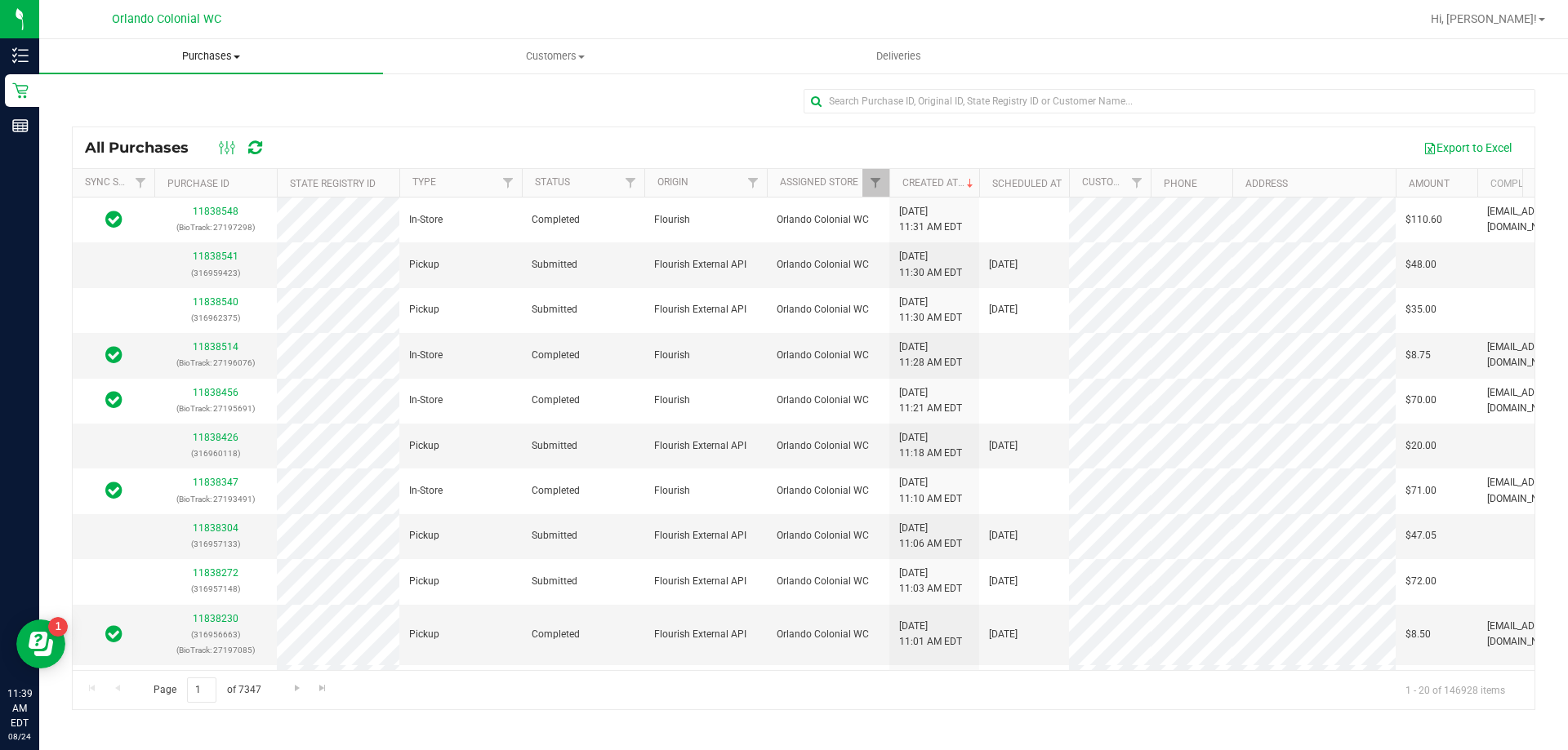
click at [238, 63] on span "Purchases" at bounding box center [211, 57] width 344 height 15
click at [58, 111] on span "Fulfillment" at bounding box center [90, 118] width 101 height 14
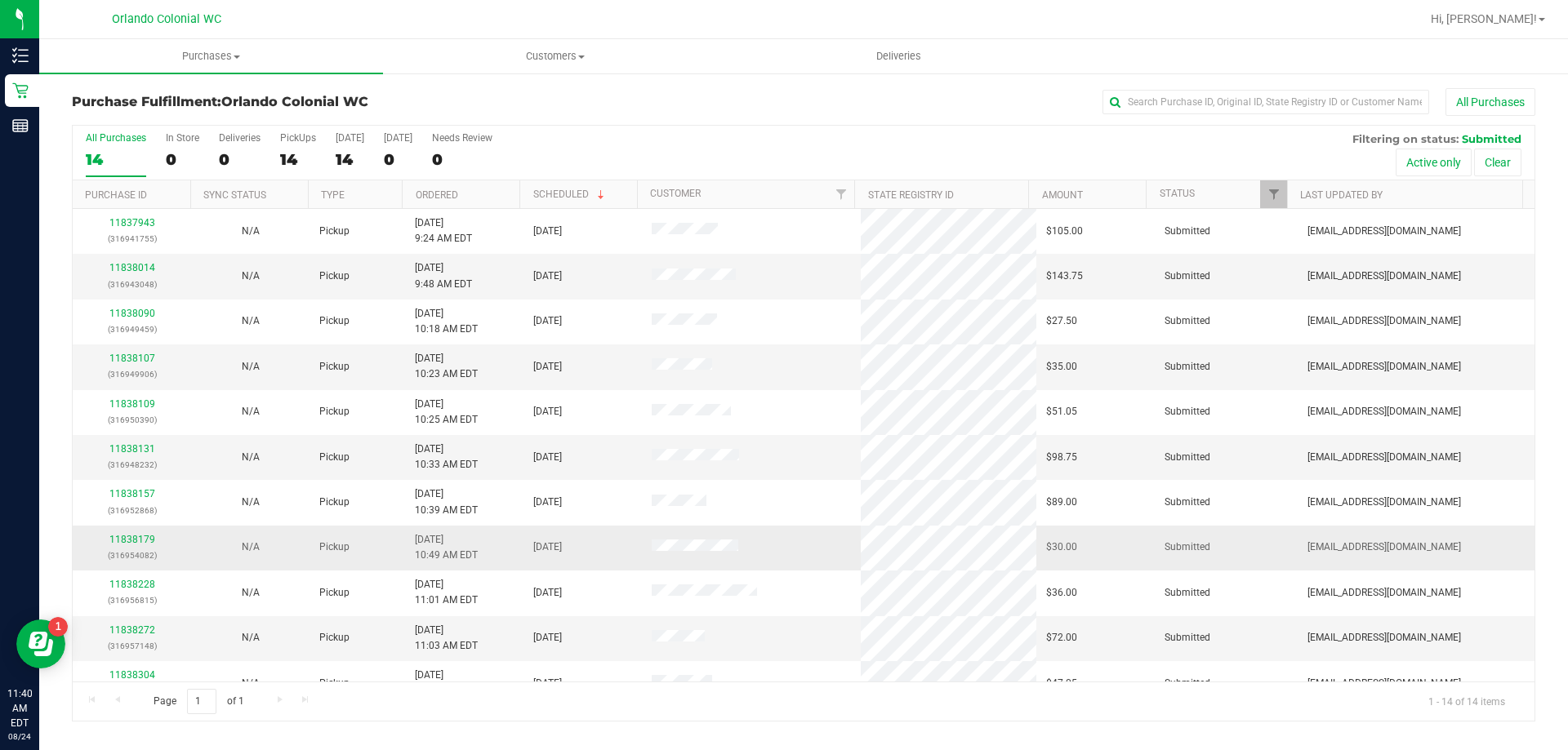
scroll to position [81, 0]
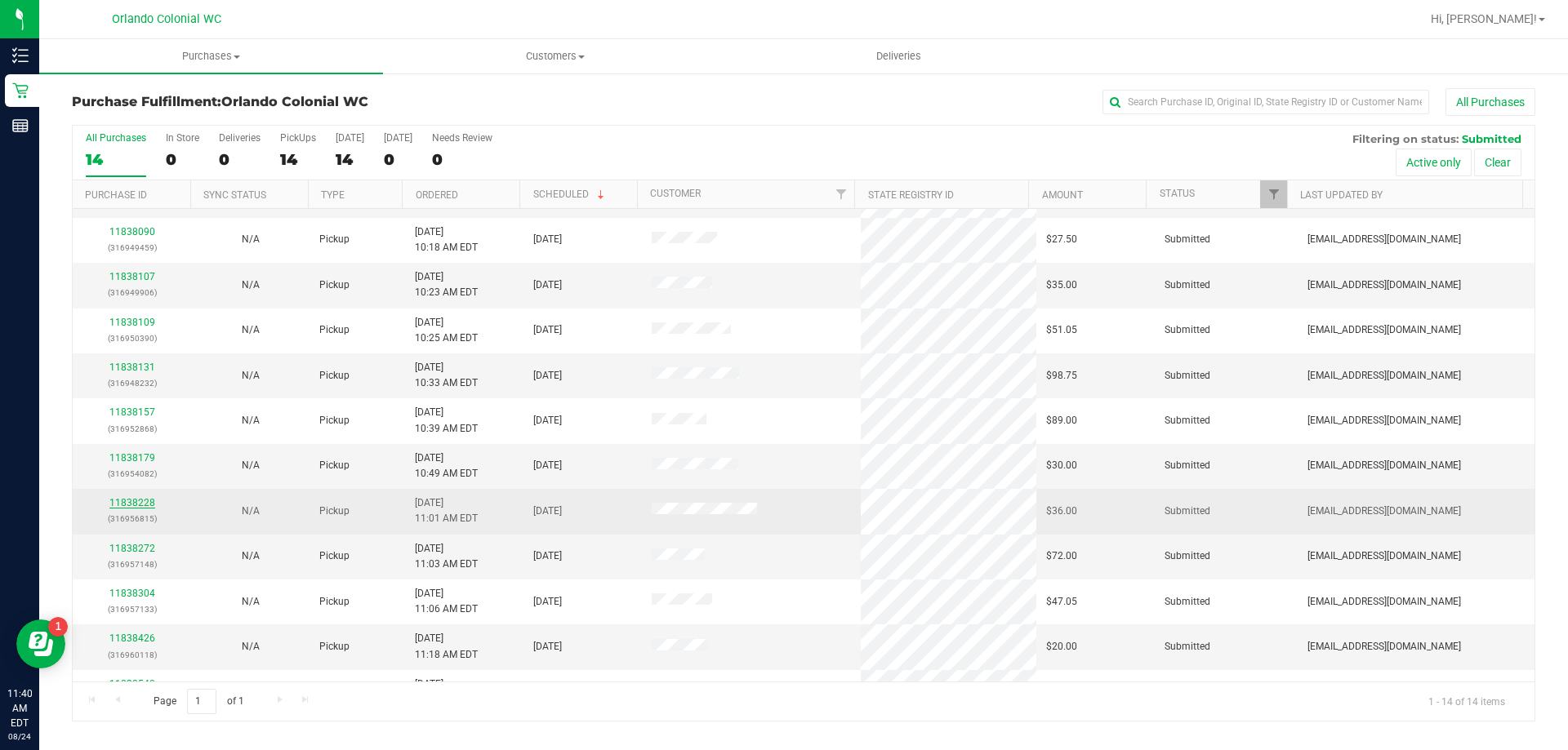
click at [142, 498] on link "11838228" at bounding box center [132, 503] width 45 height 11
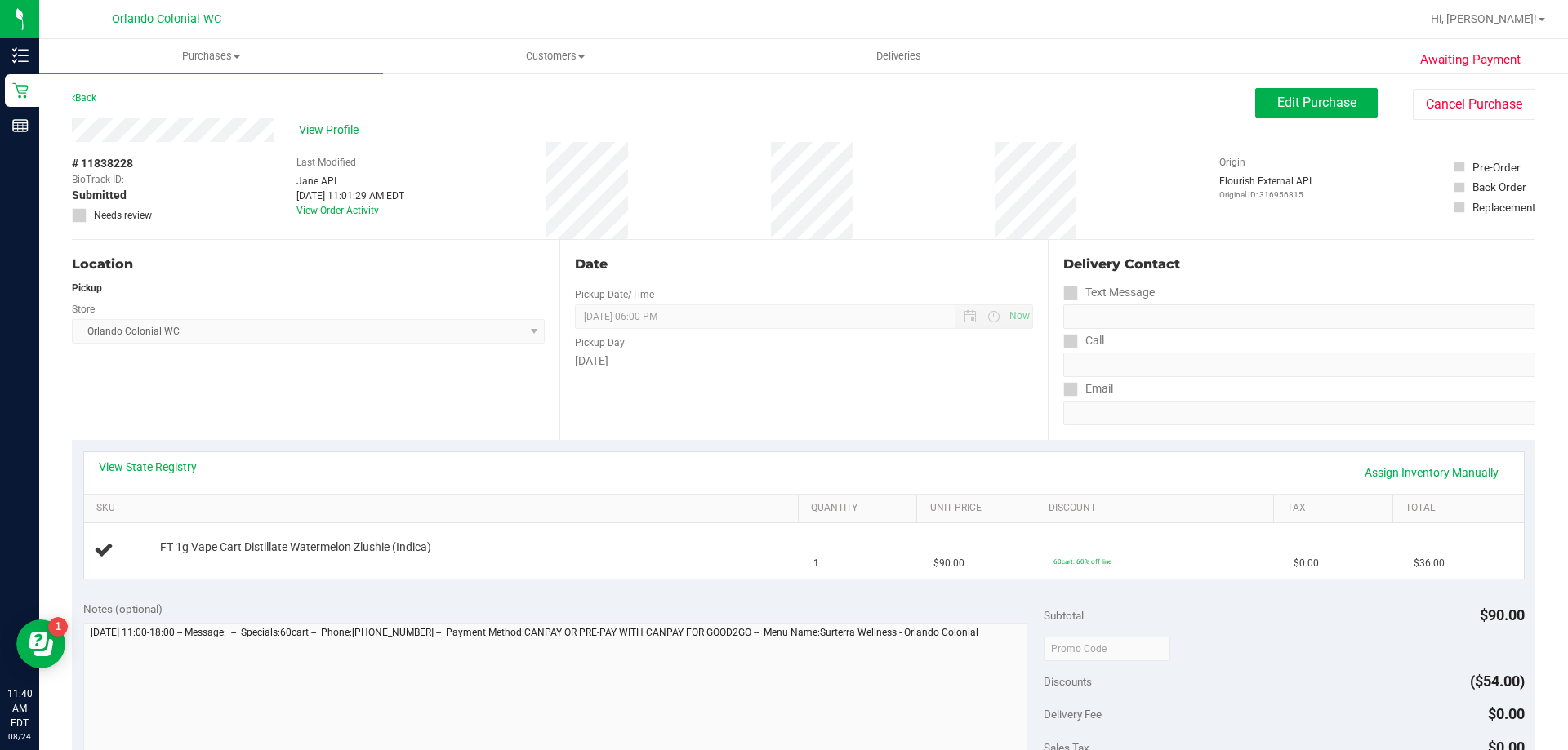
click at [365, 251] on div "Location Pickup Store Orlando Colonial WC Select Store Bonita Springs WC Boynto…" at bounding box center [315, 340] width 487 height 200
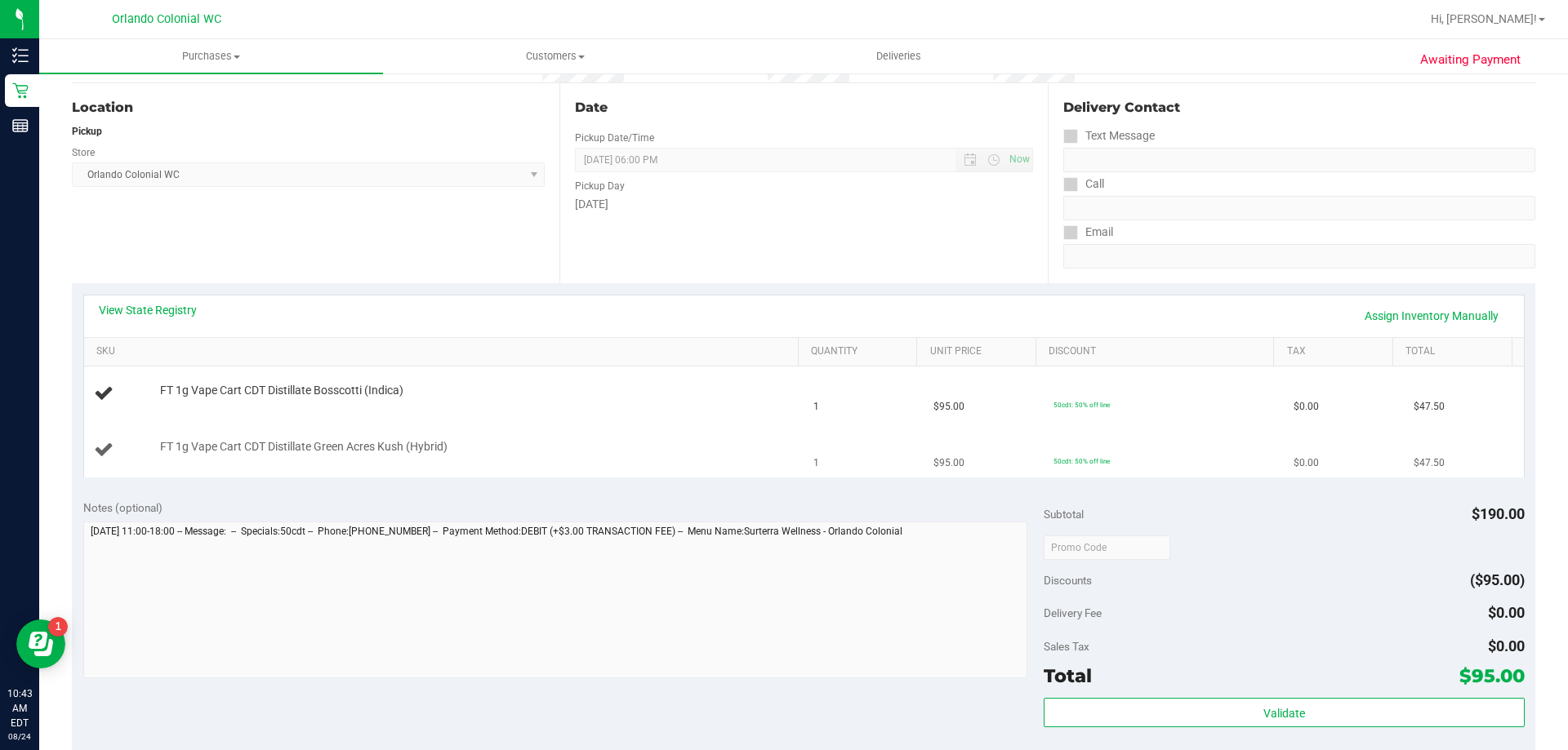
scroll to position [163, 0]
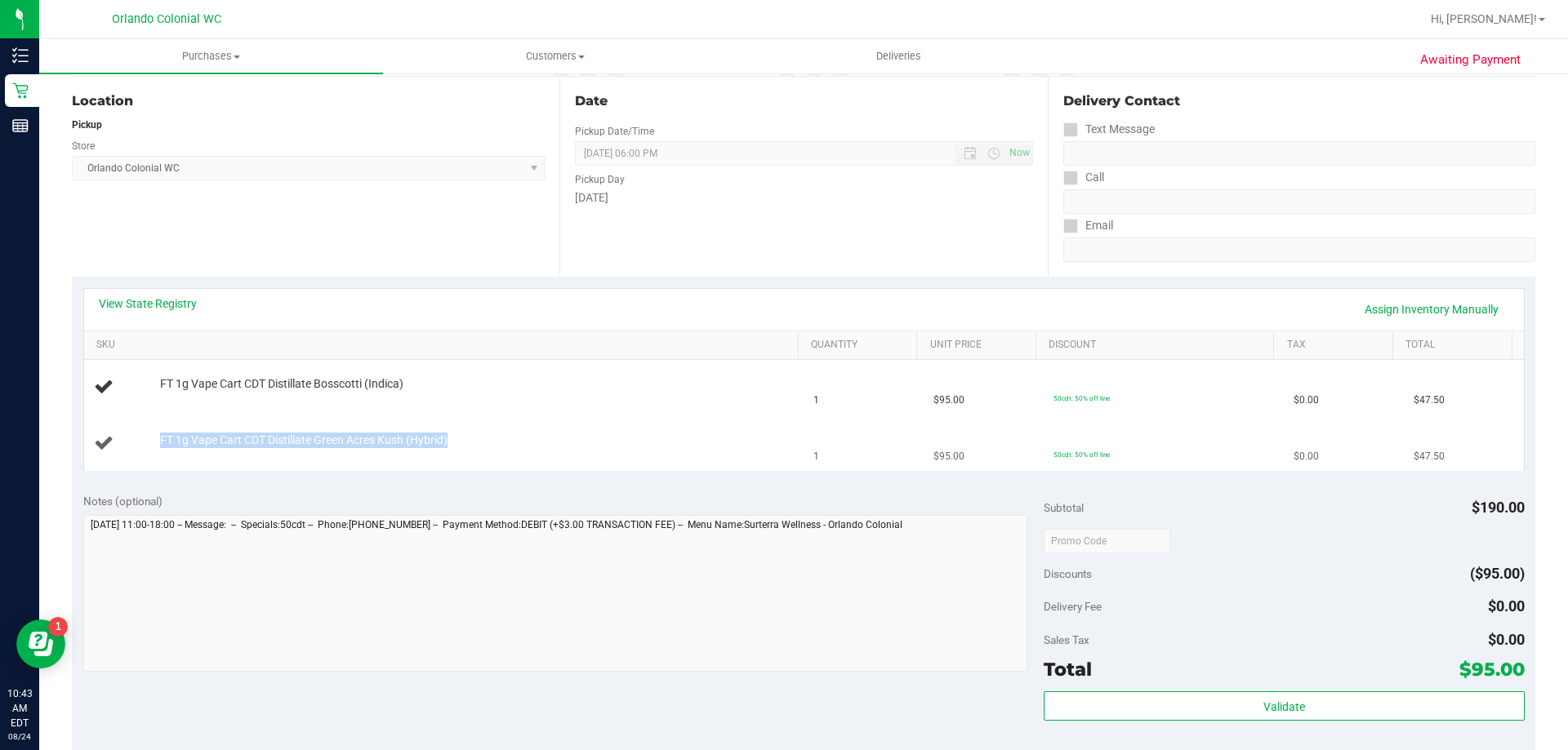
drag, startPoint x: 481, startPoint y: 441, endPoint x: 181, endPoint y: 443, distance: 300.0
click at [157, 443] on div "FT 1g Vape Cart CDT Distillate Green Acres Kush (Hybrid)" at bounding box center [471, 440] width 638 height 16
copy span "FT 1g Vape Cart CDT Distillate Green Acres Kush (Hybrid)"
click at [384, 475] on div "View State Registry Assign Inventory Manually SKU Quantity Unit Price Discount …" at bounding box center [803, 378] width 1463 height 205
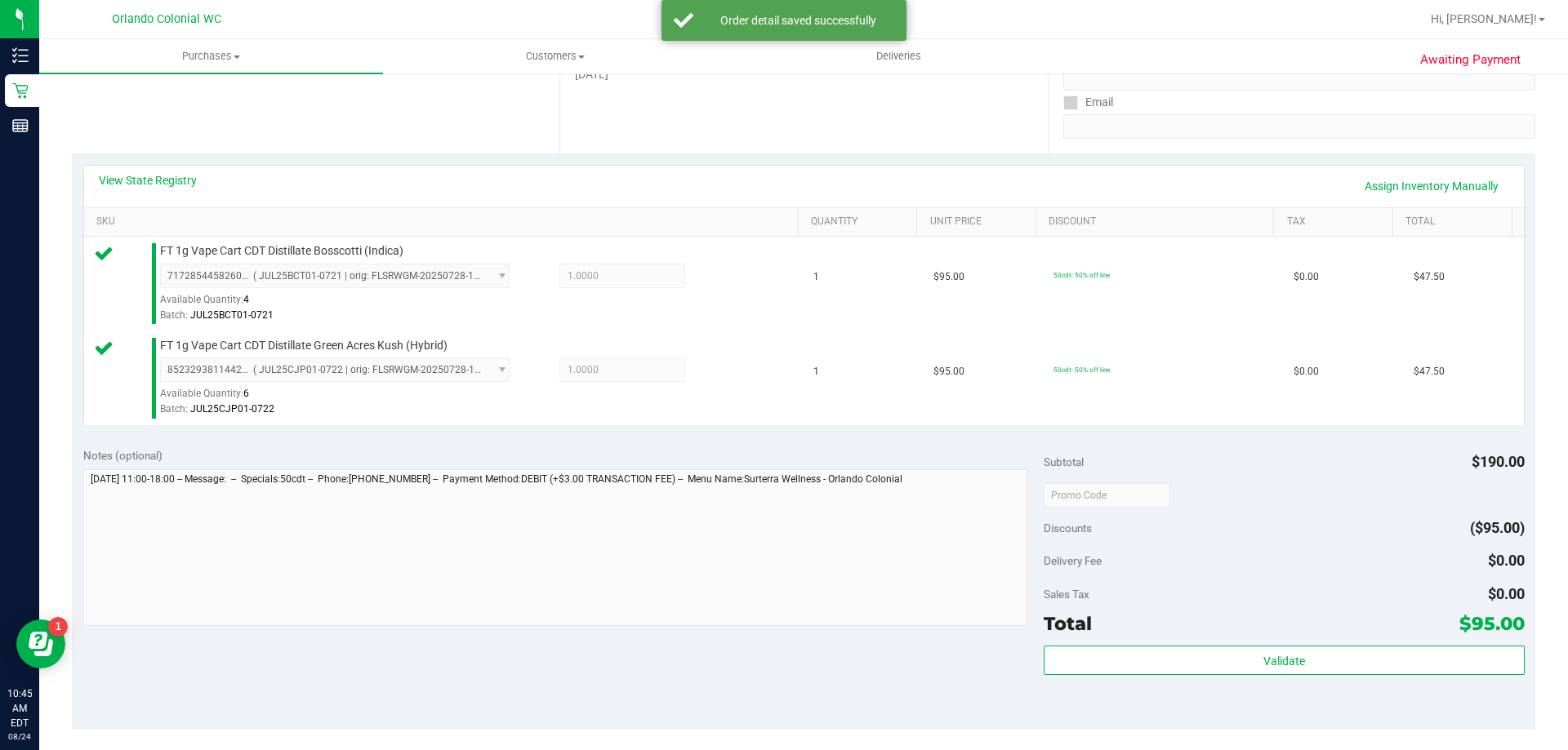
scroll to position [299, 0]
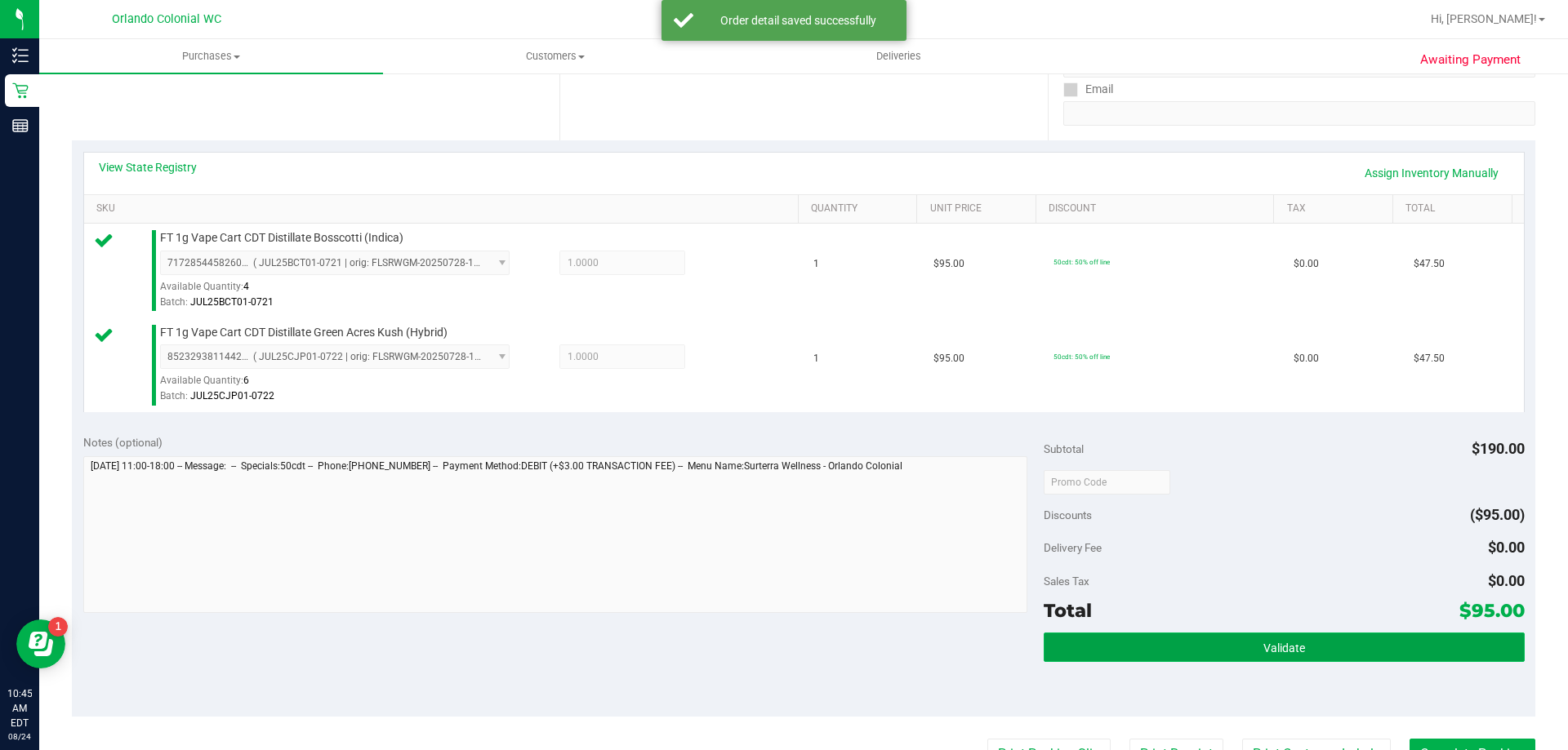
click at [1314, 651] on button "Validate" at bounding box center [1283, 646] width 481 height 29
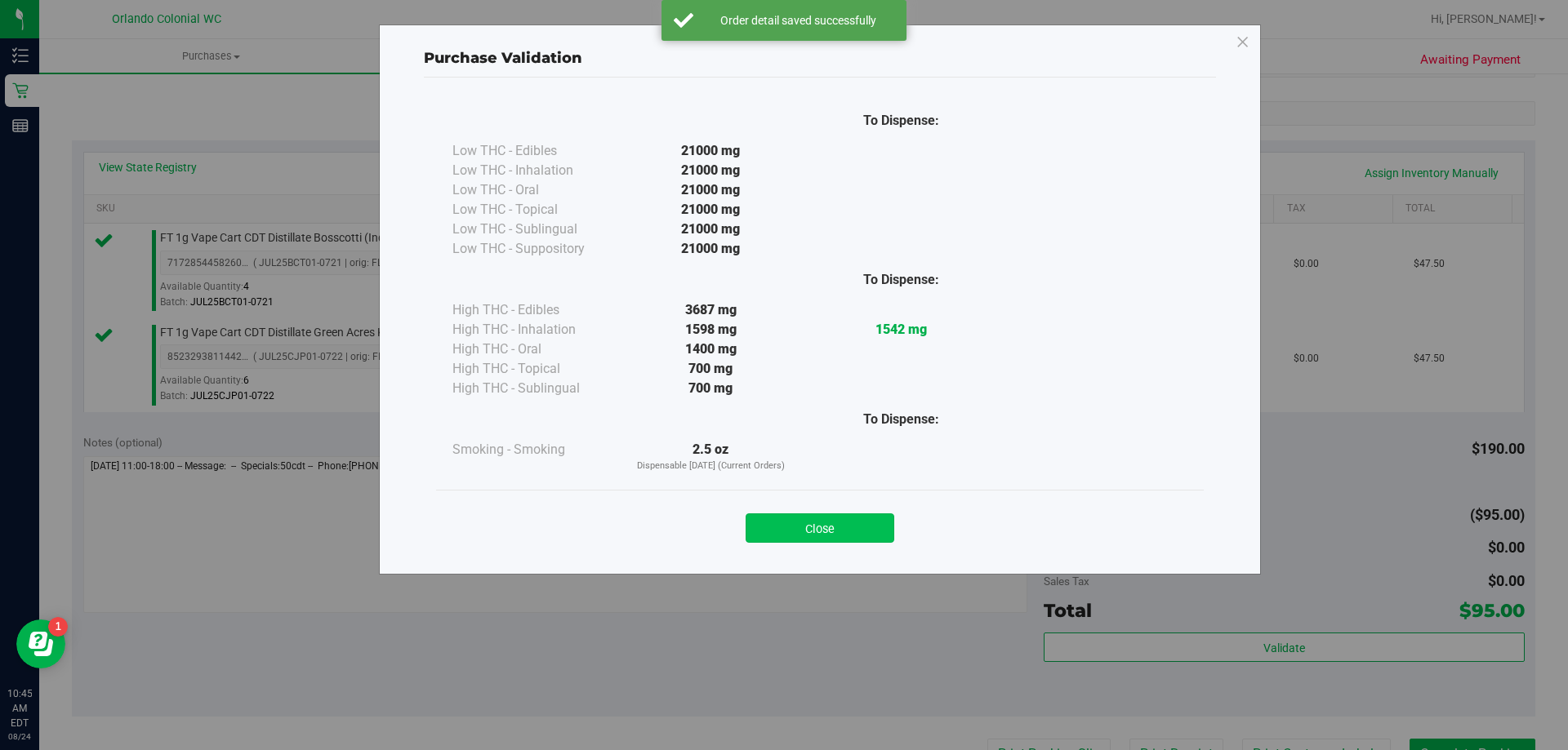
click at [852, 528] on button "Close" at bounding box center [819, 527] width 148 height 29
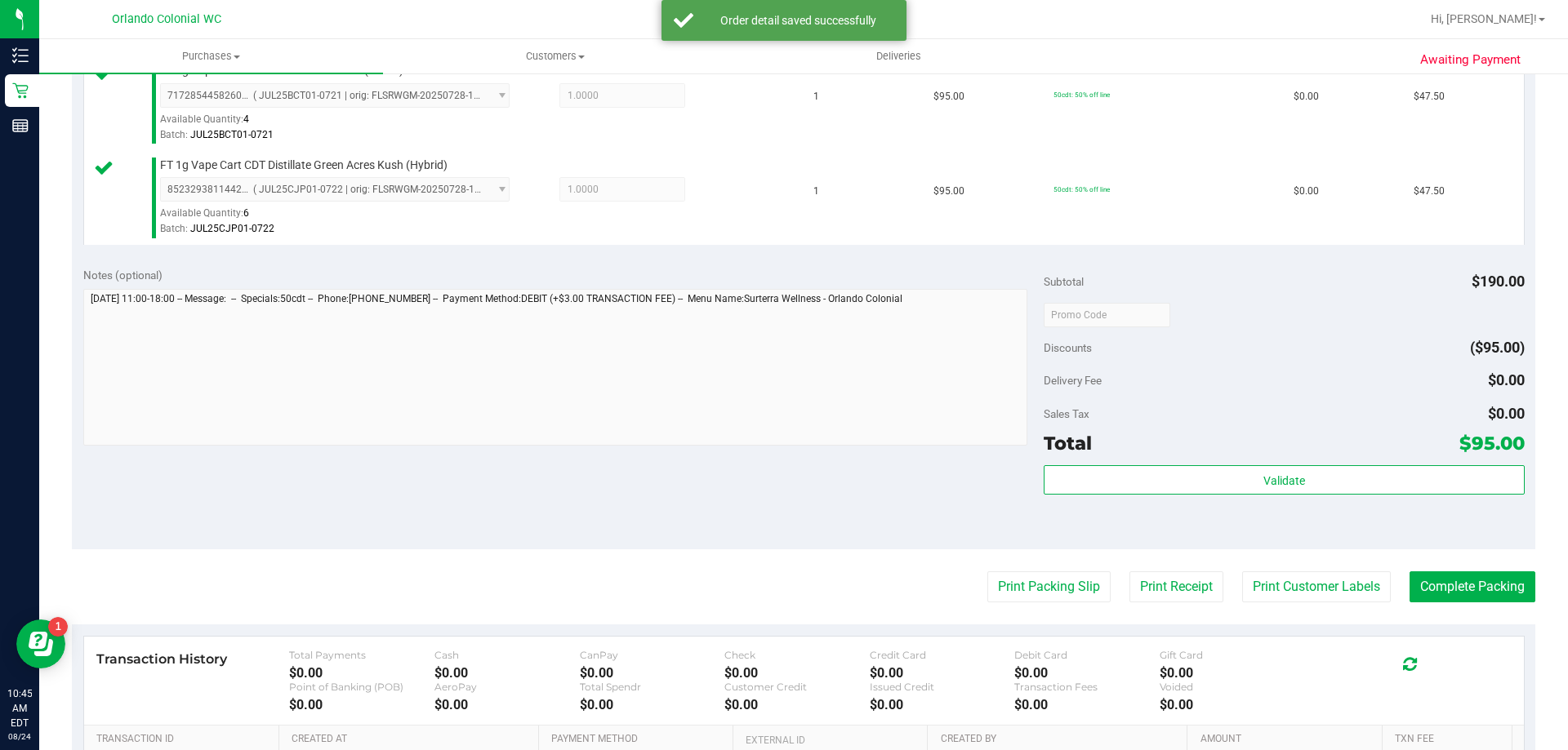
scroll to position [541, 0]
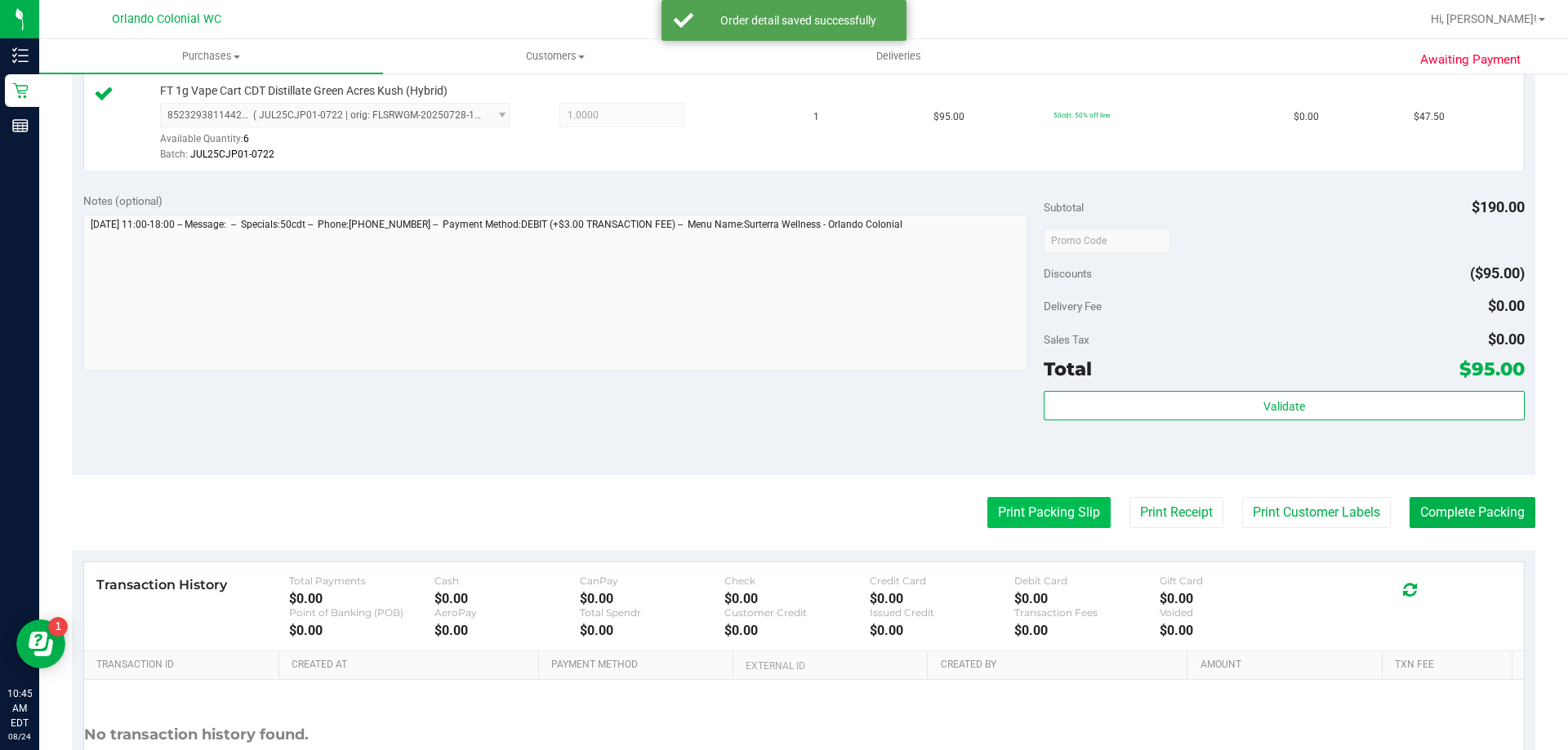
click at [1020, 513] on button "Print Packing Slip" at bounding box center [1049, 512] width 124 height 31
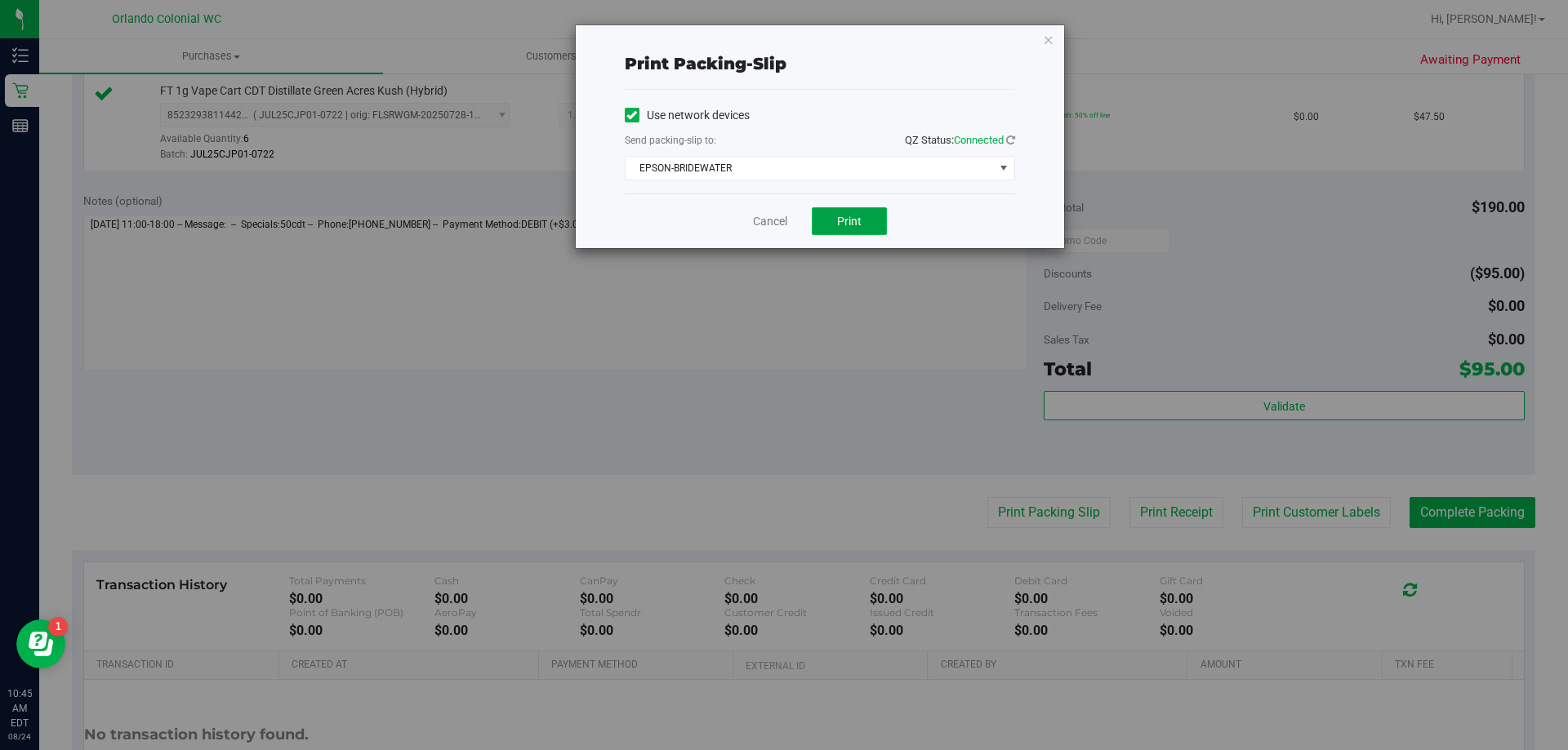
click at [850, 220] on span "Print" at bounding box center [850, 221] width 25 height 13
click at [777, 226] on link "Cancel" at bounding box center [769, 222] width 34 height 17
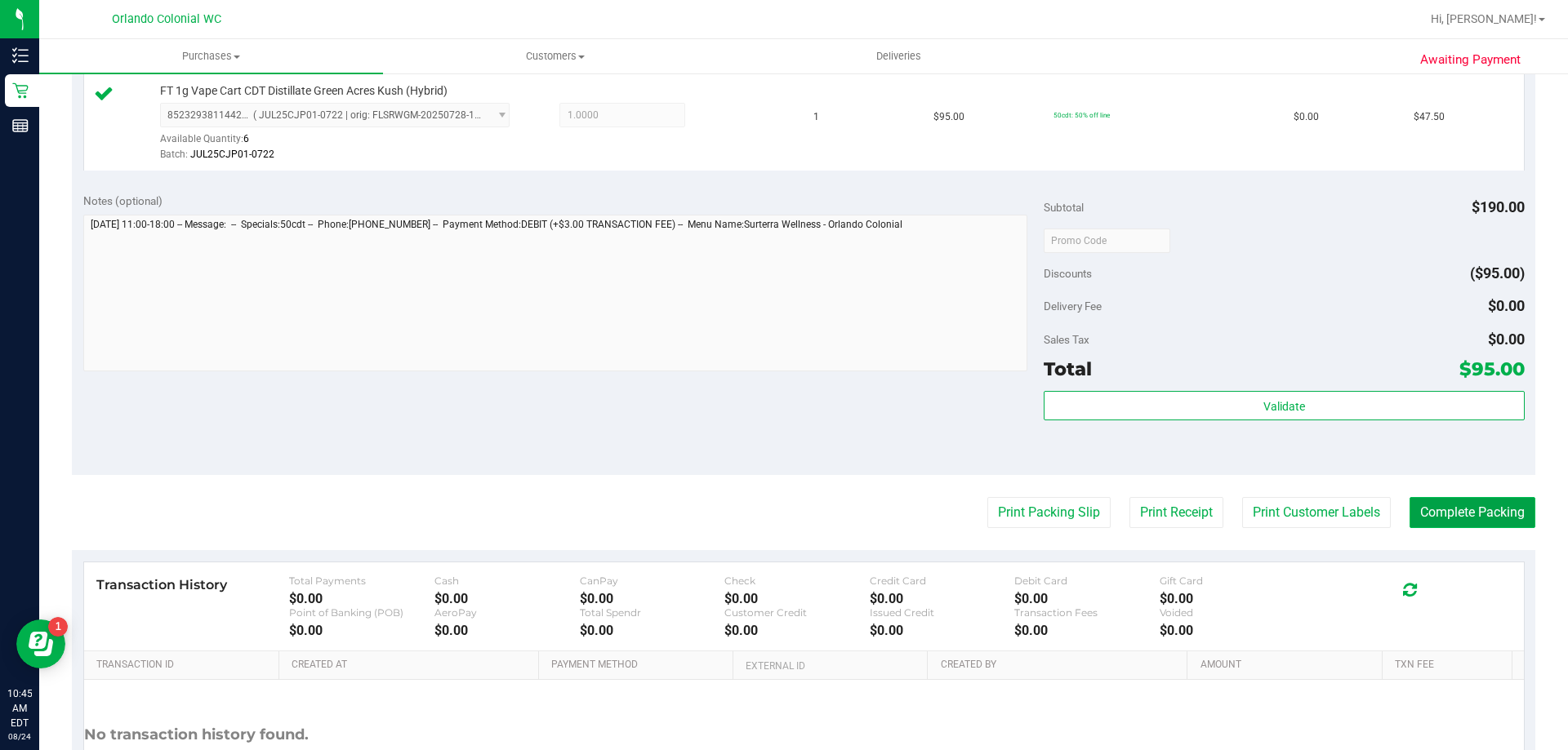
click at [1473, 500] on button "Complete Packing" at bounding box center [1472, 512] width 126 height 31
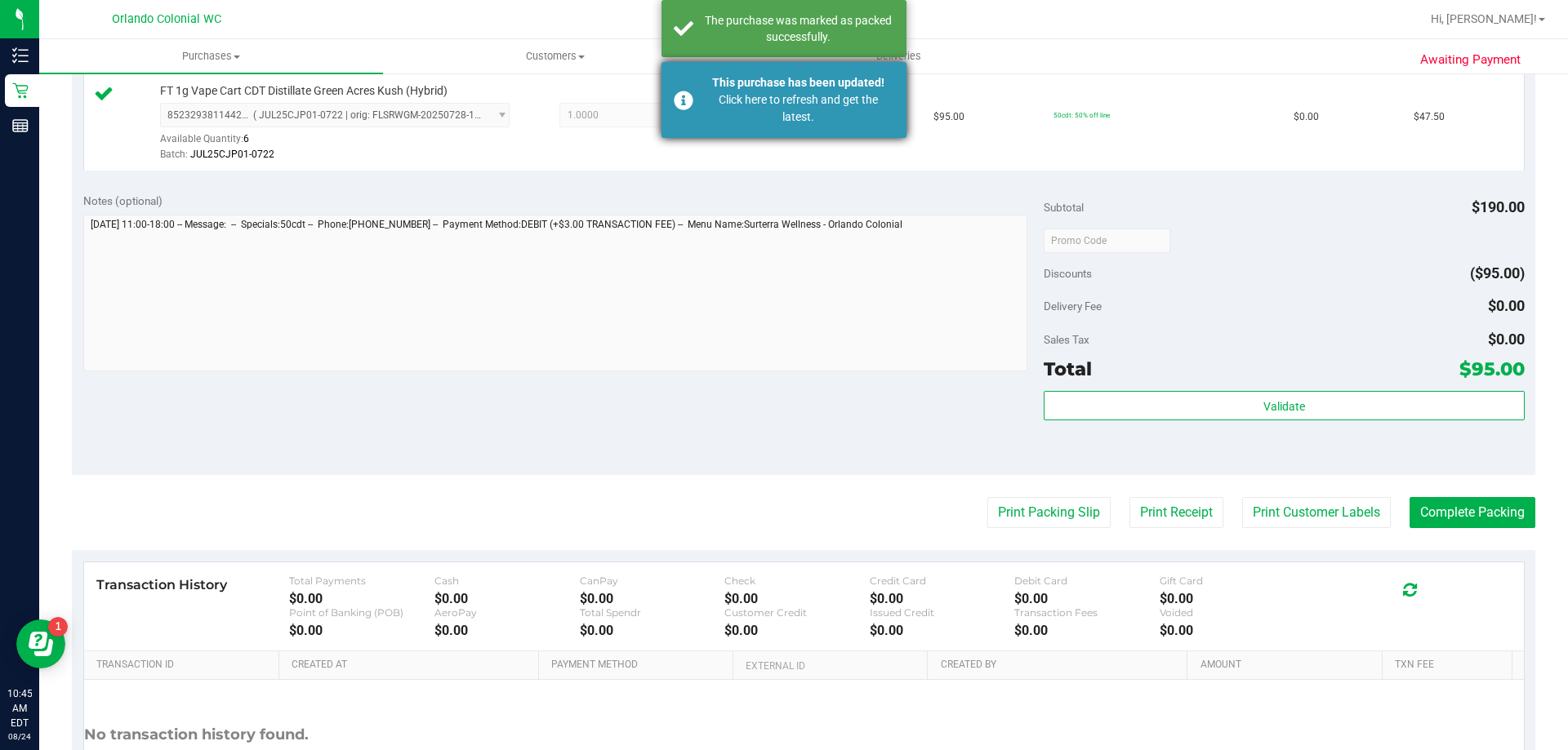
click at [742, 129] on div "This purchase has been updated! Click here to refresh and get the latest." at bounding box center [784, 100] width 244 height 75
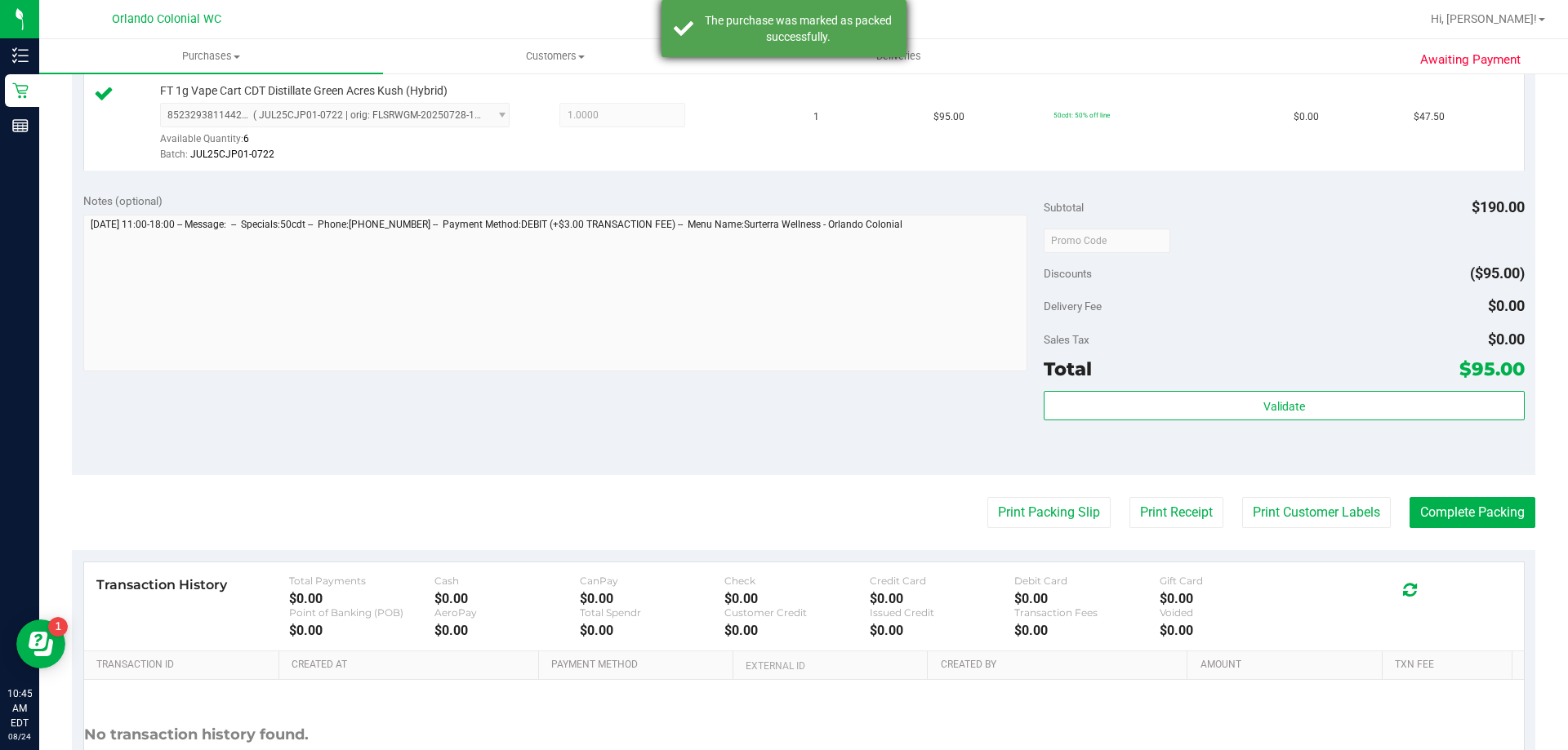
click at [785, 32] on div "The purchase was marked as packed successfully." at bounding box center [798, 28] width 192 height 33
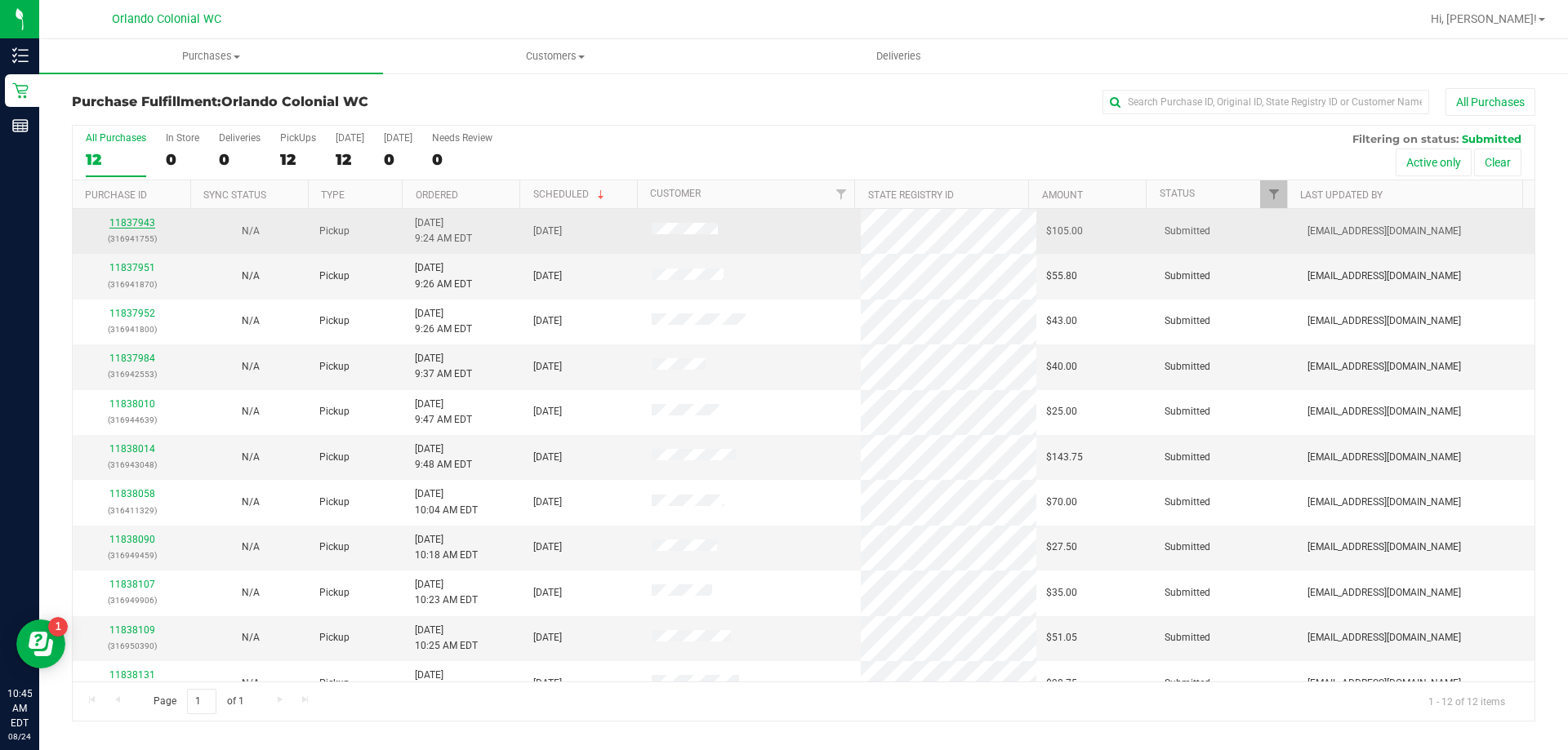
click at [136, 223] on link "11837943" at bounding box center [132, 223] width 45 height 11
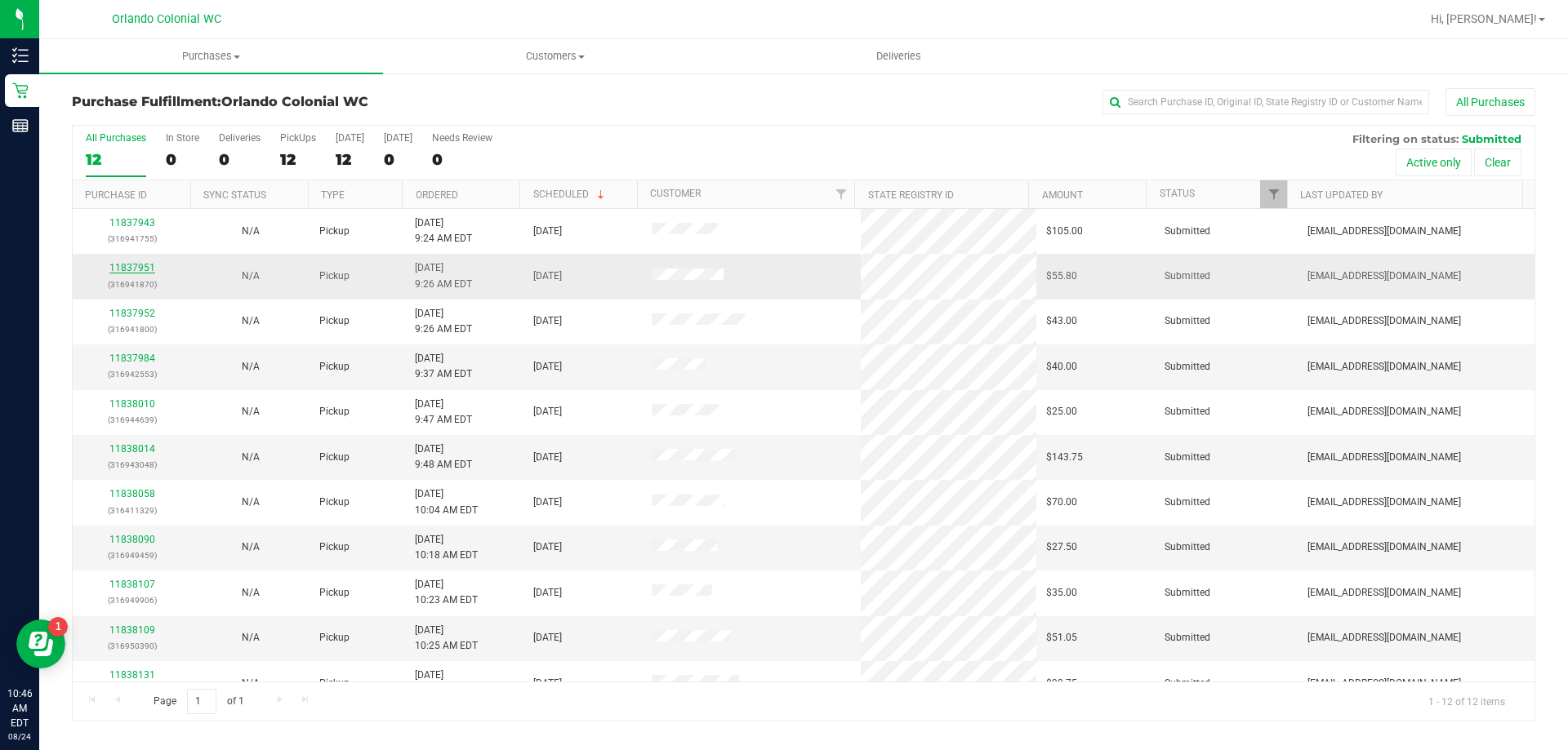
click at [114, 265] on link "11837951" at bounding box center [132, 268] width 45 height 11
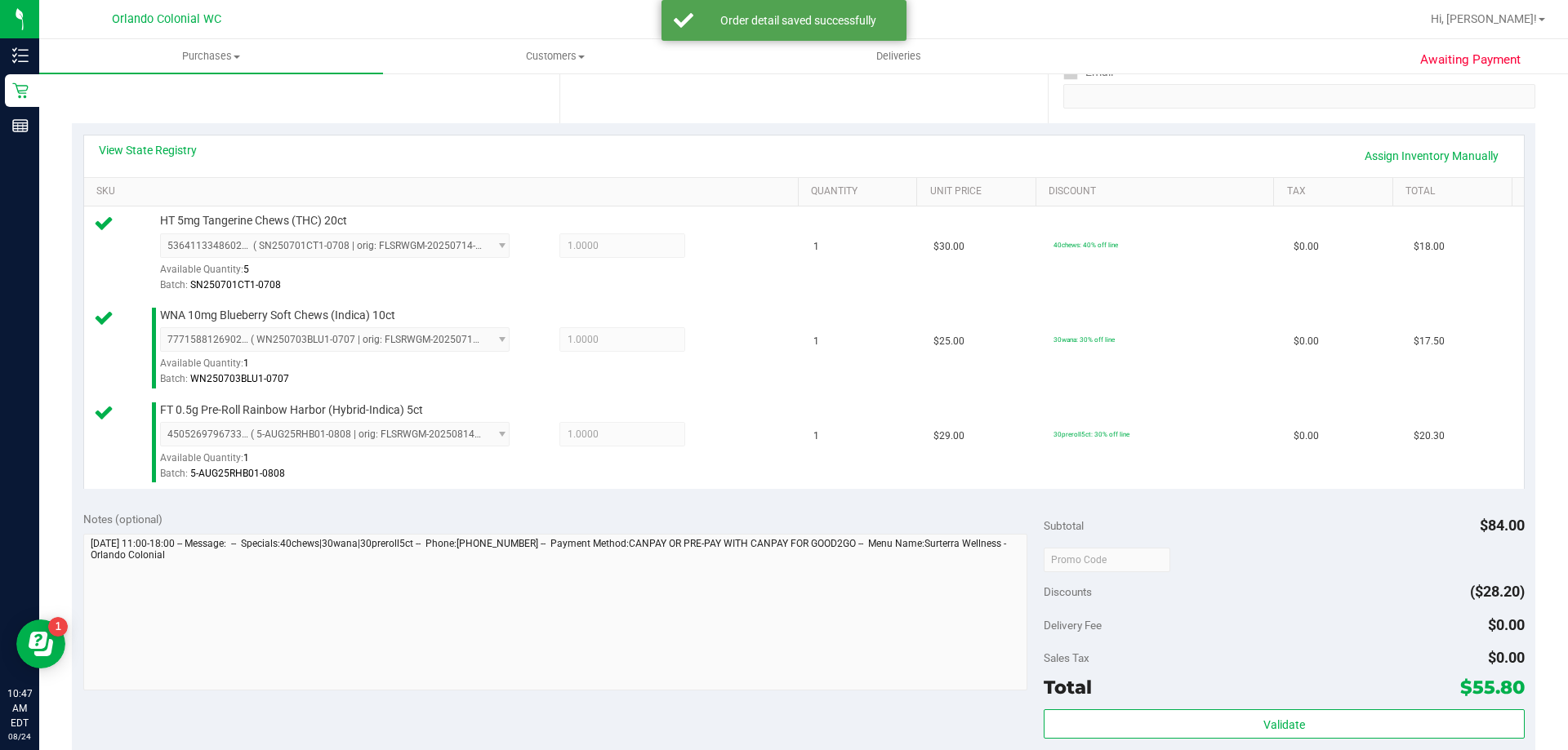
scroll to position [315, 0]
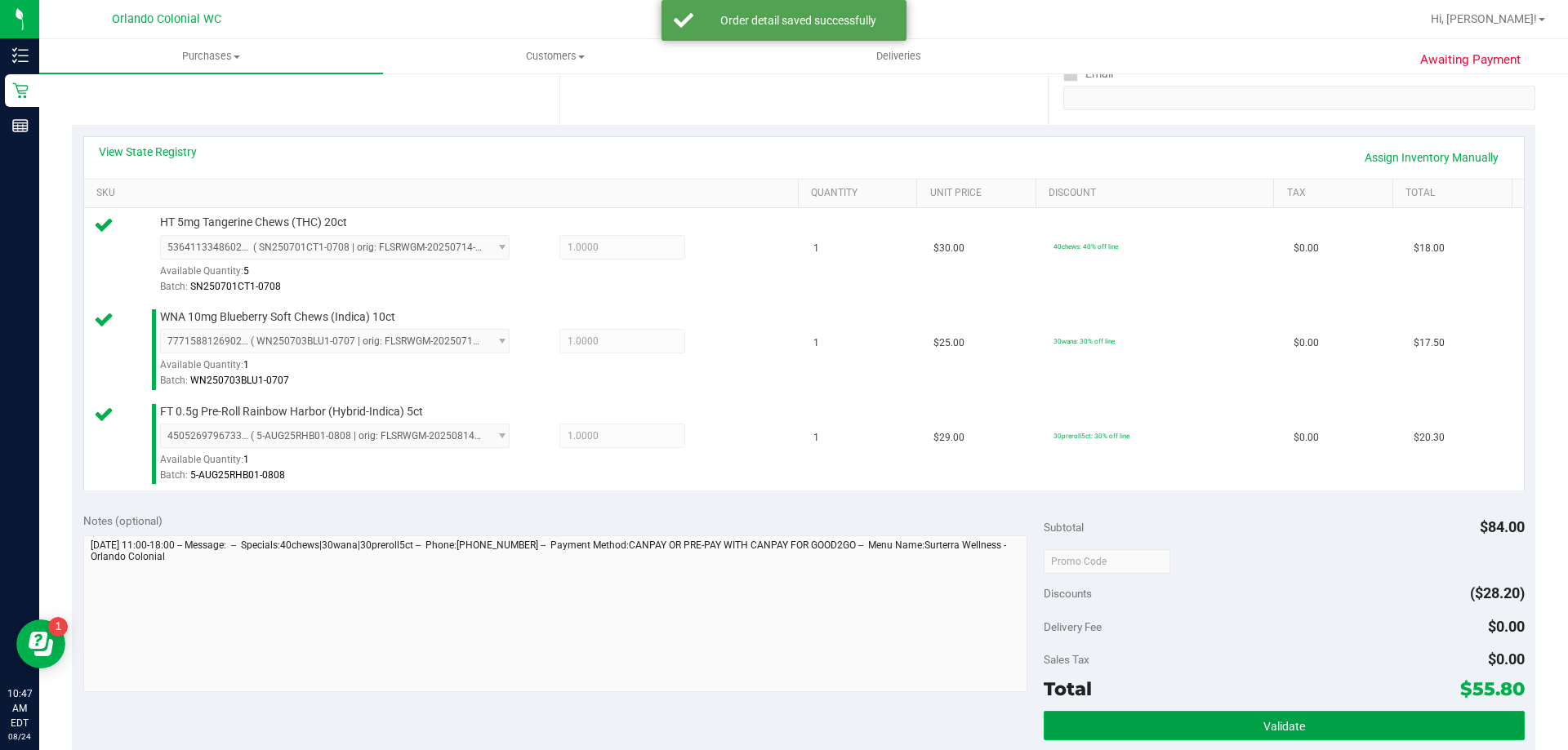
click at [1347, 718] on button "Validate" at bounding box center [1283, 725] width 481 height 29
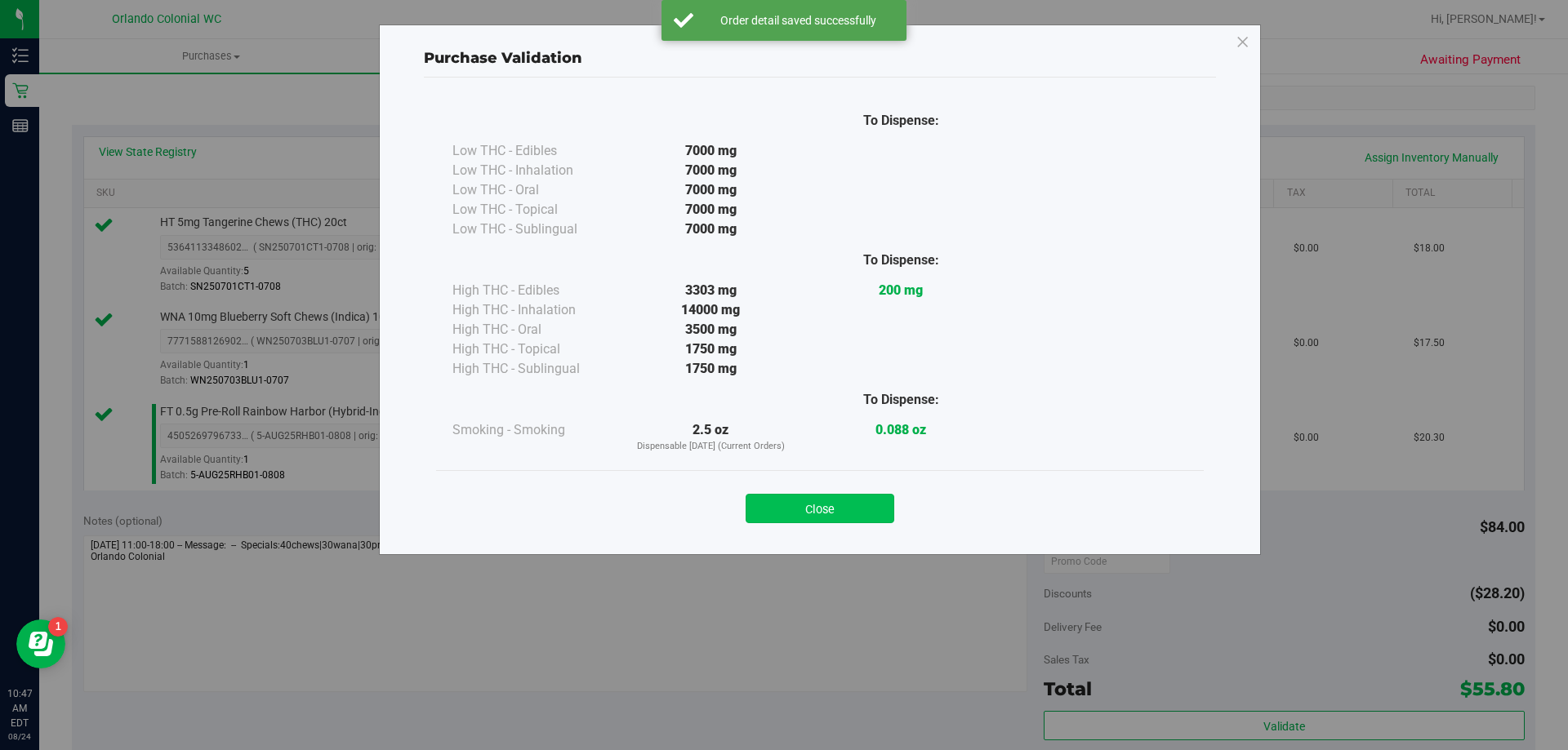
click at [846, 518] on button "Close" at bounding box center [819, 508] width 148 height 29
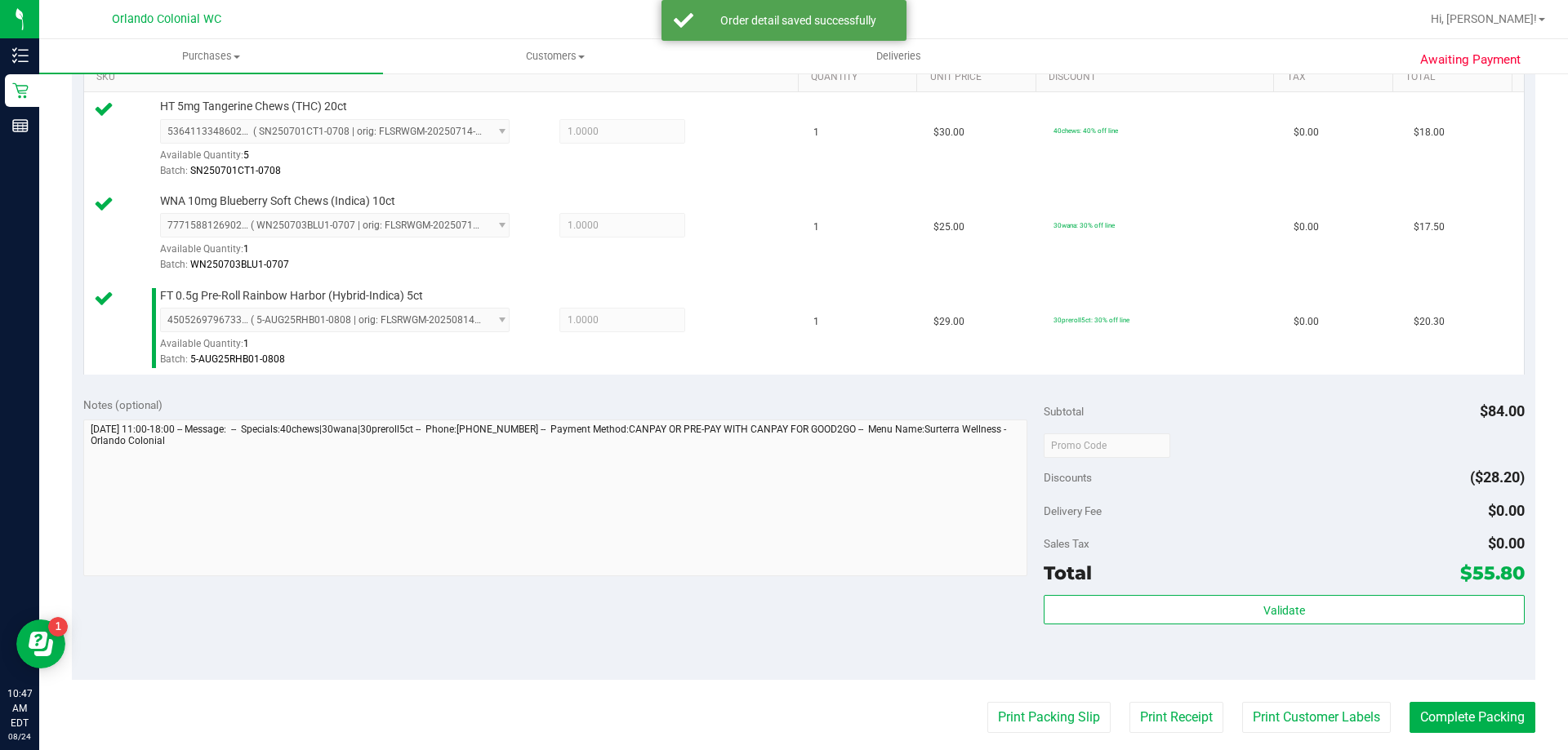
scroll to position [621, 0]
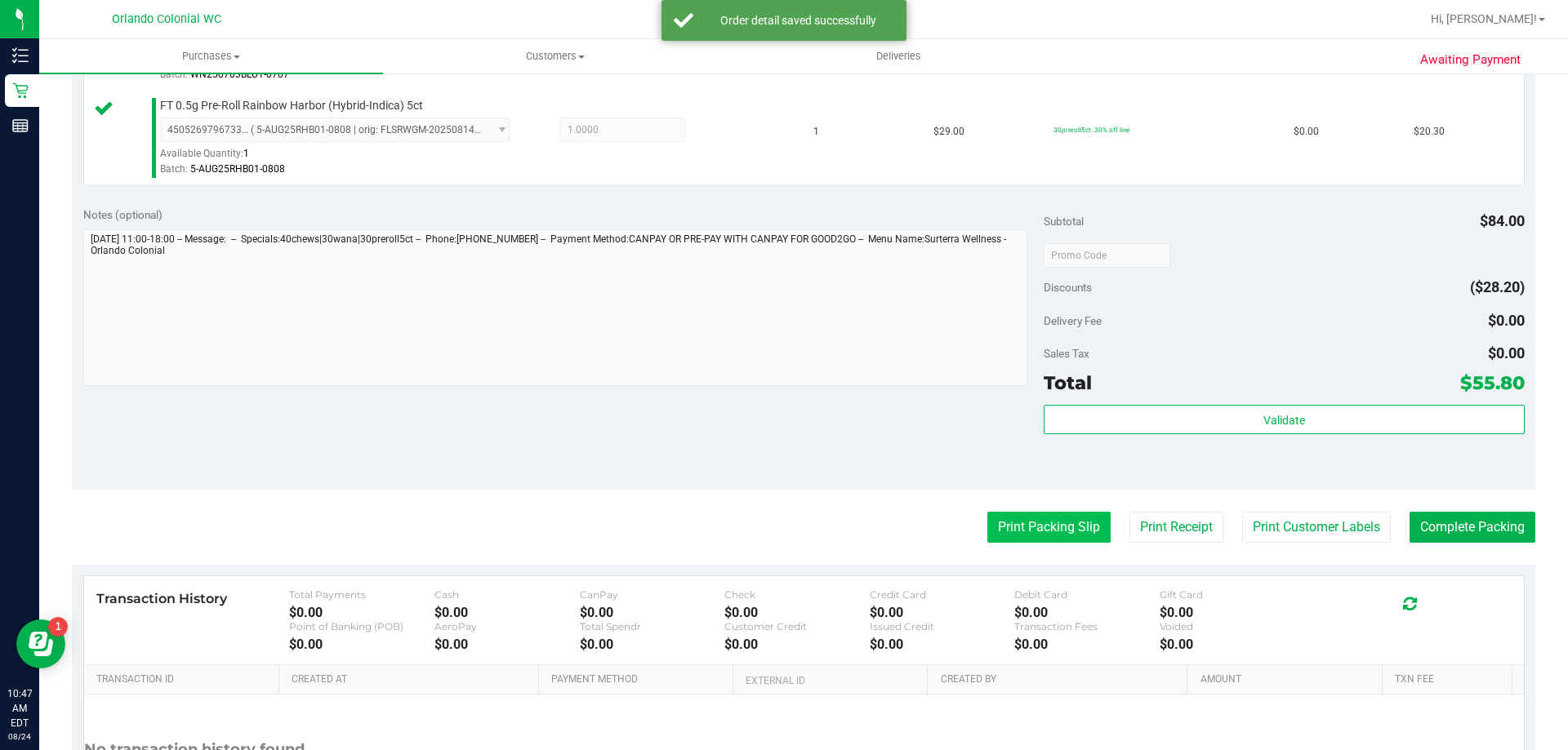
click at [1061, 519] on button "Print Packing Slip" at bounding box center [1049, 526] width 124 height 31
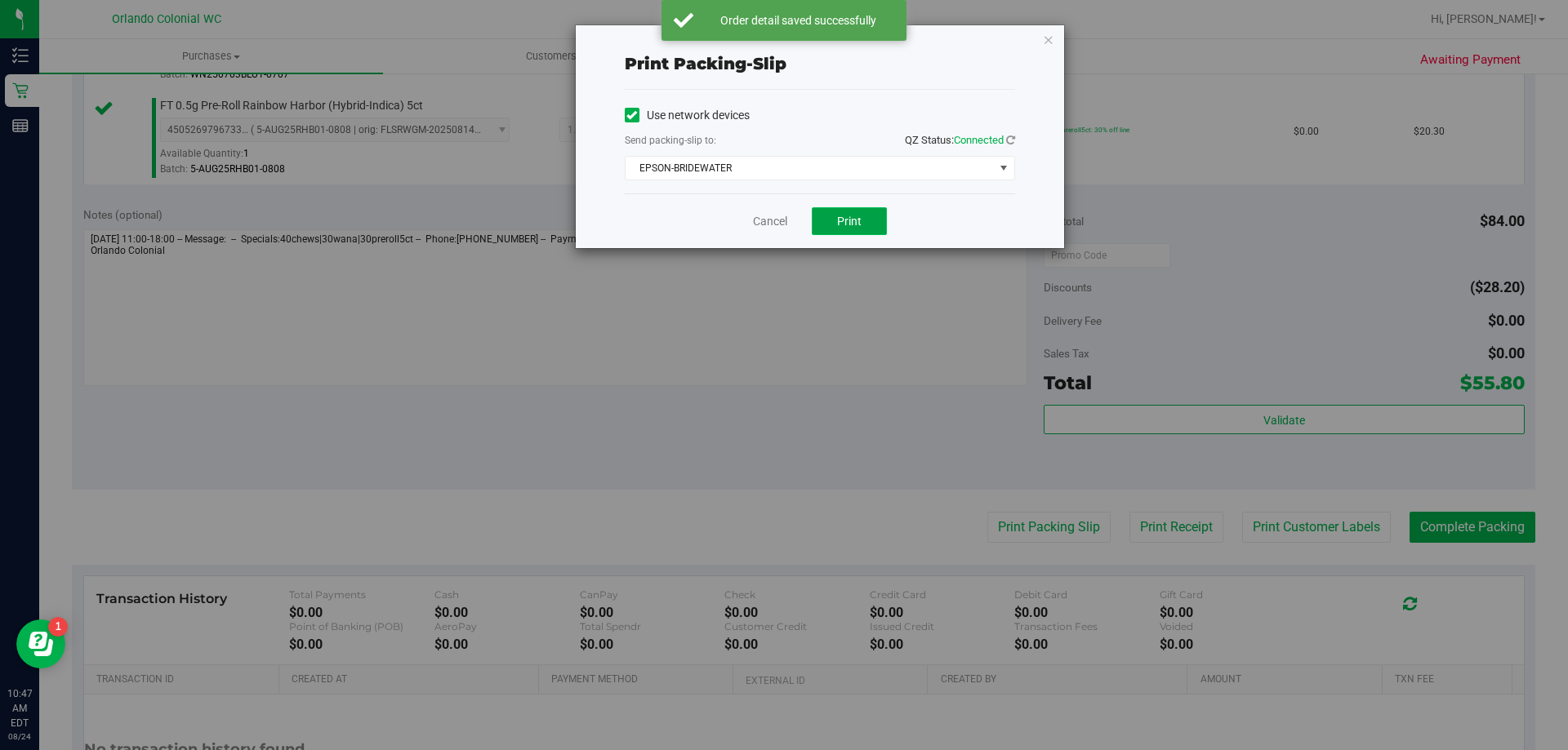
click at [850, 222] on span "Print" at bounding box center [850, 221] width 25 height 13
click at [763, 213] on link "Cancel" at bounding box center [769, 222] width 34 height 17
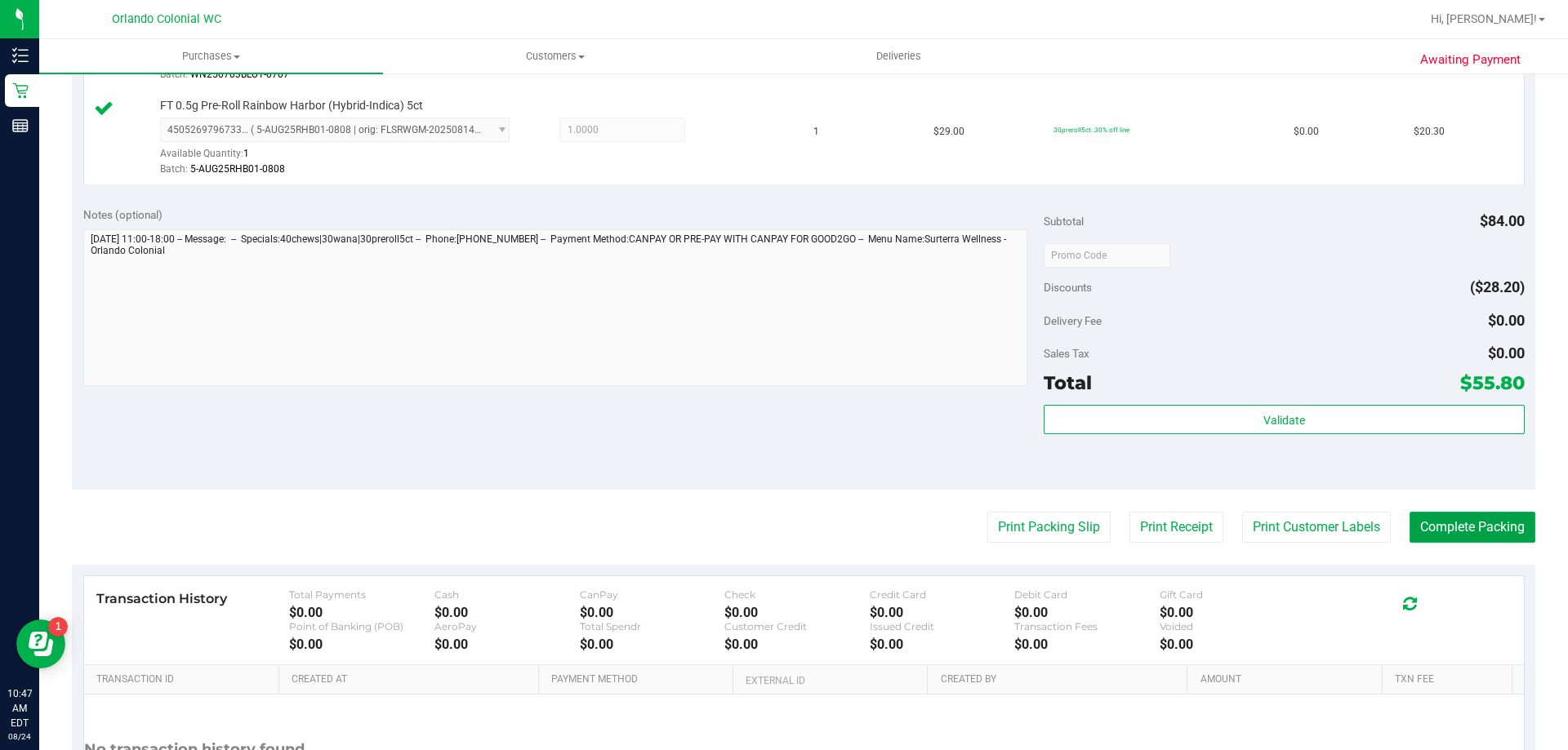
click at [1490, 535] on button "Complete Packing" at bounding box center [1472, 526] width 126 height 31
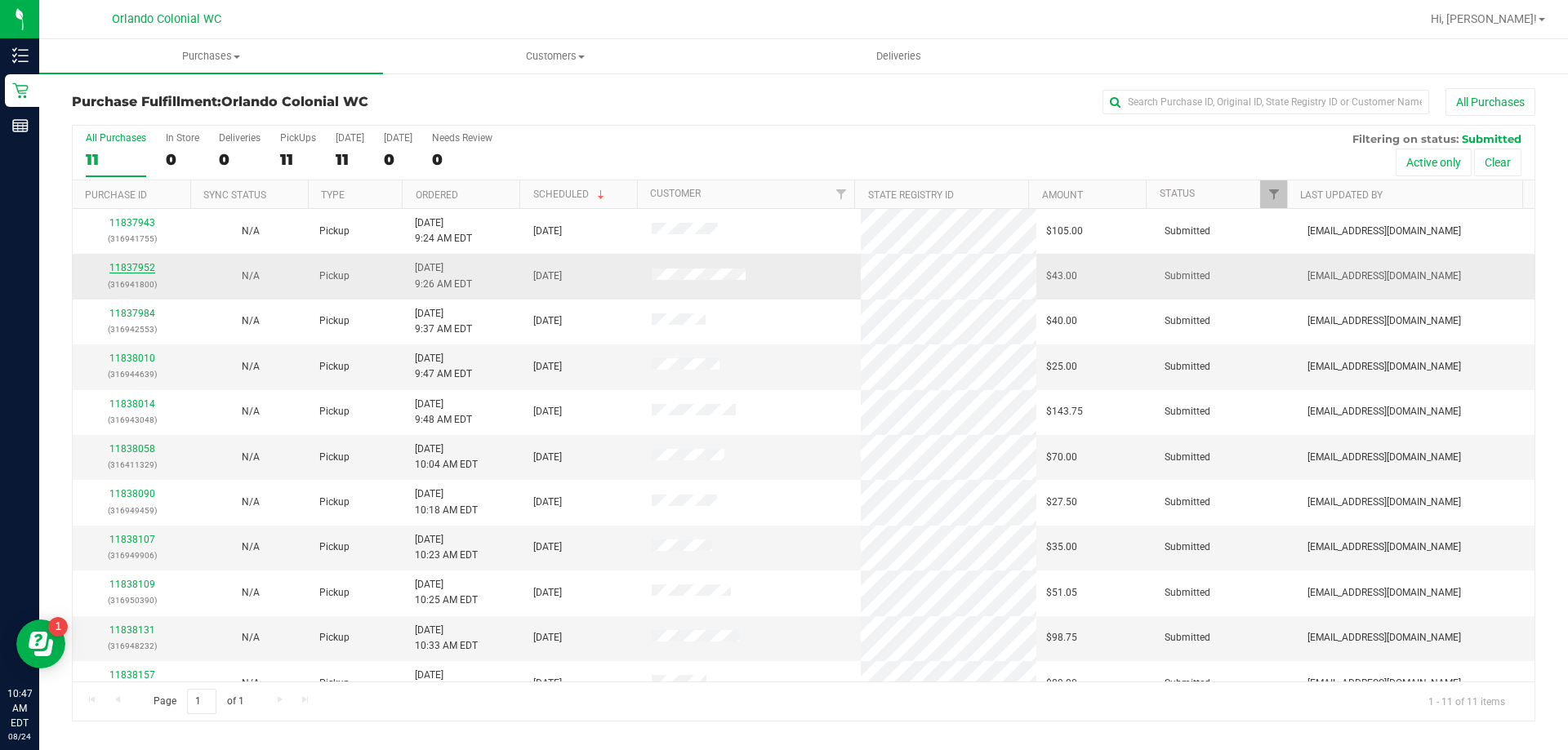
click at [141, 265] on link "11837952" at bounding box center [132, 268] width 45 height 11
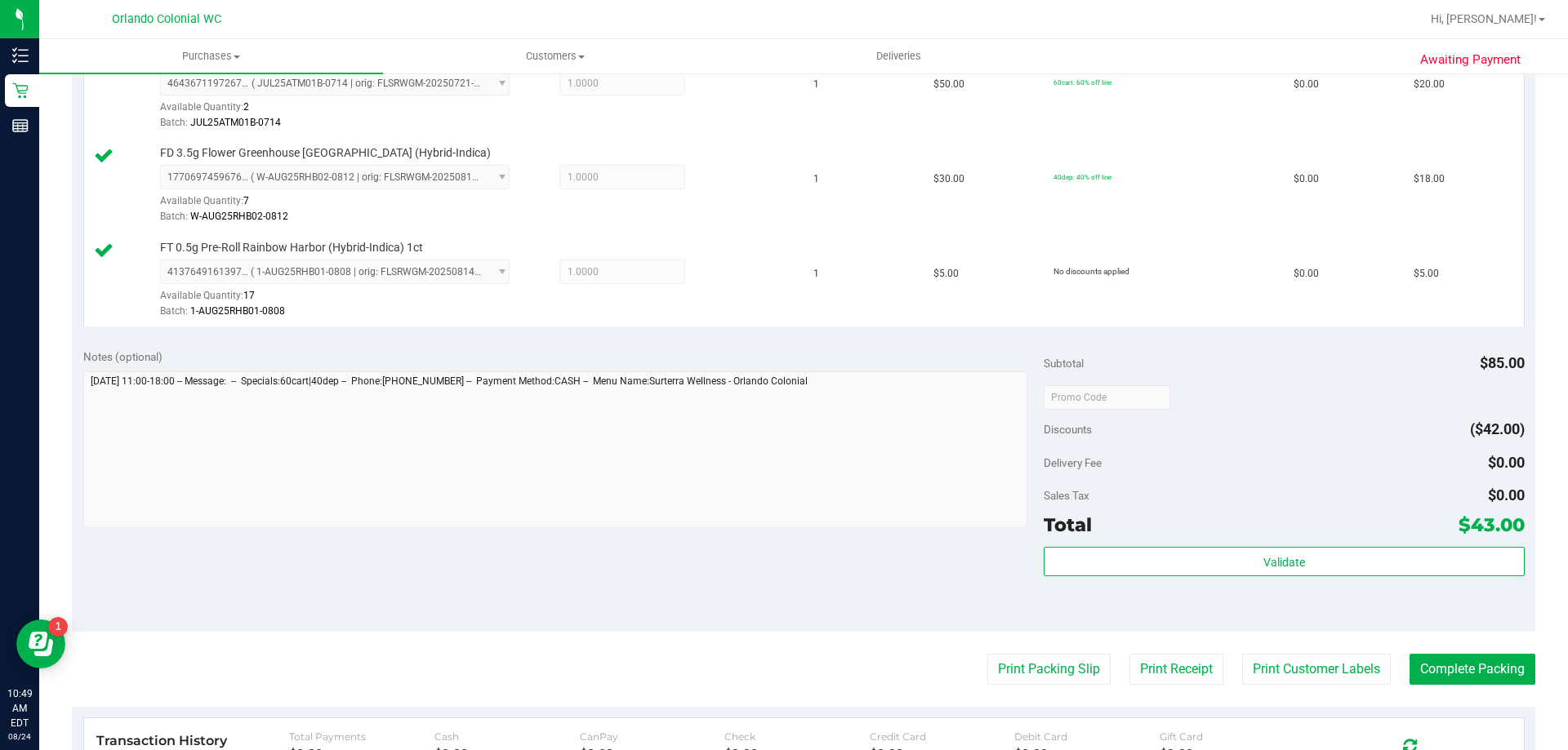
scroll to position [542, 0]
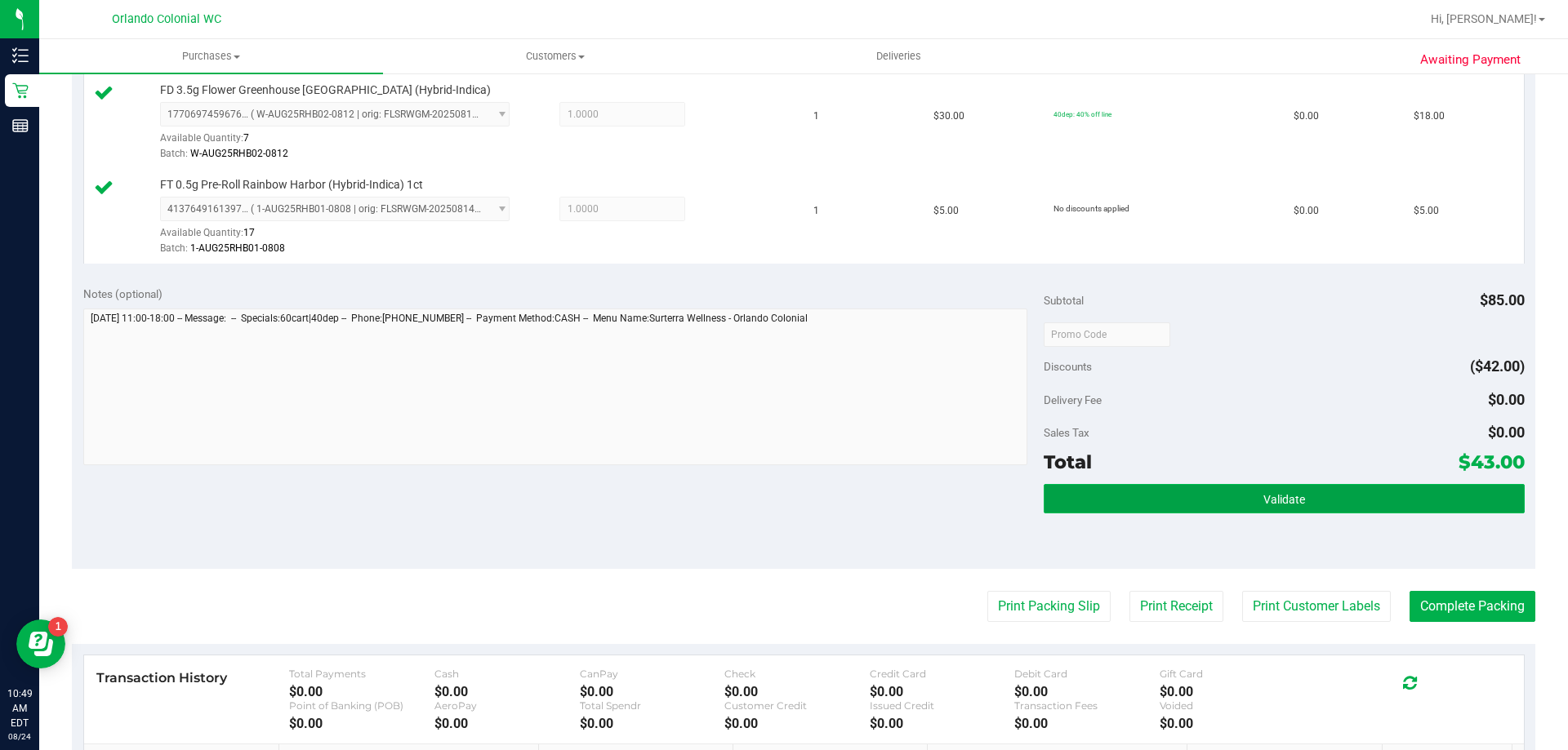
click at [1352, 510] on button "Validate" at bounding box center [1283, 498] width 481 height 29
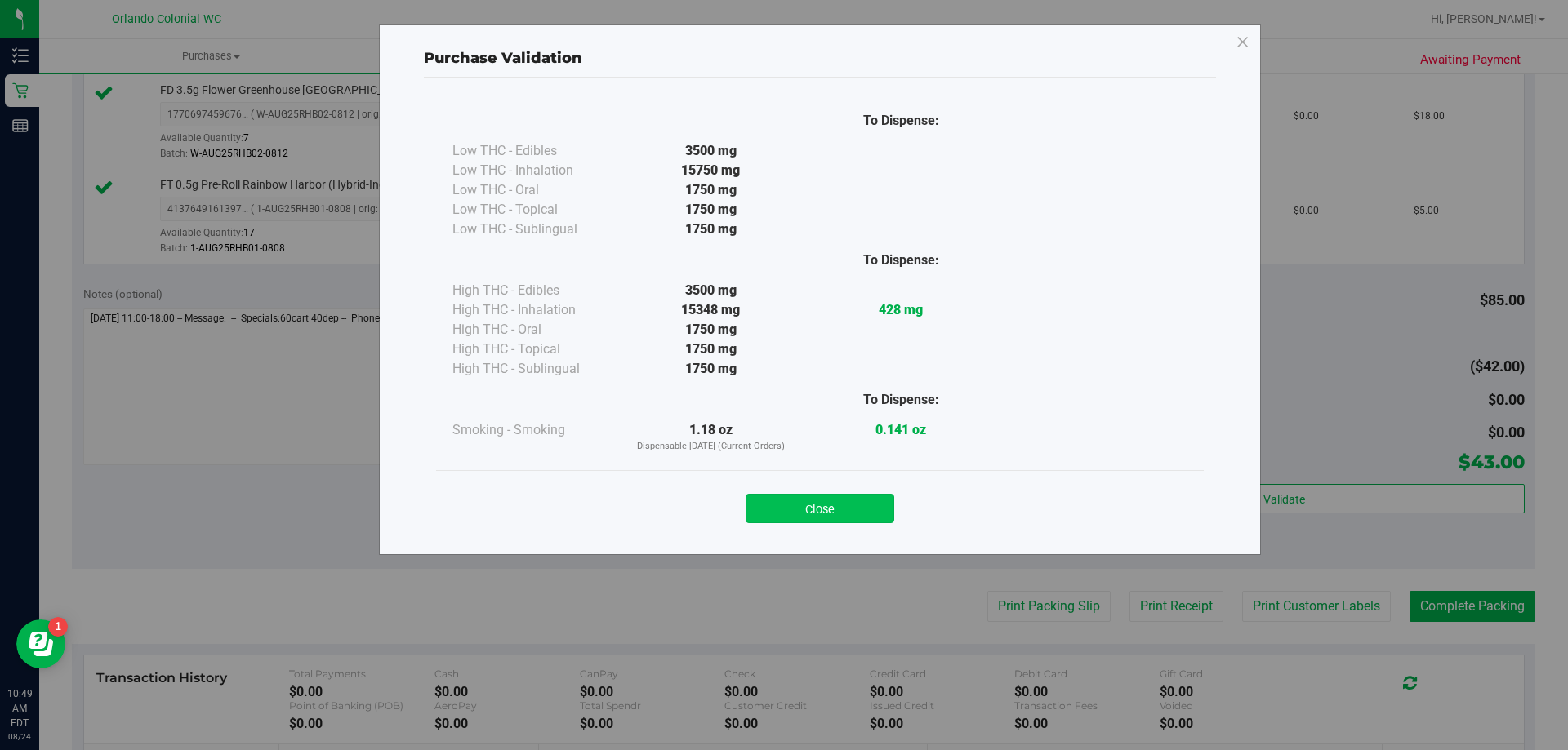
click at [855, 519] on button "Close" at bounding box center [819, 508] width 148 height 29
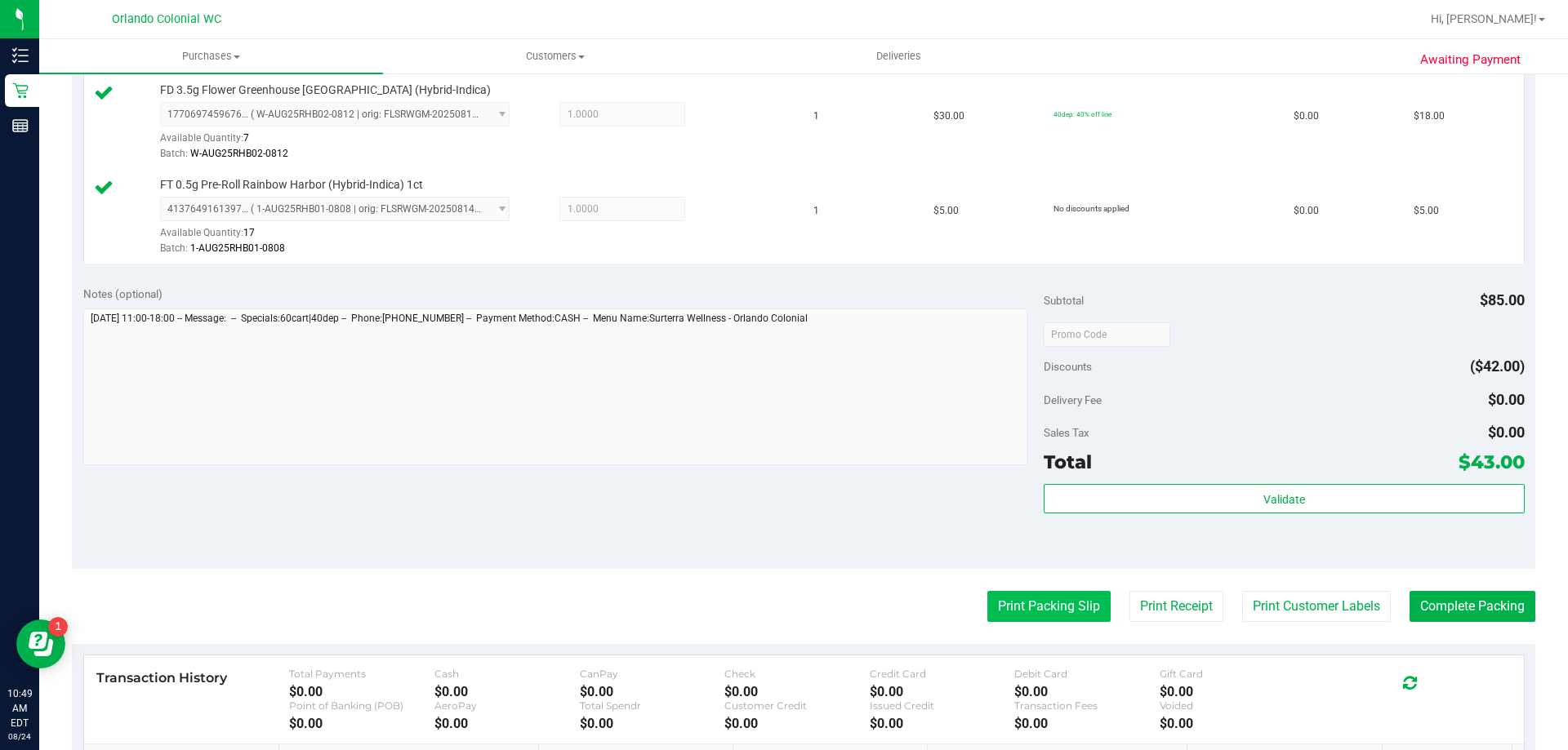
click at [1053, 605] on button "Print Packing Slip" at bounding box center [1049, 606] width 124 height 31
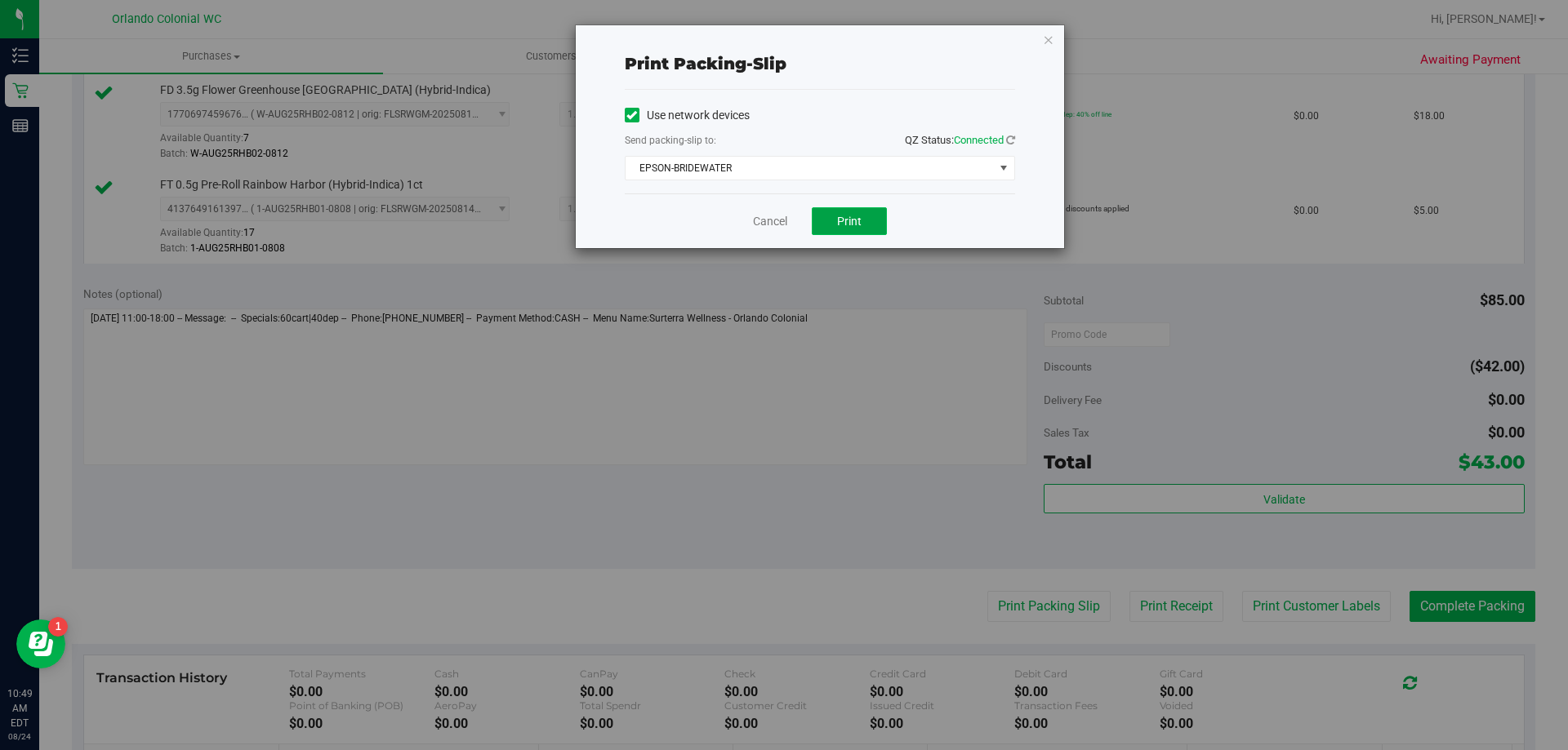
click at [865, 216] on button "Print" at bounding box center [850, 221] width 76 height 27
click at [771, 224] on link "Cancel" at bounding box center [769, 222] width 34 height 17
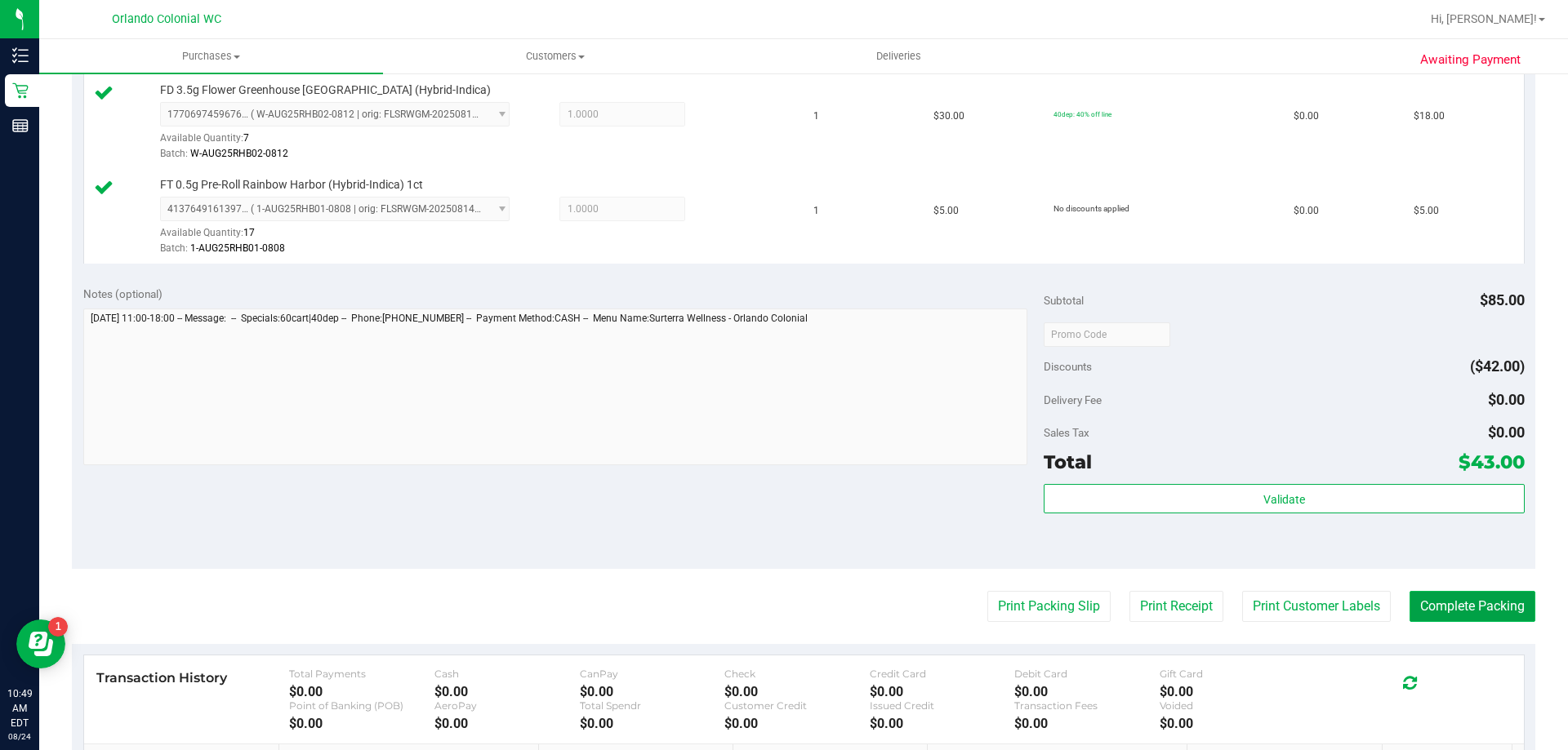
click at [1485, 606] on button "Complete Packing" at bounding box center [1472, 606] width 126 height 31
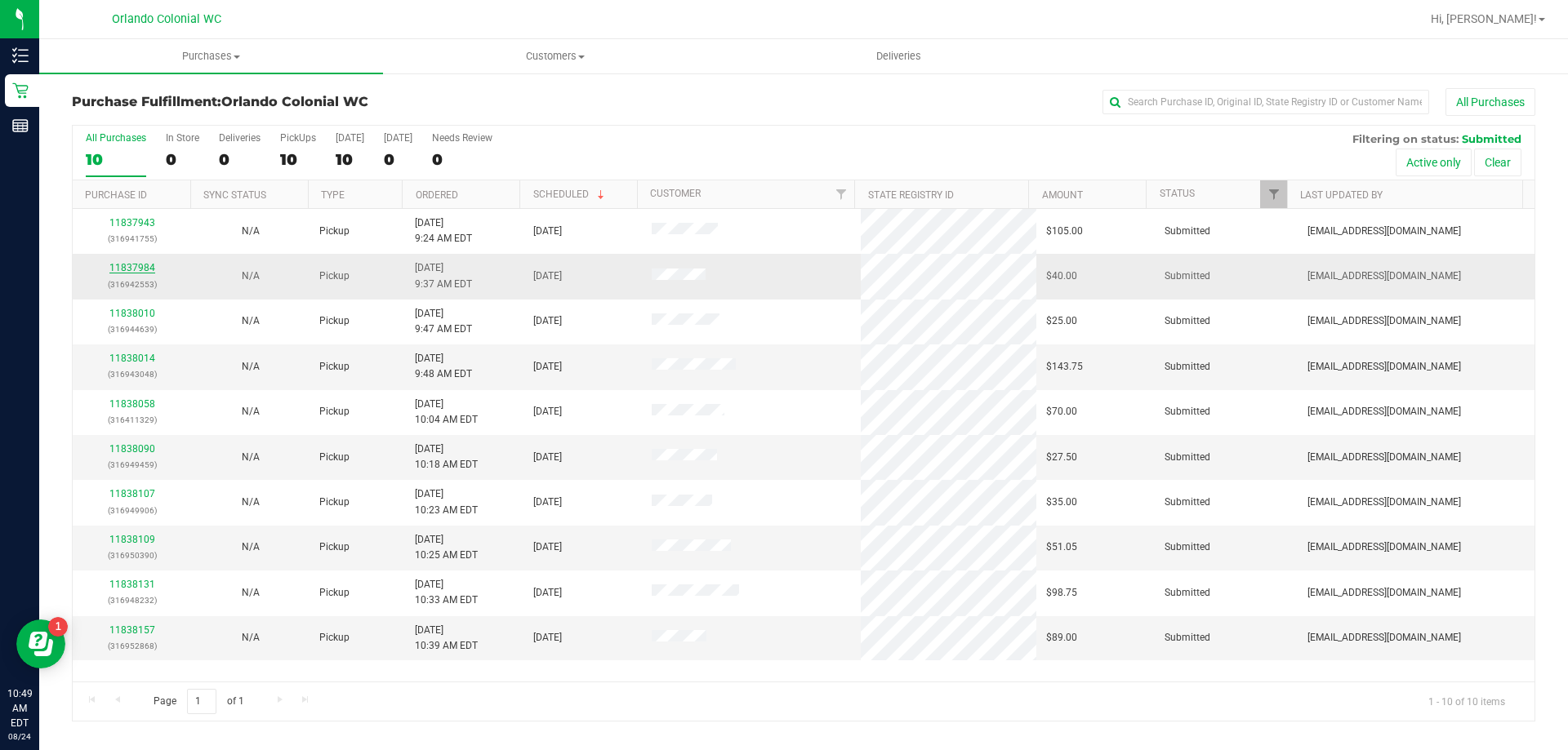
click at [117, 269] on link "11837984" at bounding box center [132, 268] width 45 height 11
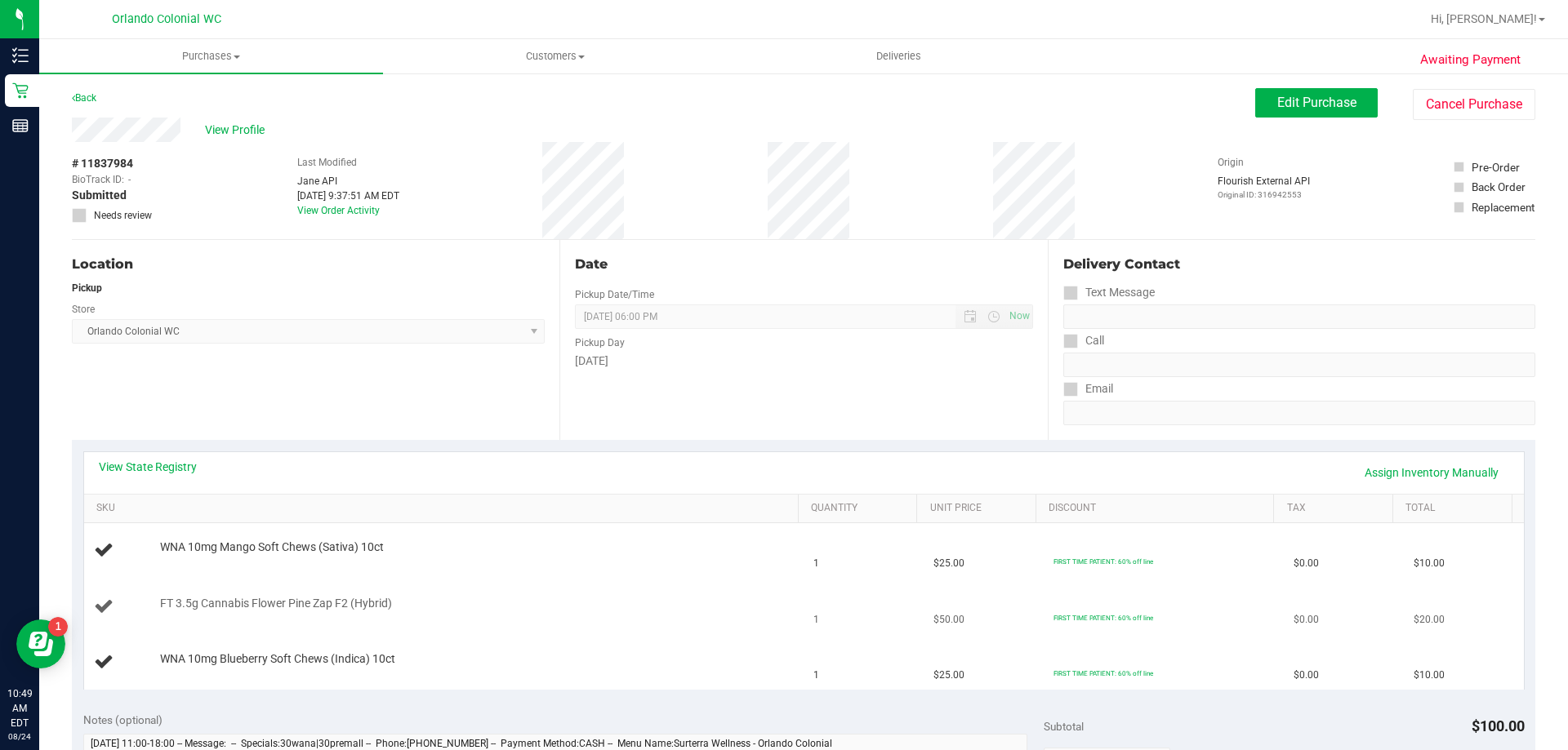
scroll to position [163, 0]
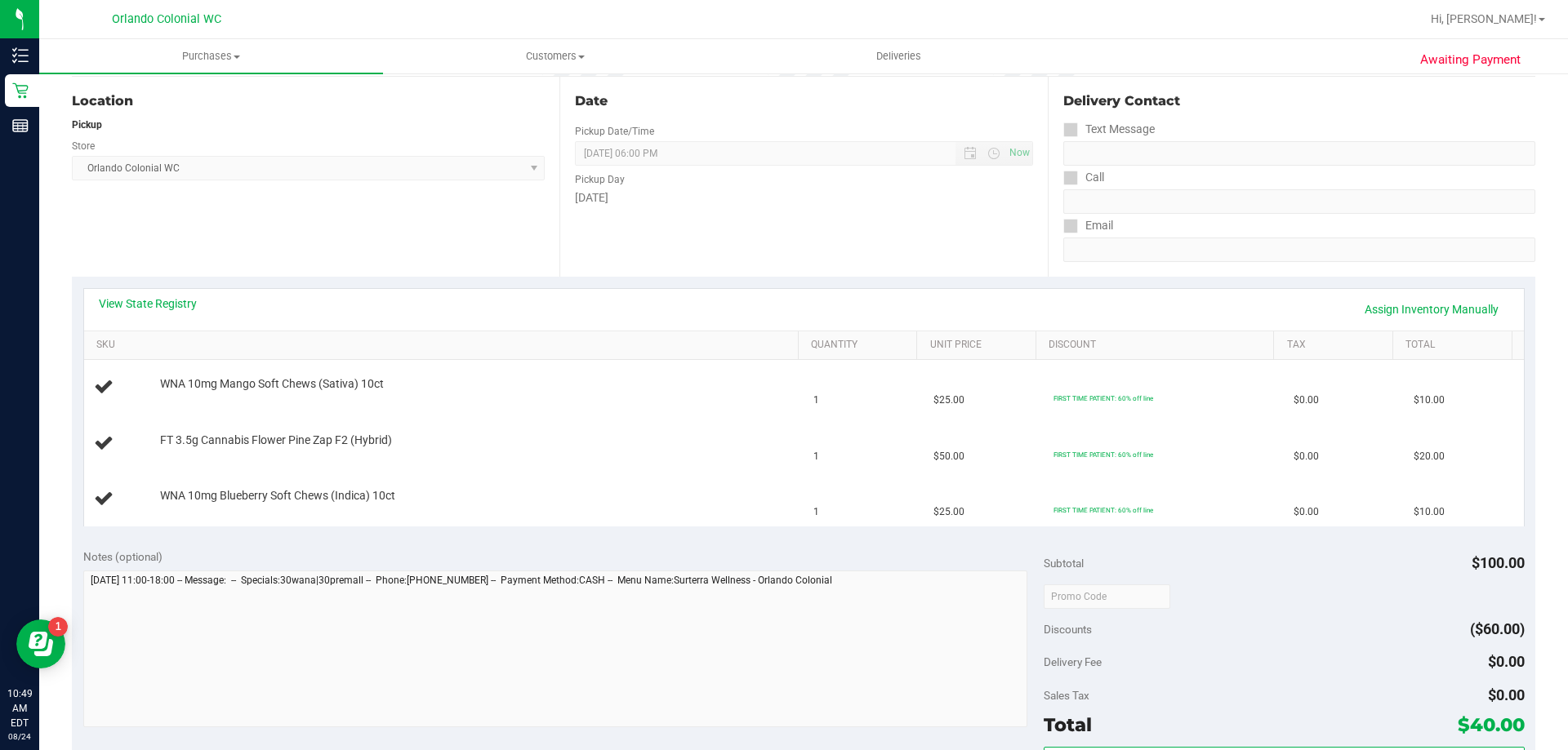
click at [577, 534] on div "View State Registry Assign Inventory Manually SKU Quantity Unit Price Discount …" at bounding box center [803, 407] width 1463 height 260
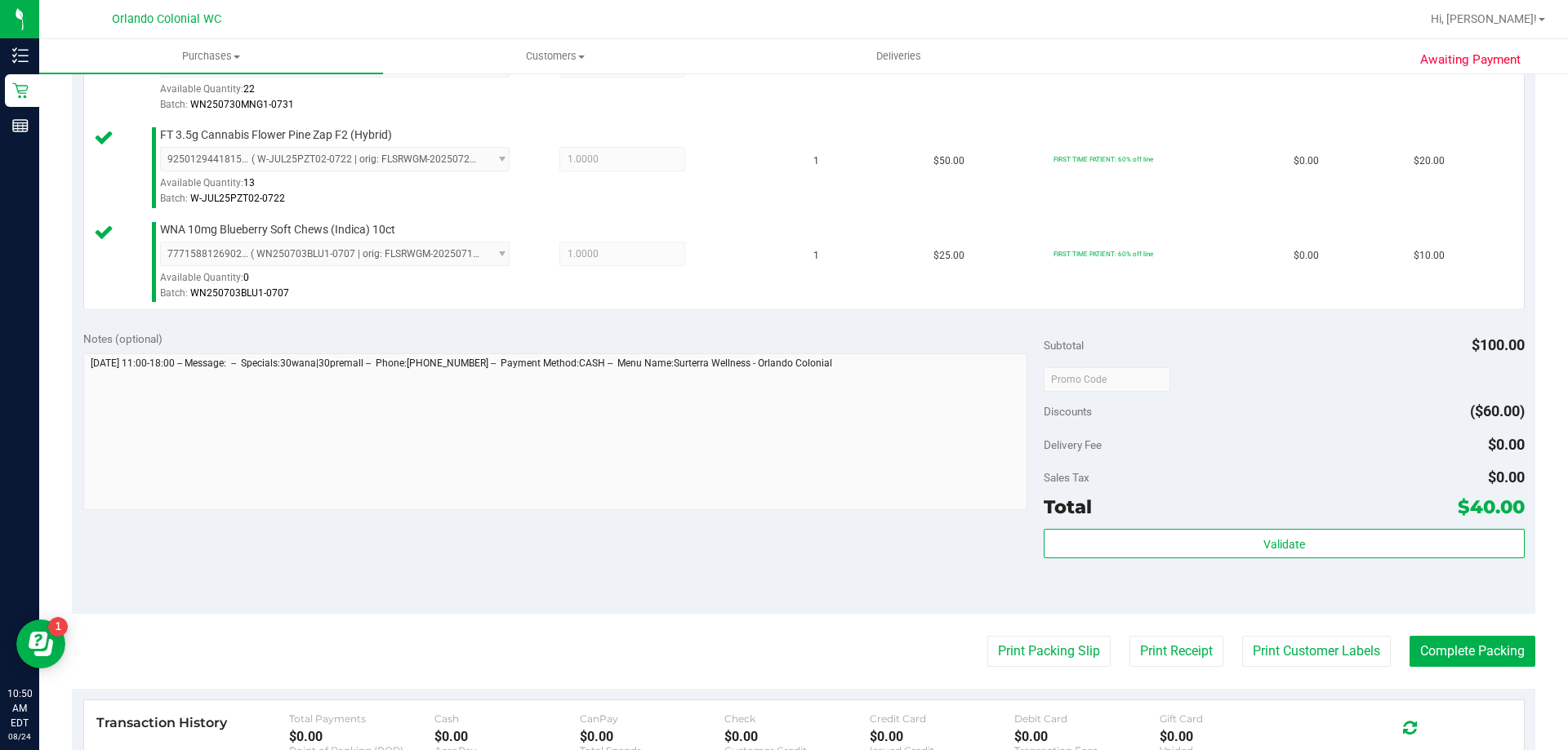
scroll to position [584, 0]
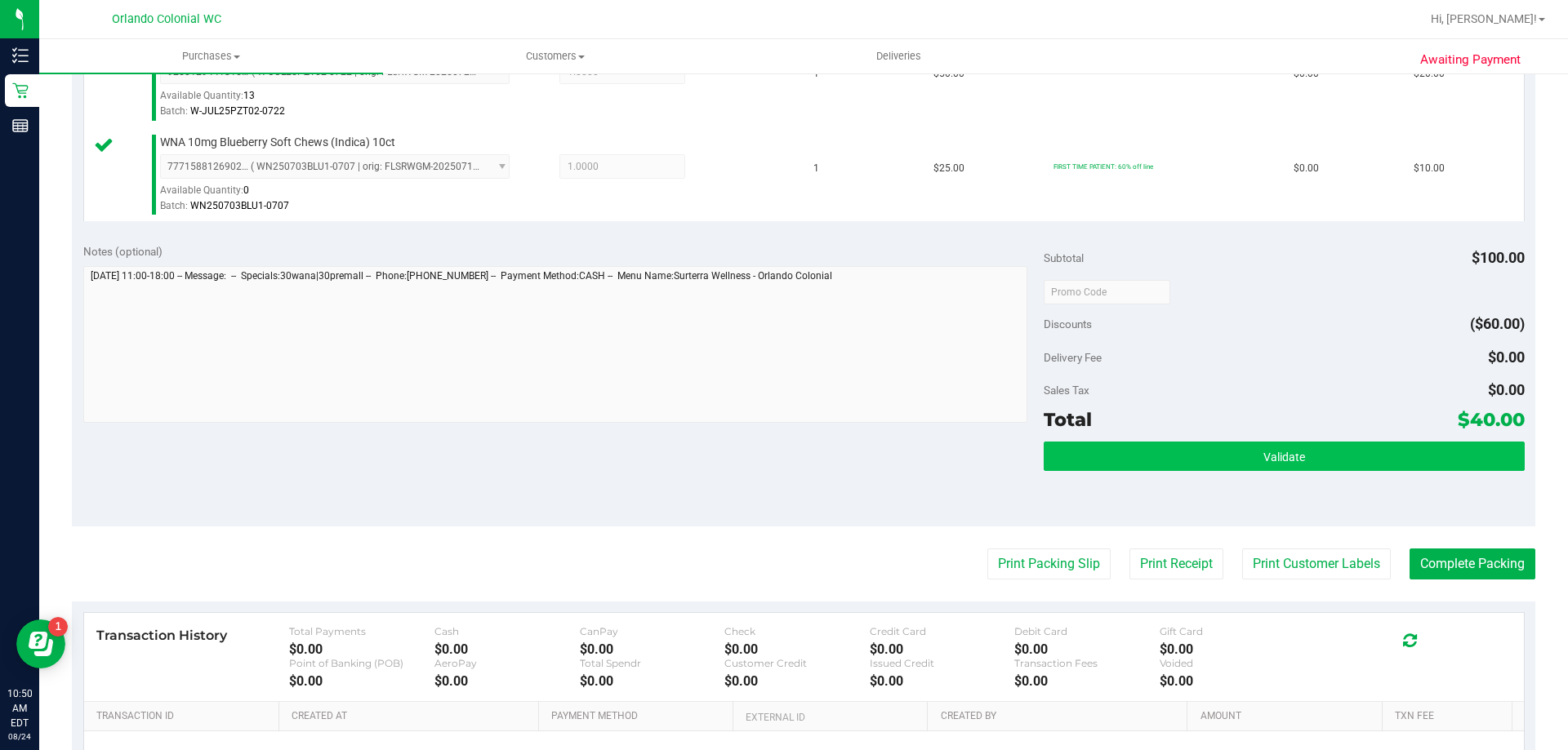
click at [1340, 450] on button "Validate" at bounding box center [1283, 456] width 481 height 29
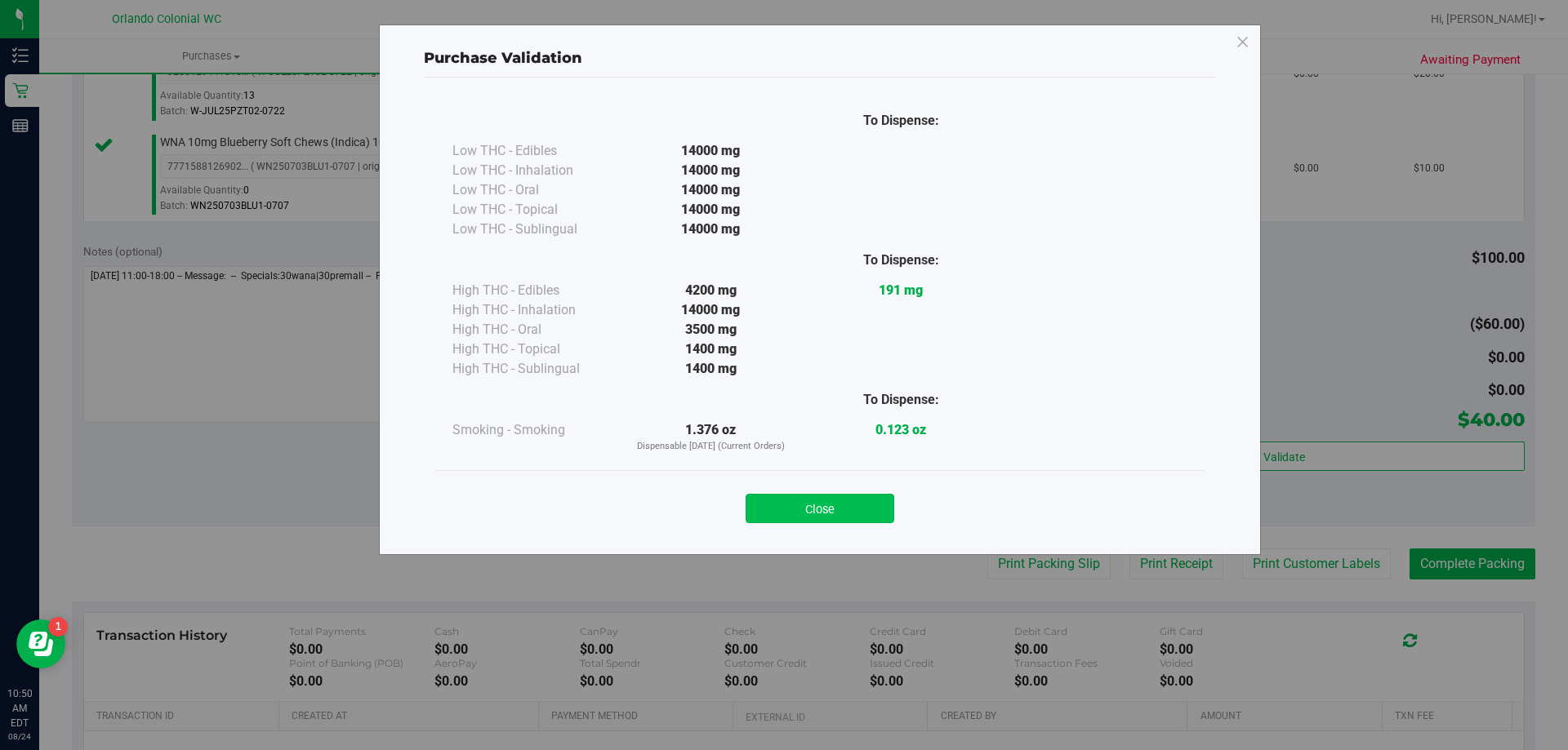
click at [843, 507] on button "Close" at bounding box center [819, 508] width 148 height 29
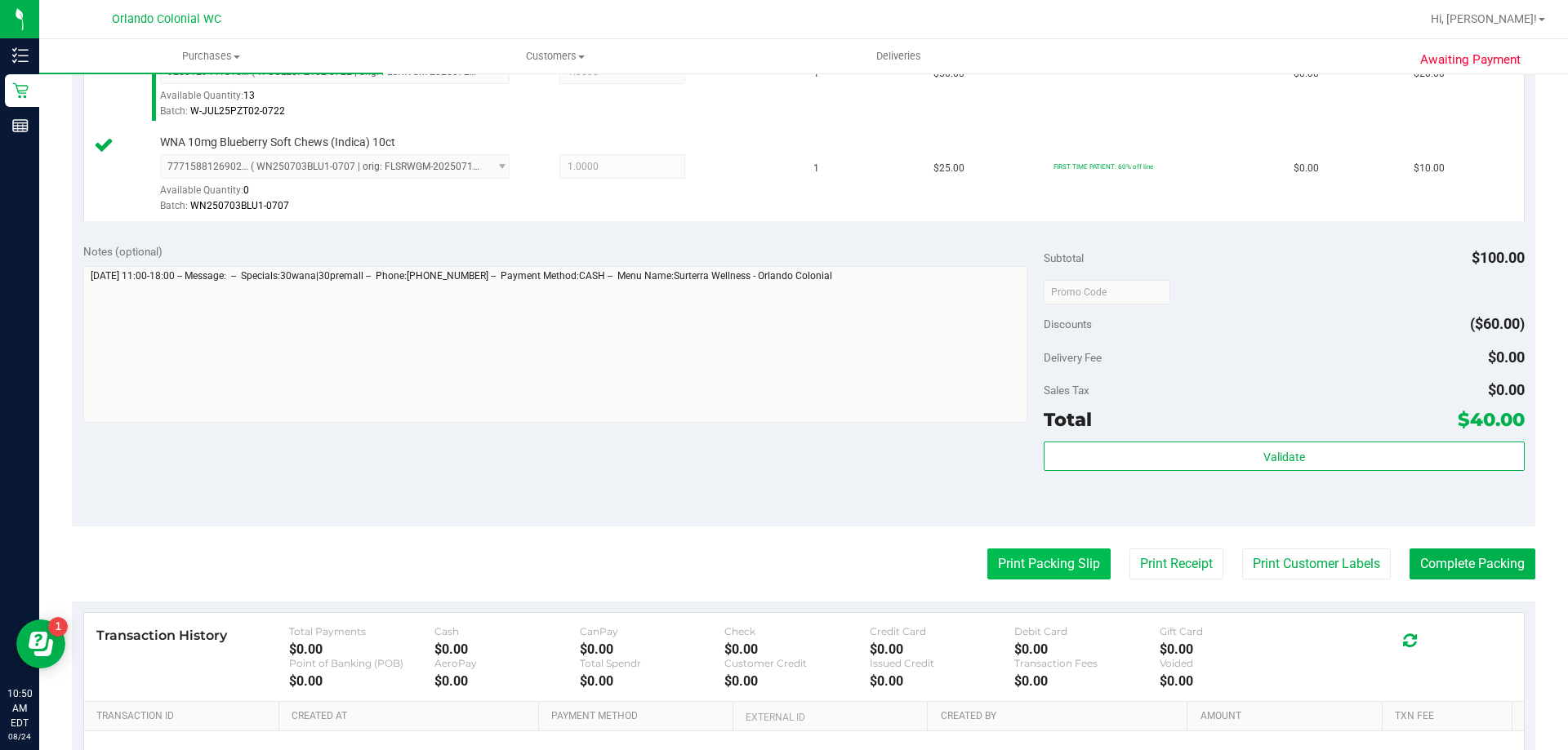
click at [1050, 573] on button "Print Packing Slip" at bounding box center [1049, 563] width 124 height 31
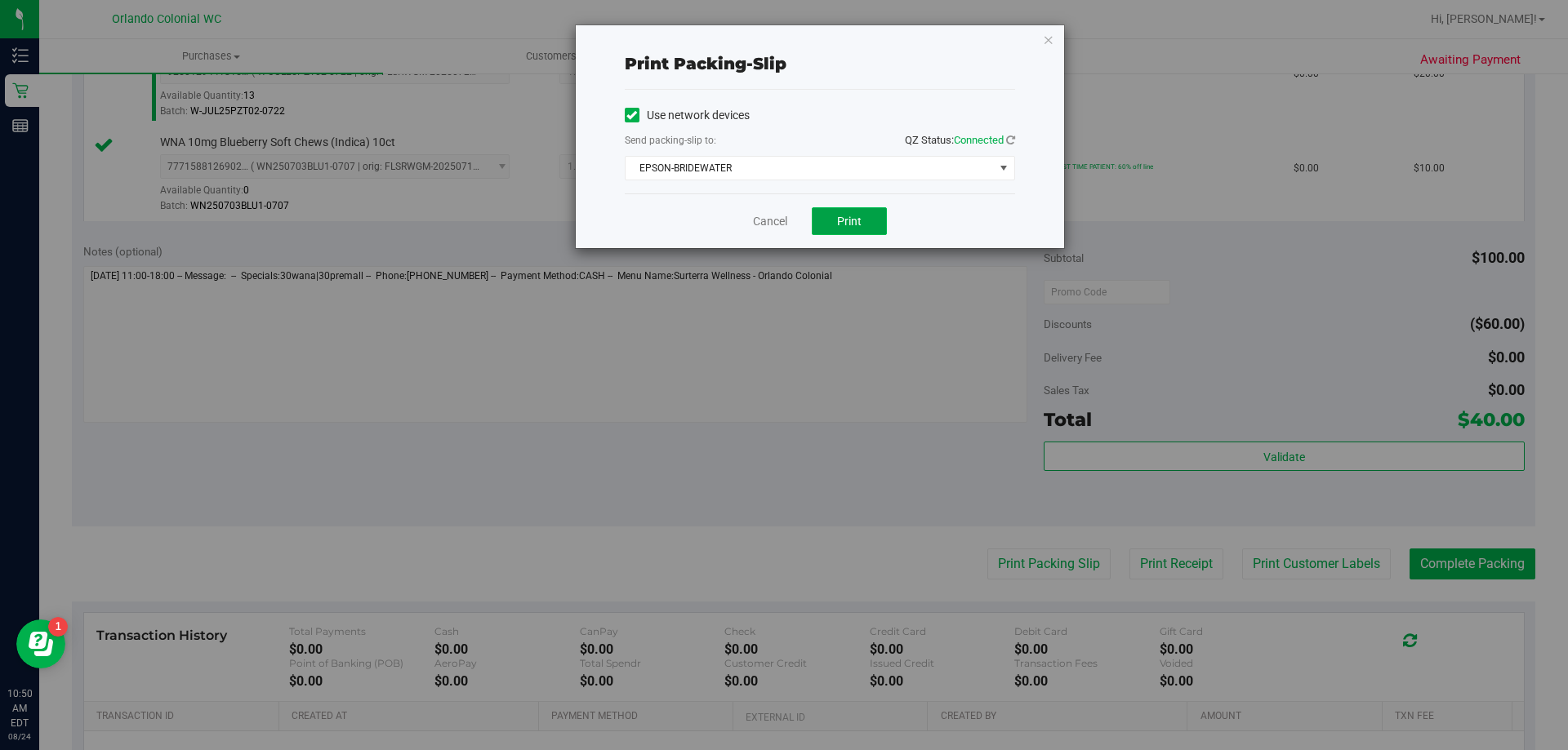
click at [861, 208] on button "Print" at bounding box center [850, 221] width 76 height 27
click at [764, 215] on link "Cancel" at bounding box center [769, 222] width 34 height 17
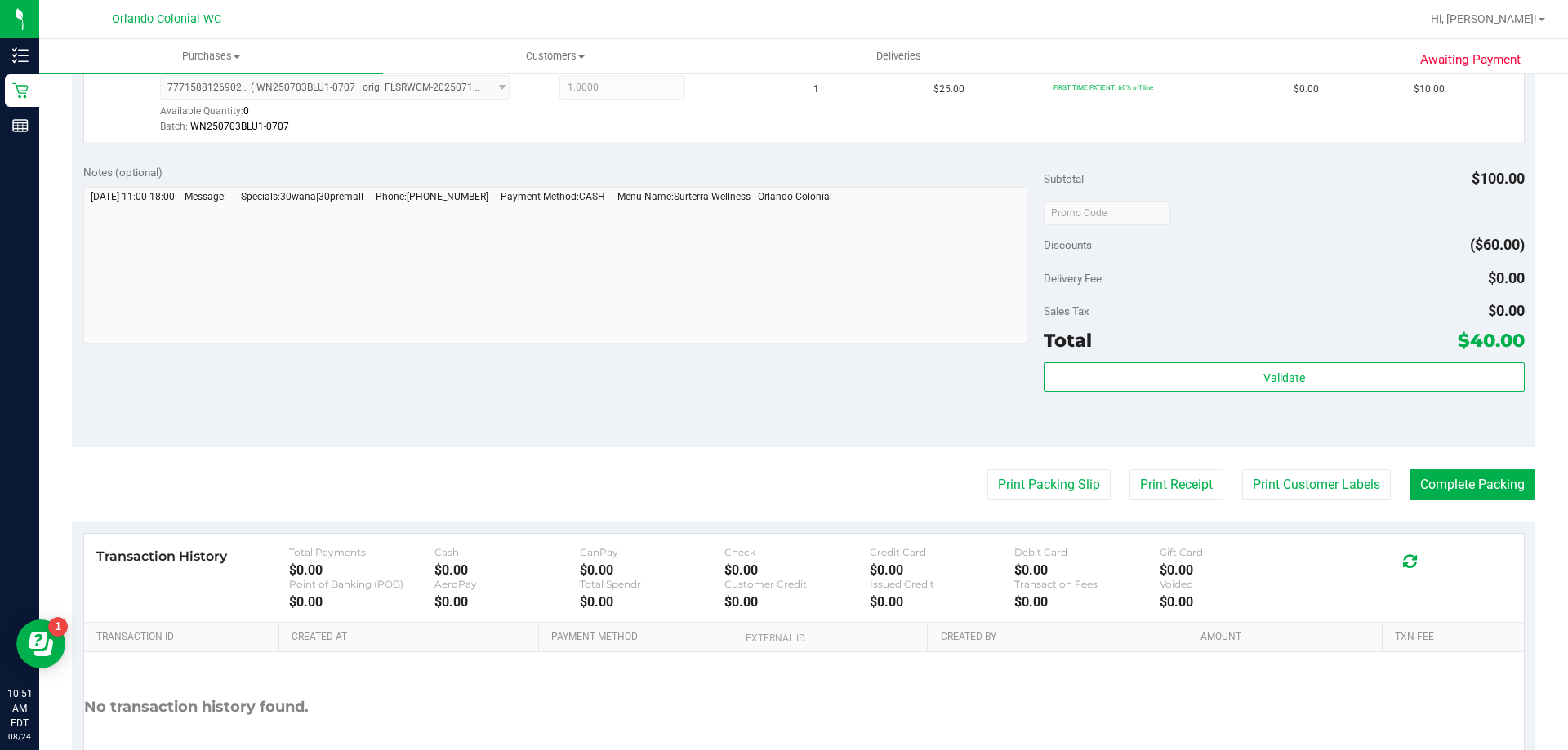
scroll to position [666, 0]
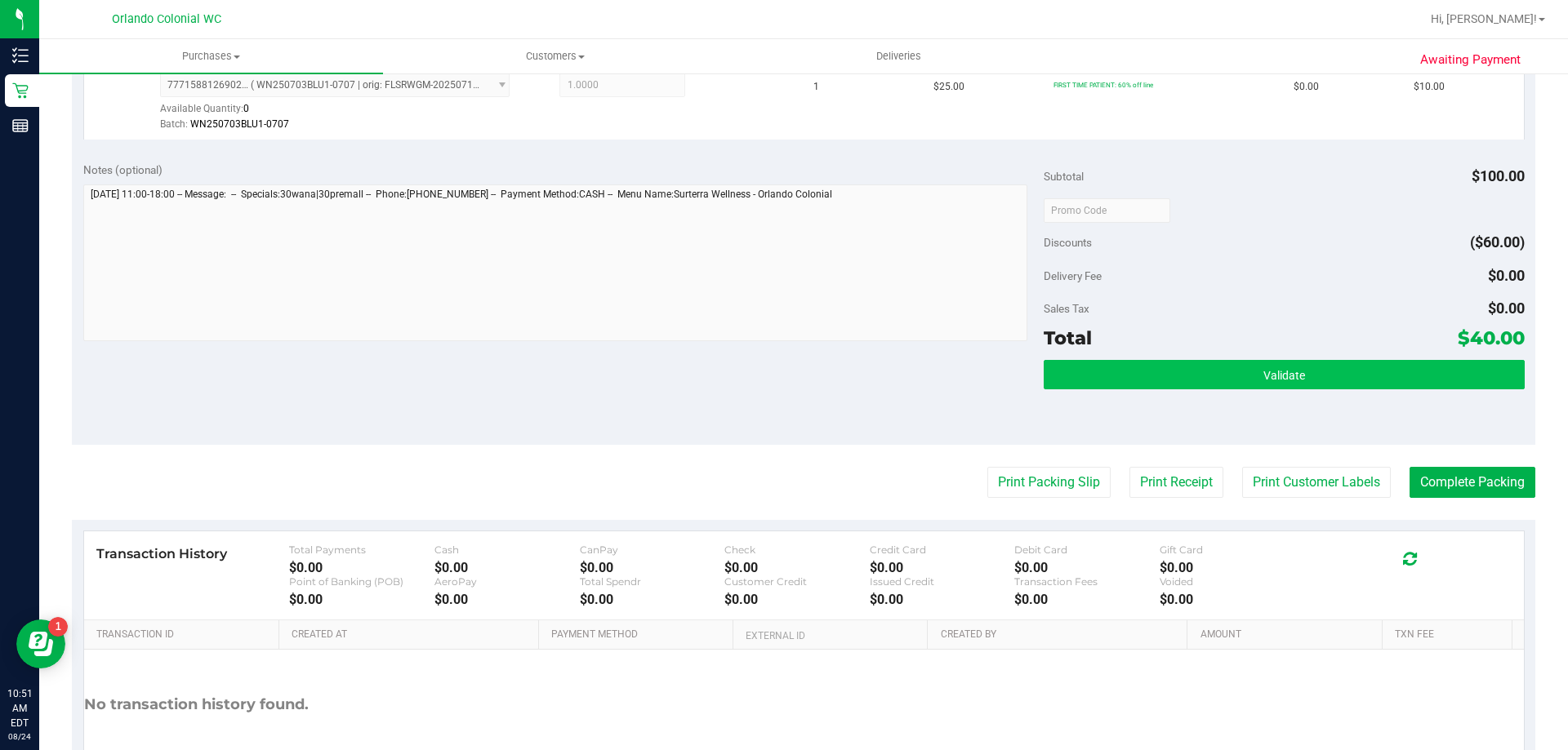
click at [1305, 381] on button "Validate" at bounding box center [1283, 374] width 481 height 29
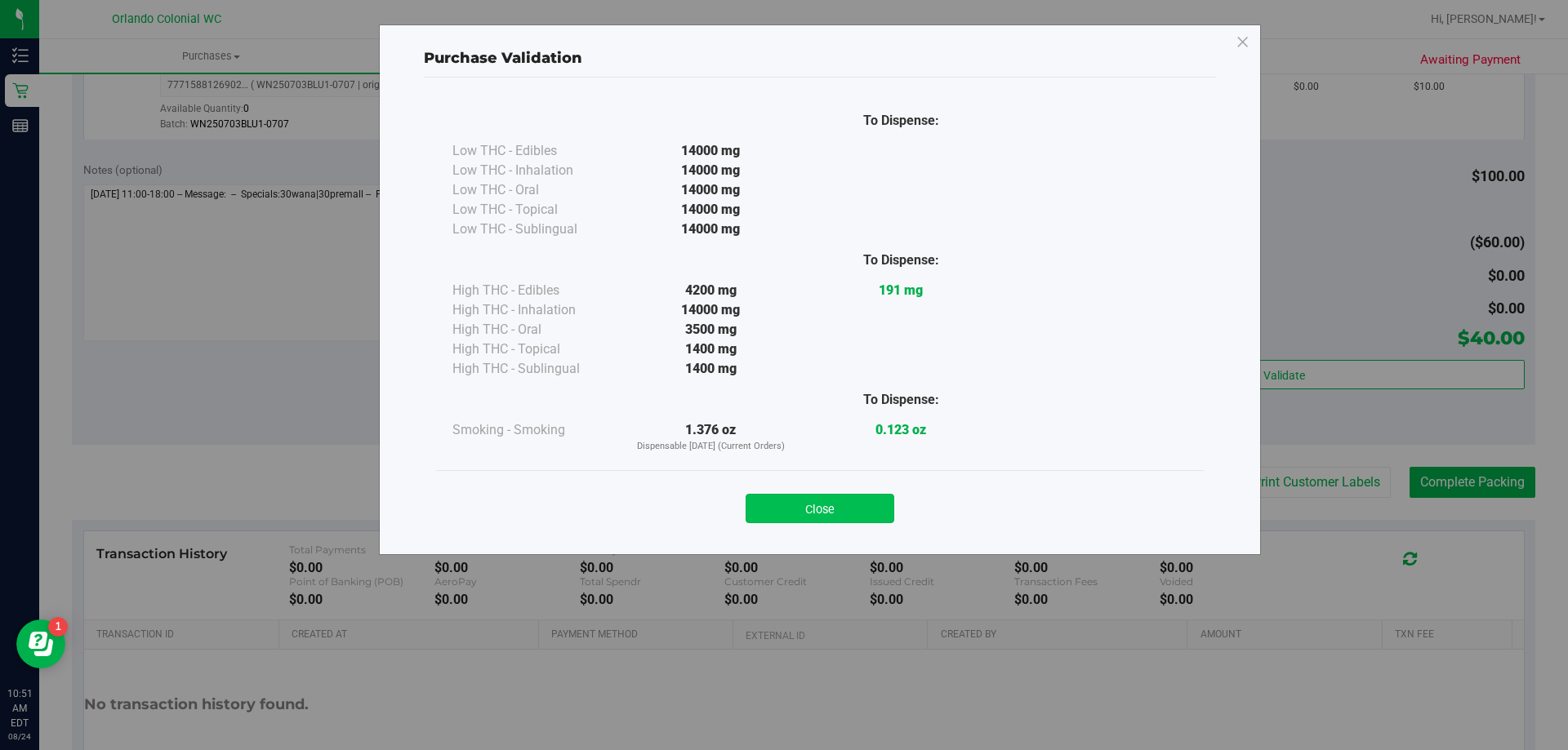
click at [826, 505] on button "Close" at bounding box center [819, 508] width 148 height 29
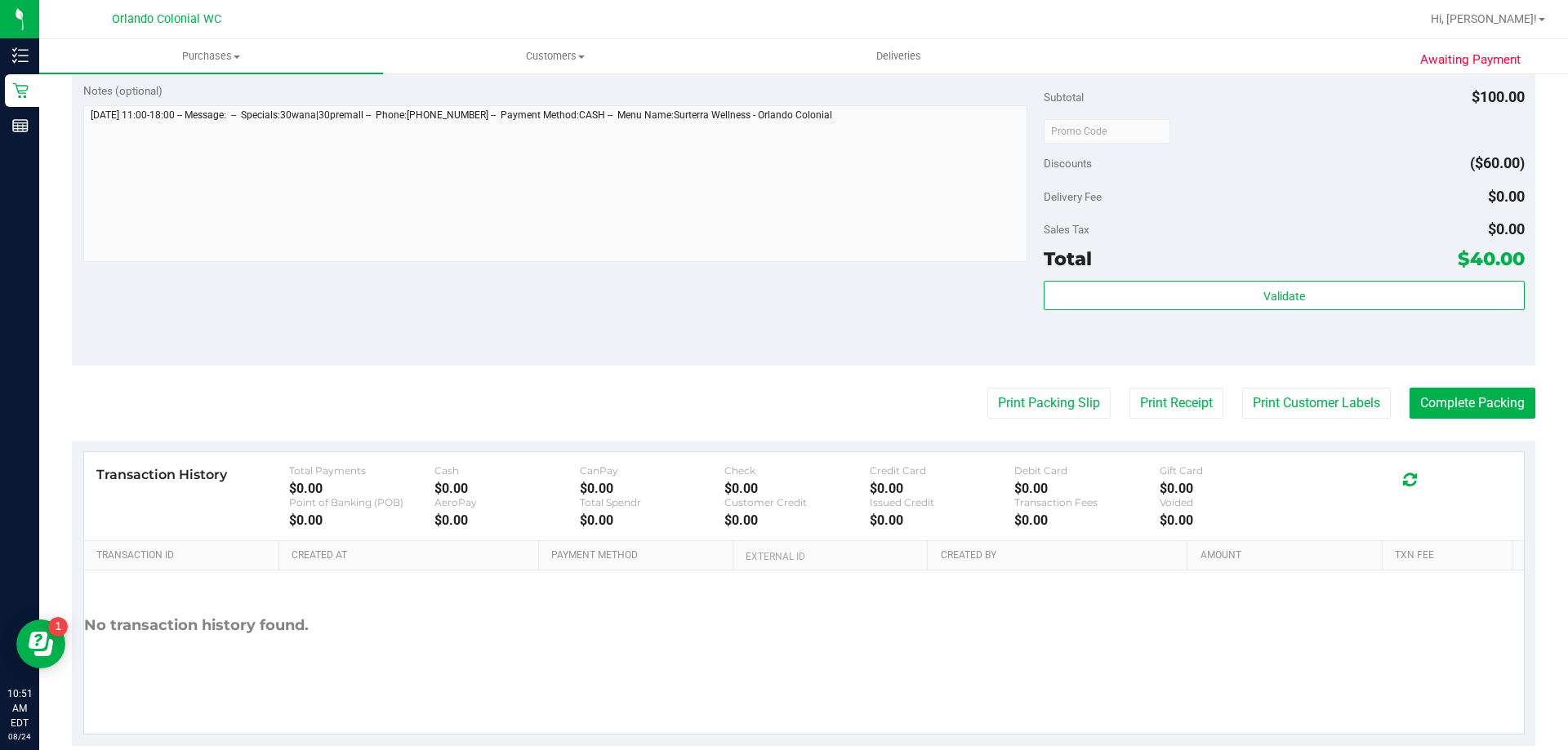
scroll to position [749, 0]
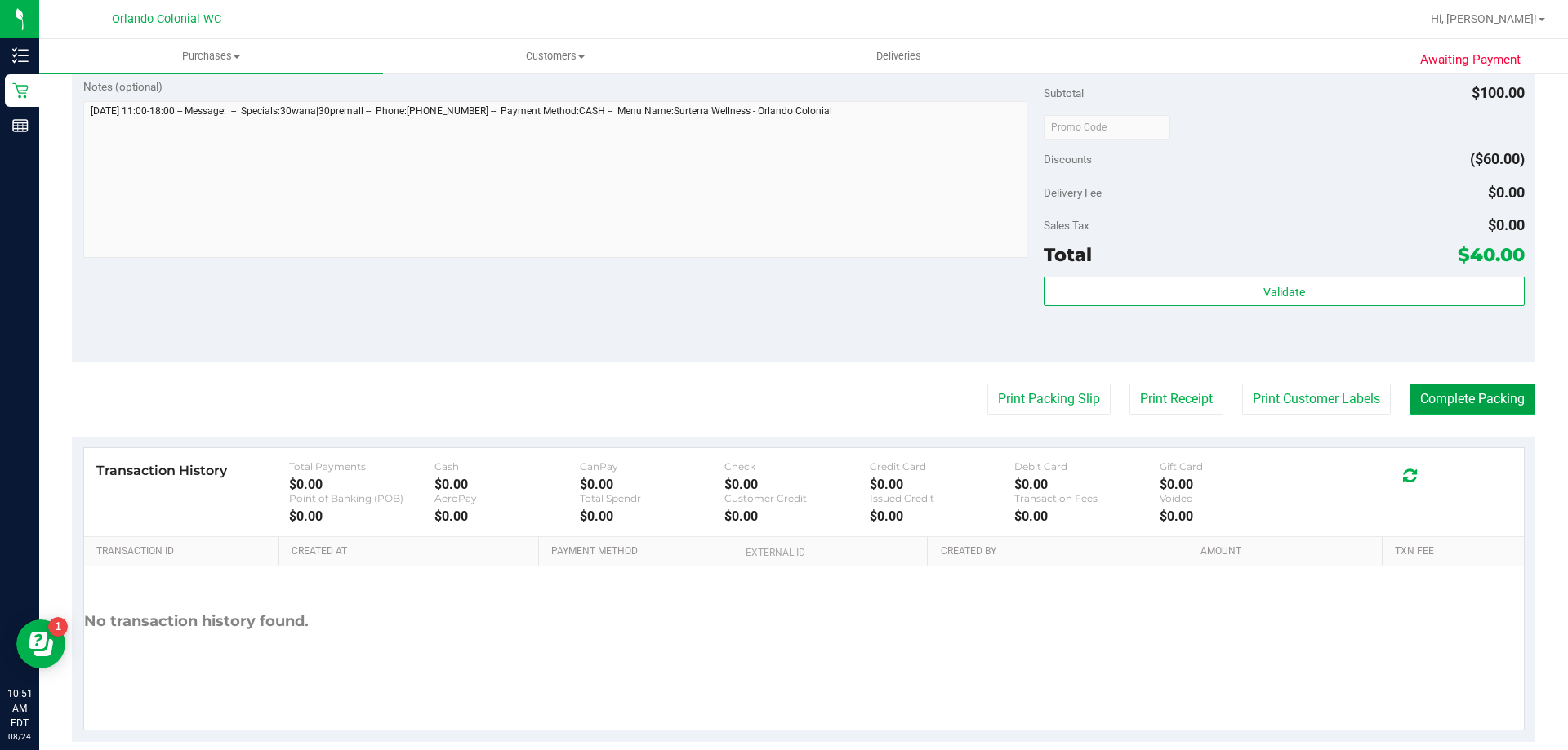
click at [1489, 395] on button "Complete Packing" at bounding box center [1472, 399] width 126 height 31
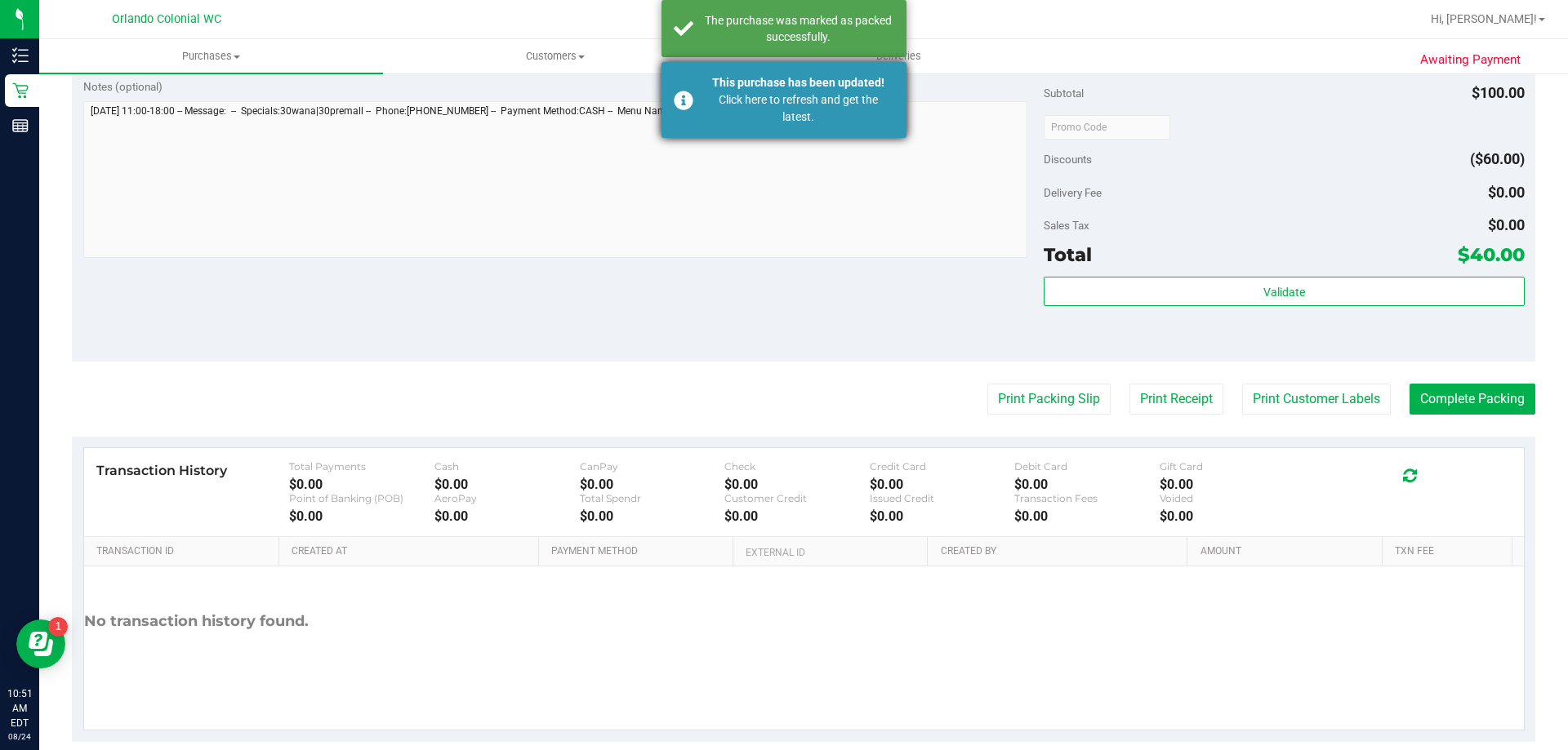
click at [818, 117] on div "Click here to refresh and get the latest." at bounding box center [798, 108] width 192 height 34
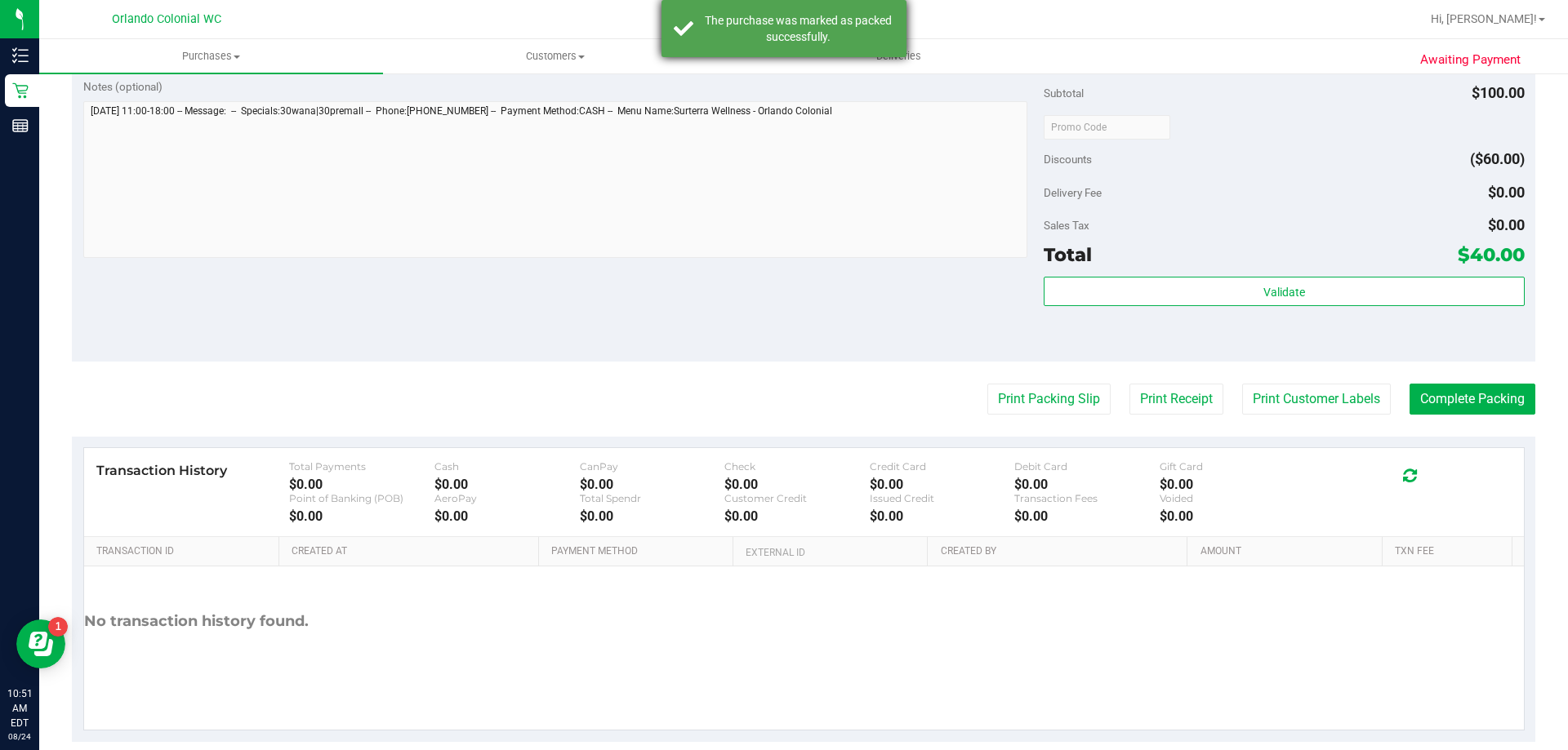
click at [821, 26] on div "The purchase was marked as packed successfully." at bounding box center [798, 28] width 192 height 33
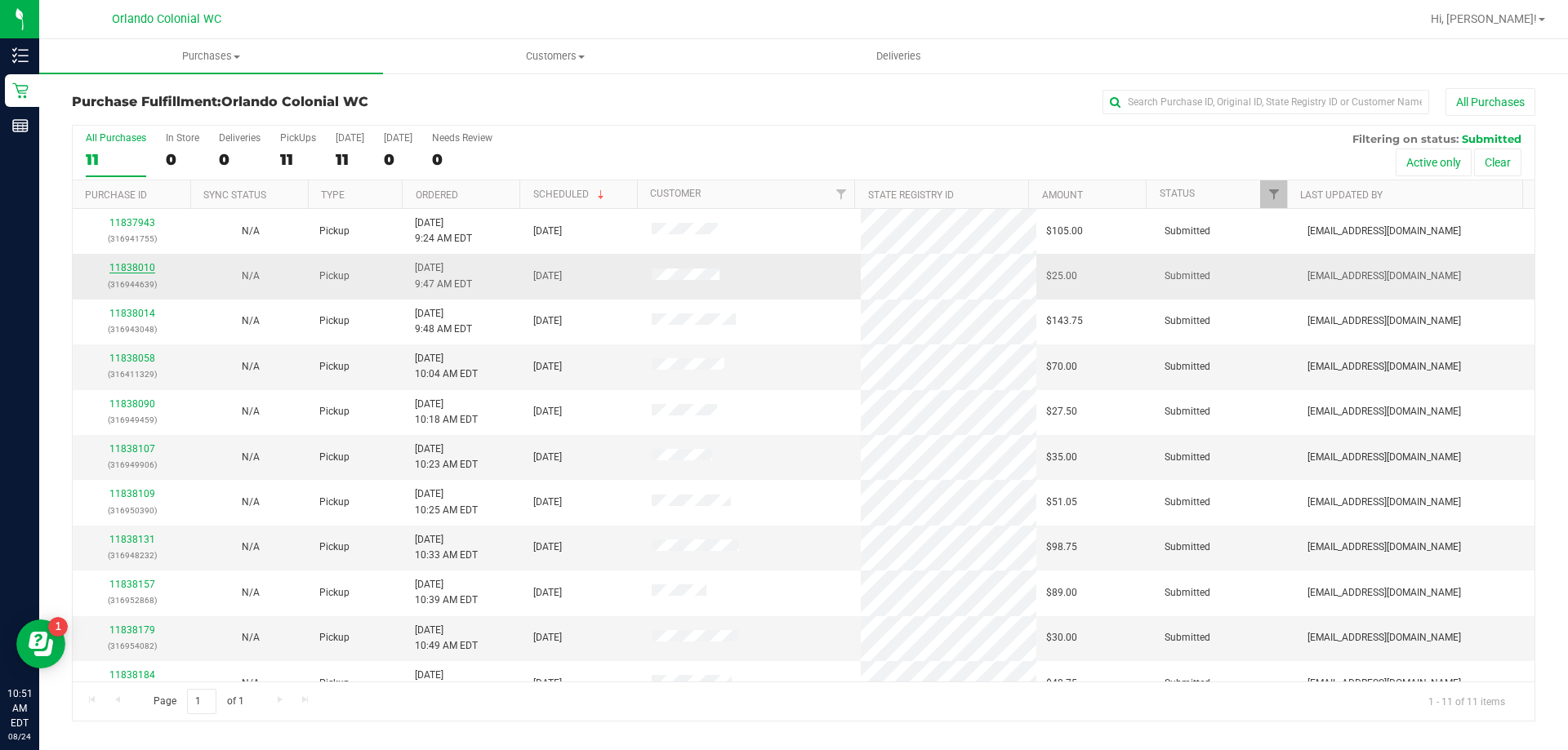
click at [135, 272] on link "11838010" at bounding box center [132, 268] width 45 height 11
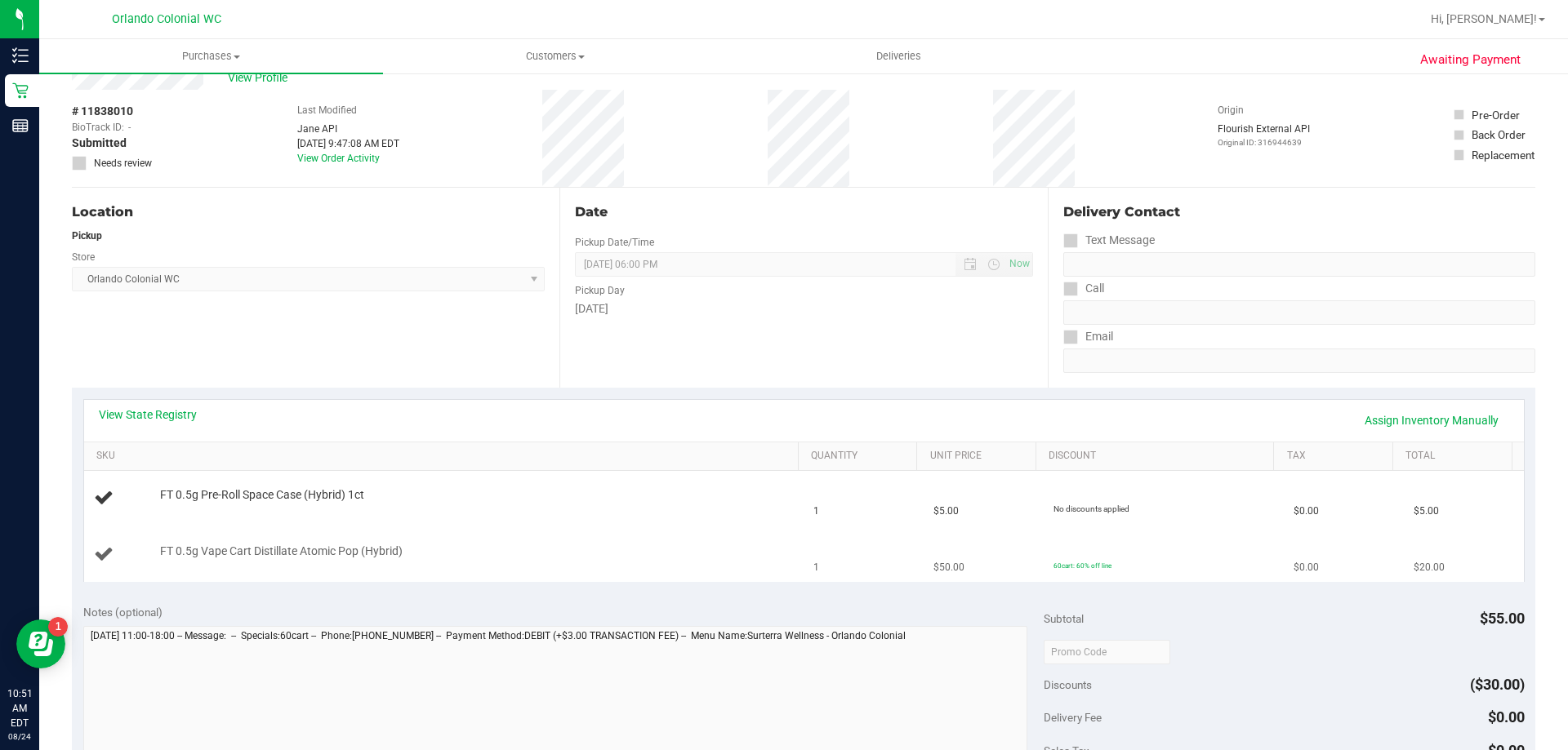
scroll to position [81, 0]
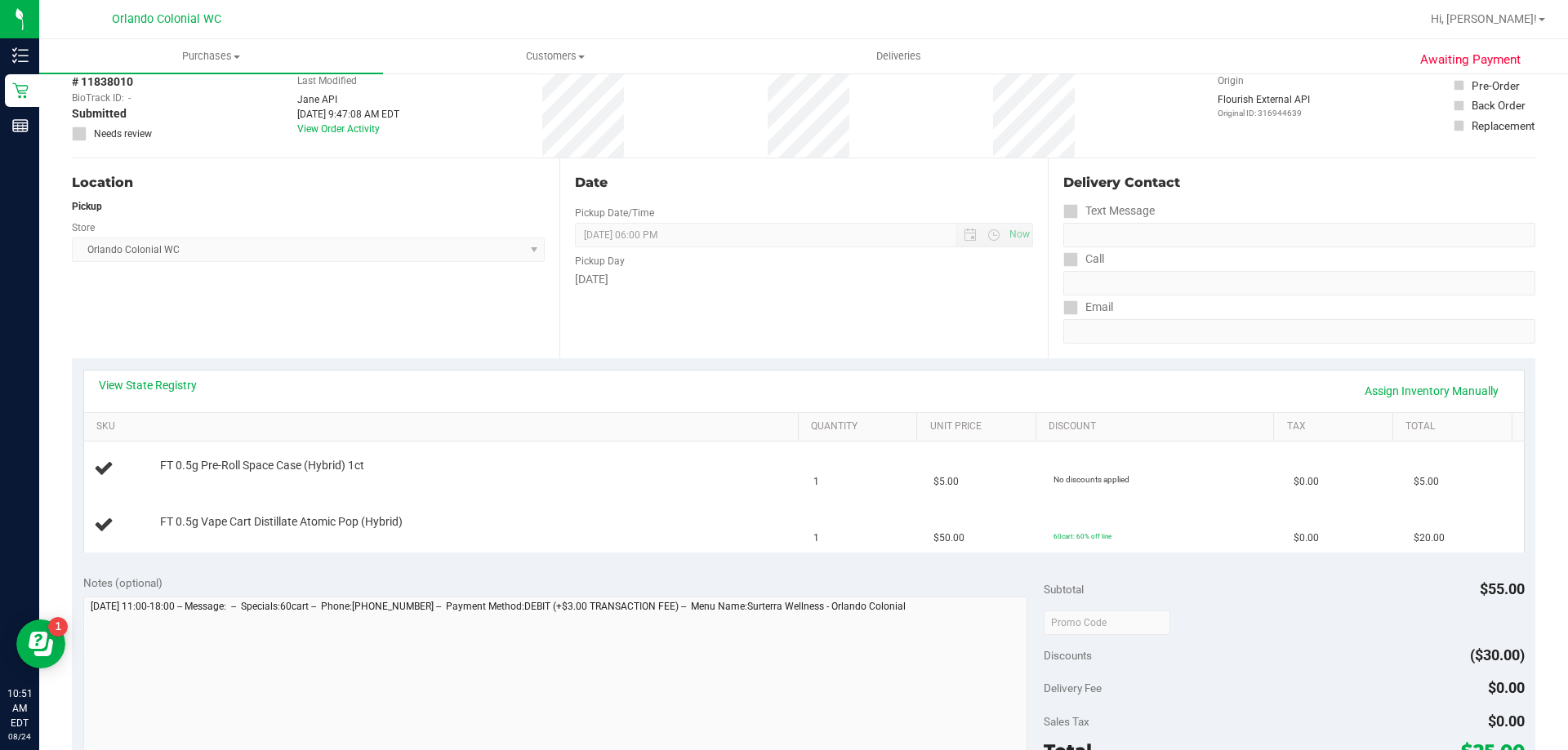
click at [564, 575] on div "Notes (optional)" at bounding box center [564, 582] width 961 height 16
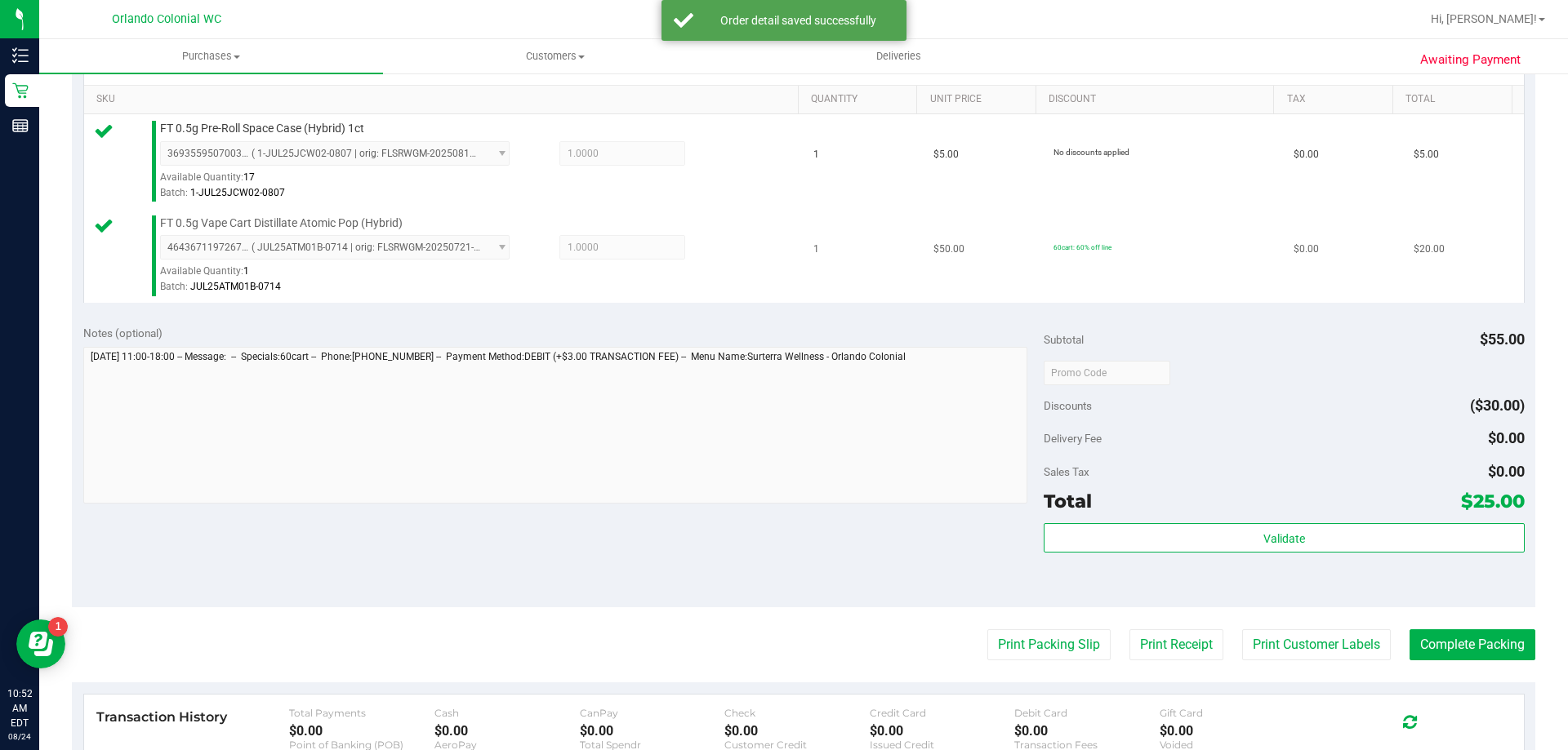
scroll to position [420, 0]
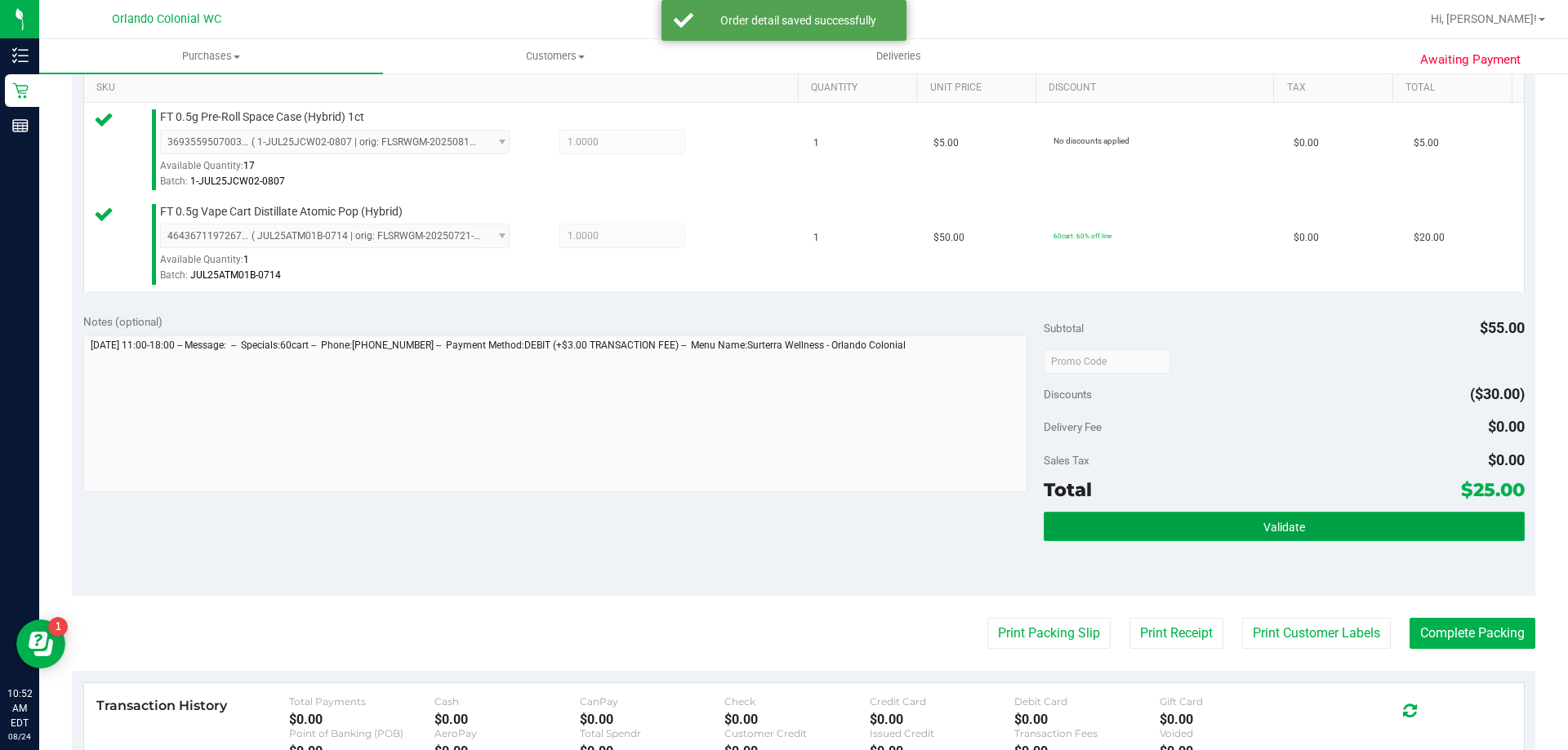
click at [1196, 536] on button "Validate" at bounding box center [1283, 525] width 481 height 29
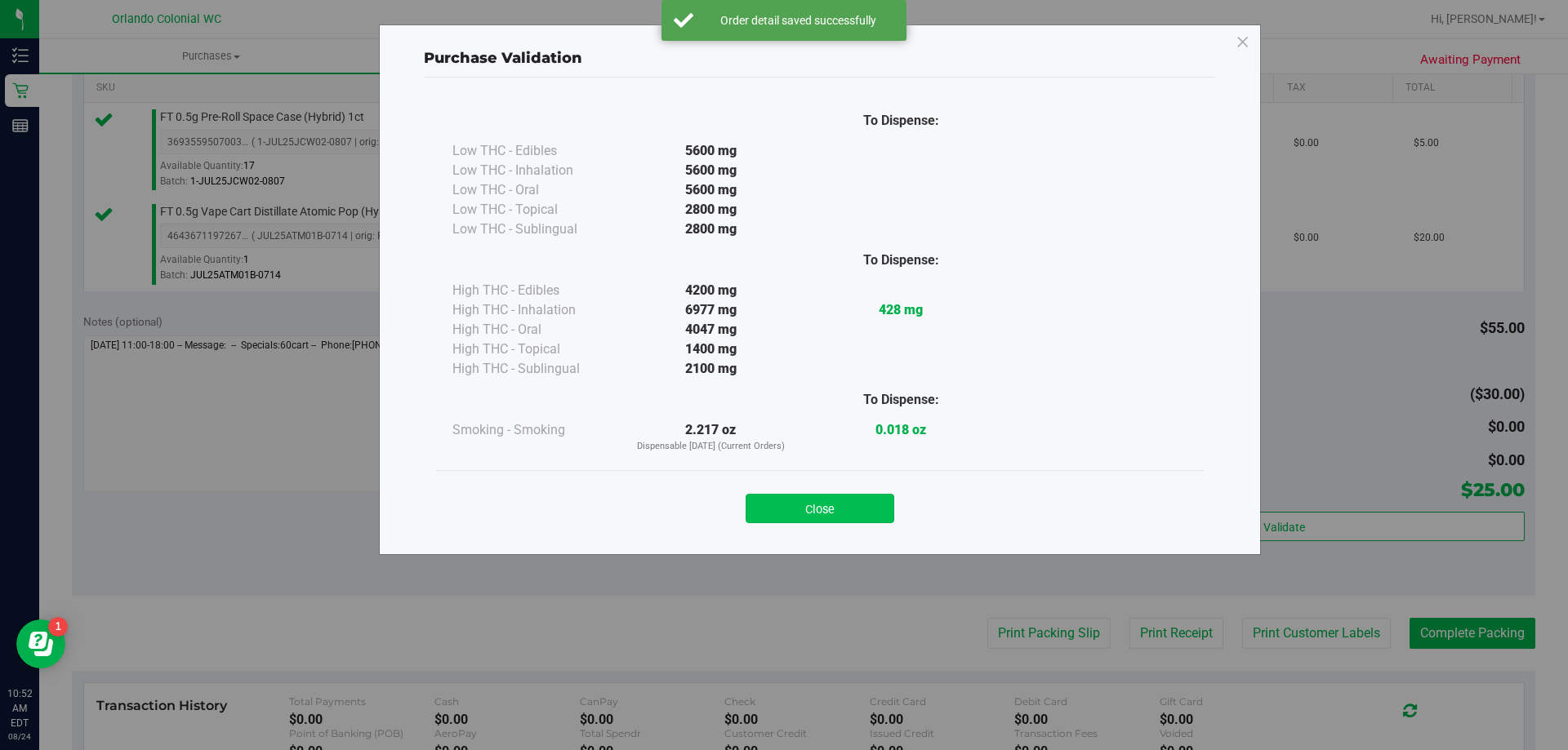
click at [829, 523] on button "Close" at bounding box center [819, 508] width 148 height 29
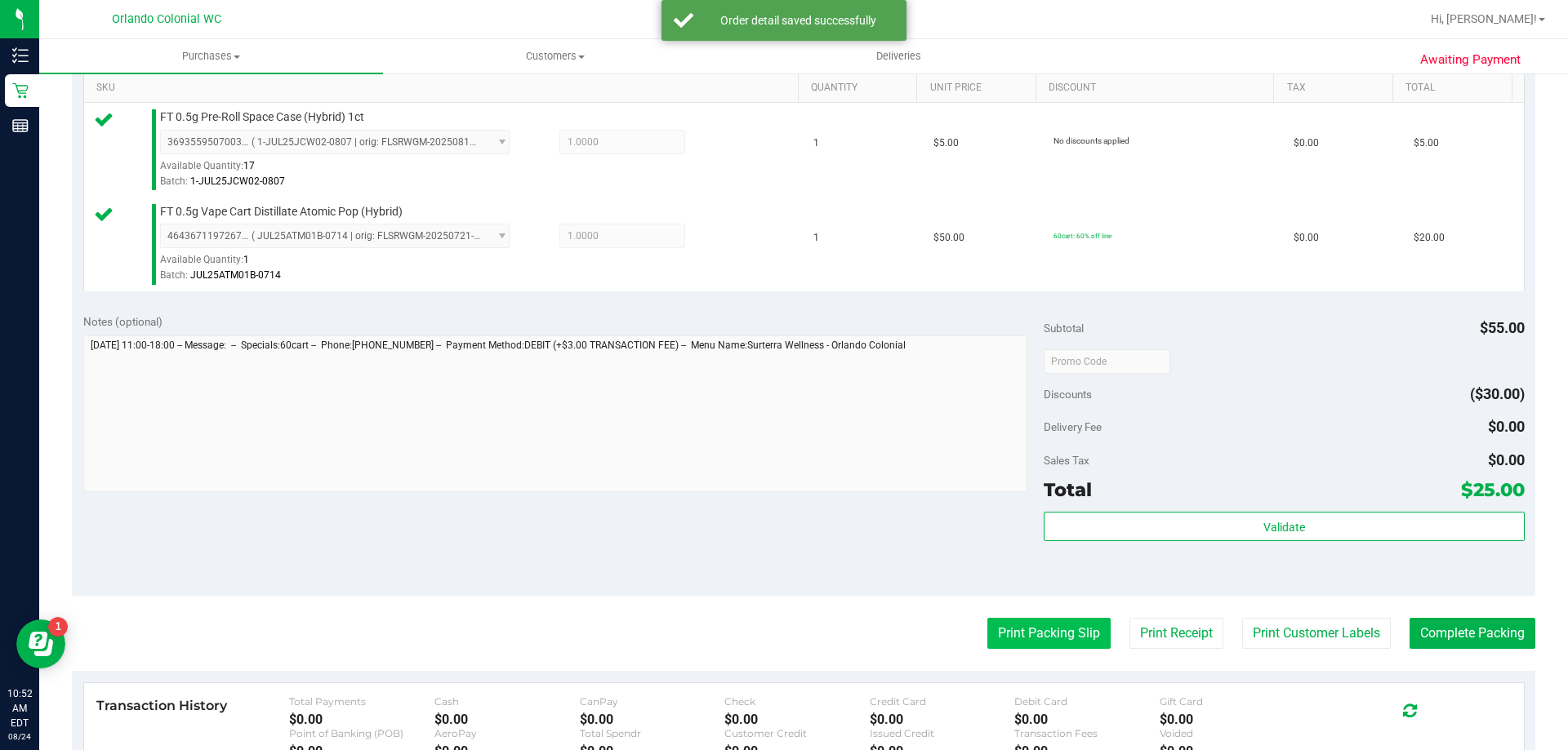
click at [1031, 638] on button "Print Packing Slip" at bounding box center [1049, 633] width 124 height 31
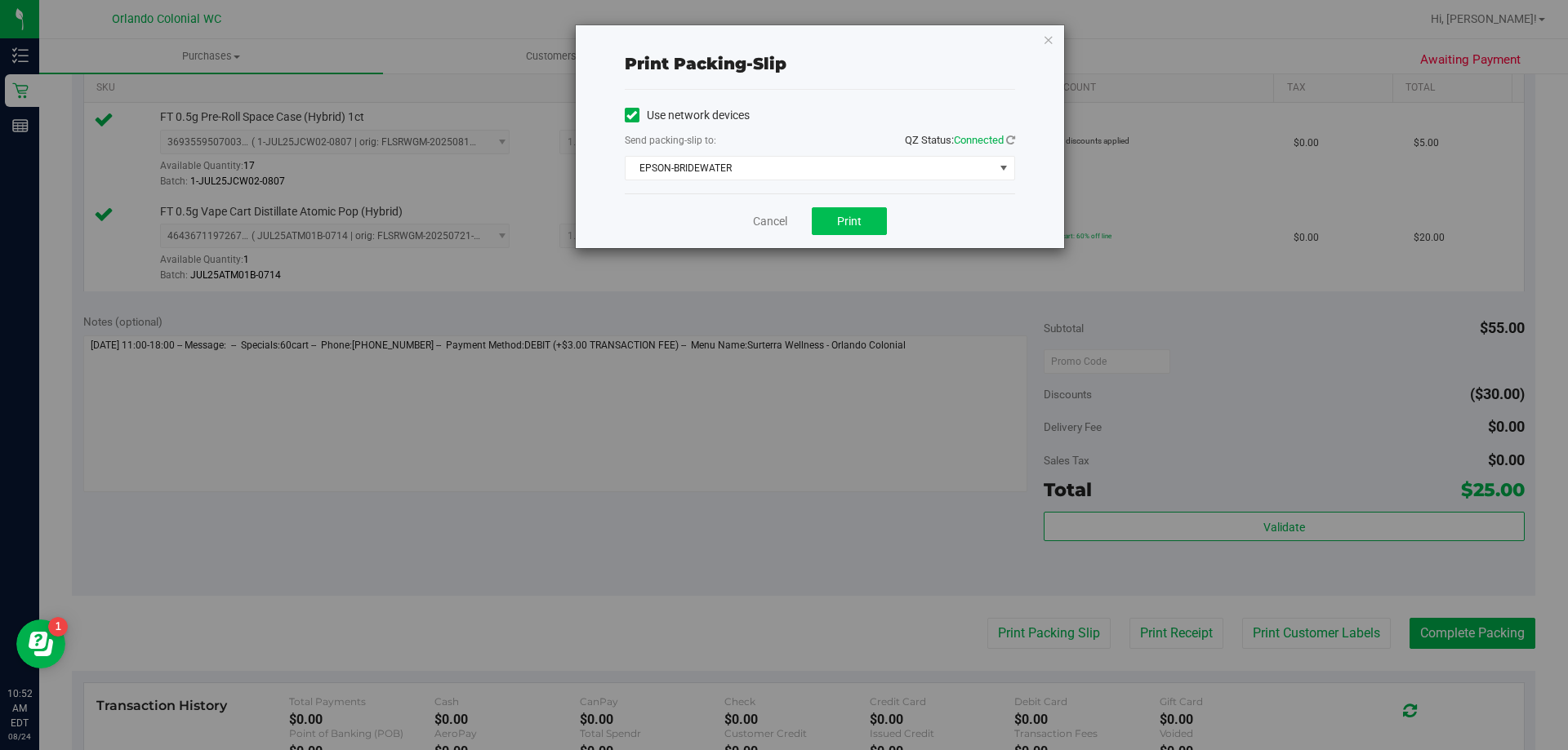
click at [856, 226] on span "Print" at bounding box center [850, 221] width 25 height 13
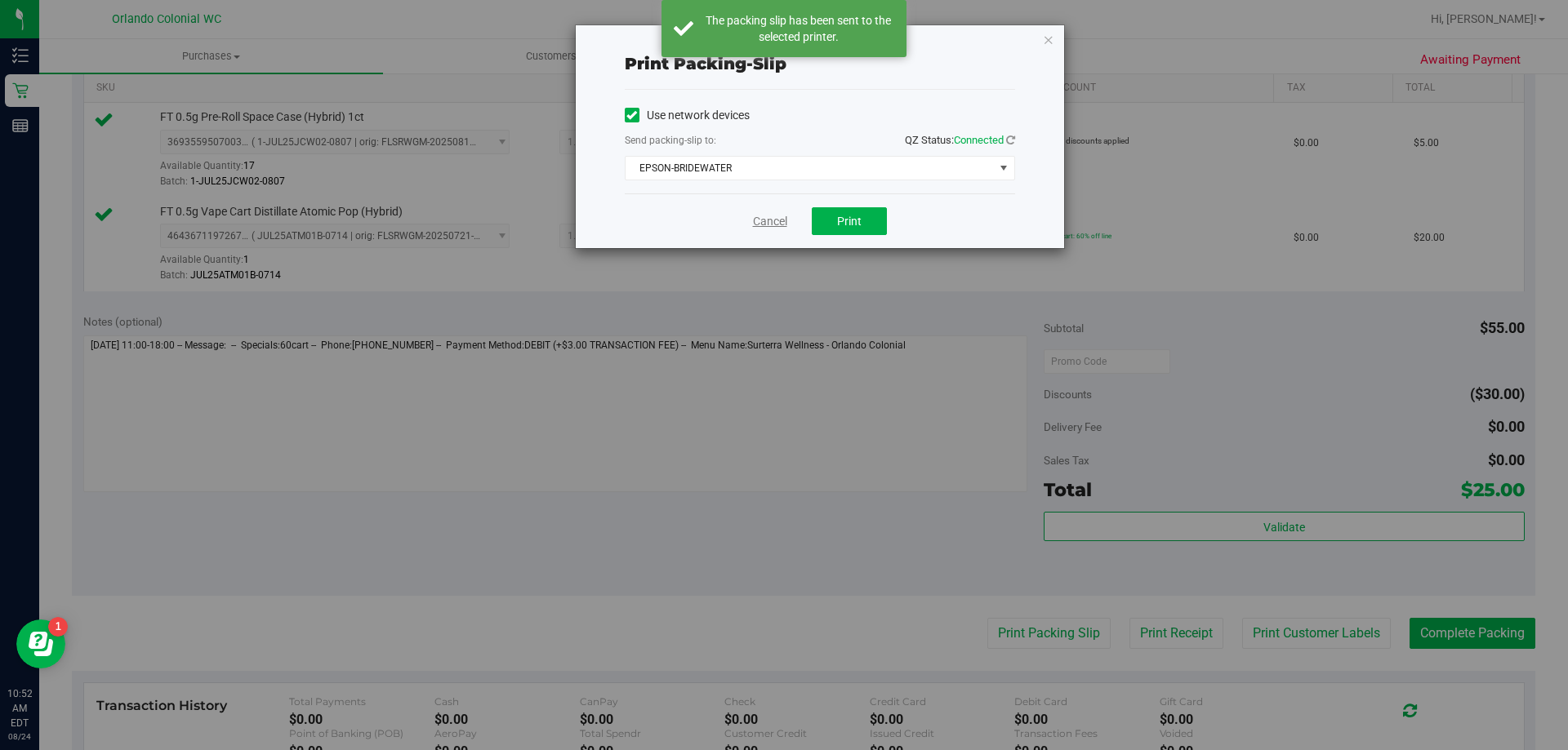
click at [764, 217] on link "Cancel" at bounding box center [769, 222] width 34 height 17
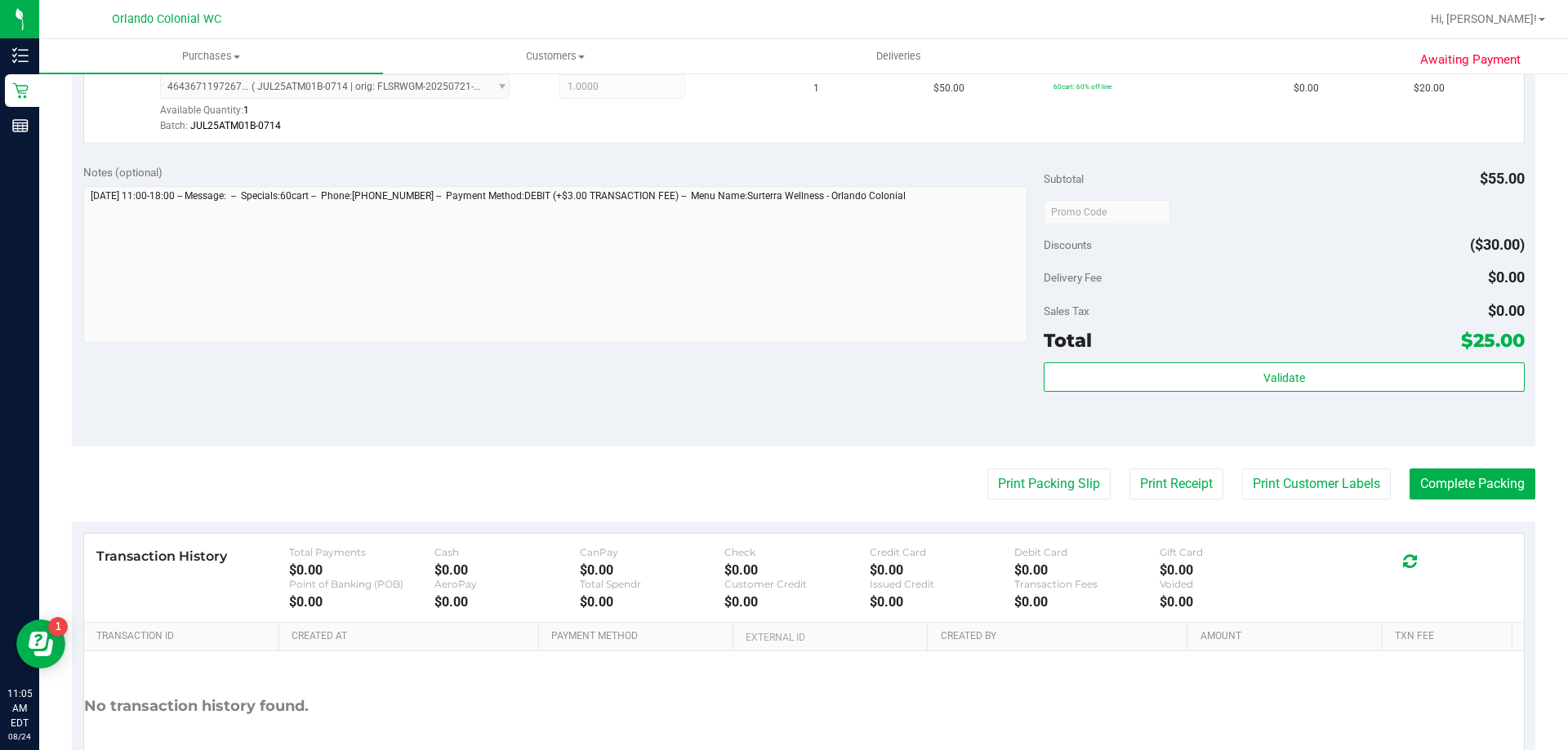
scroll to position [569, 0]
click at [1470, 489] on button "Complete Packing" at bounding box center [1472, 484] width 126 height 31
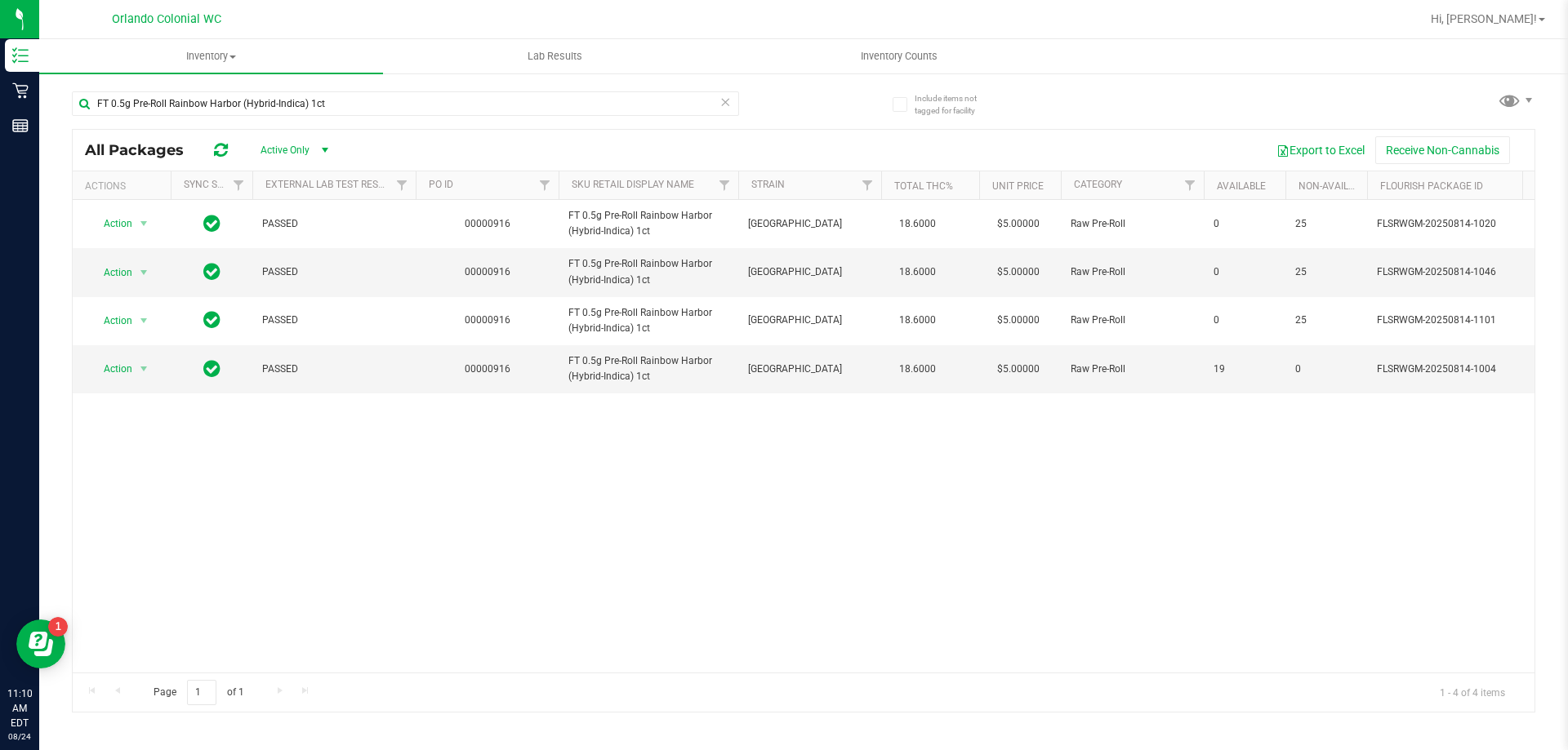
scroll to position [0, 174]
